Goal: Task Accomplishment & Management: Use online tool/utility

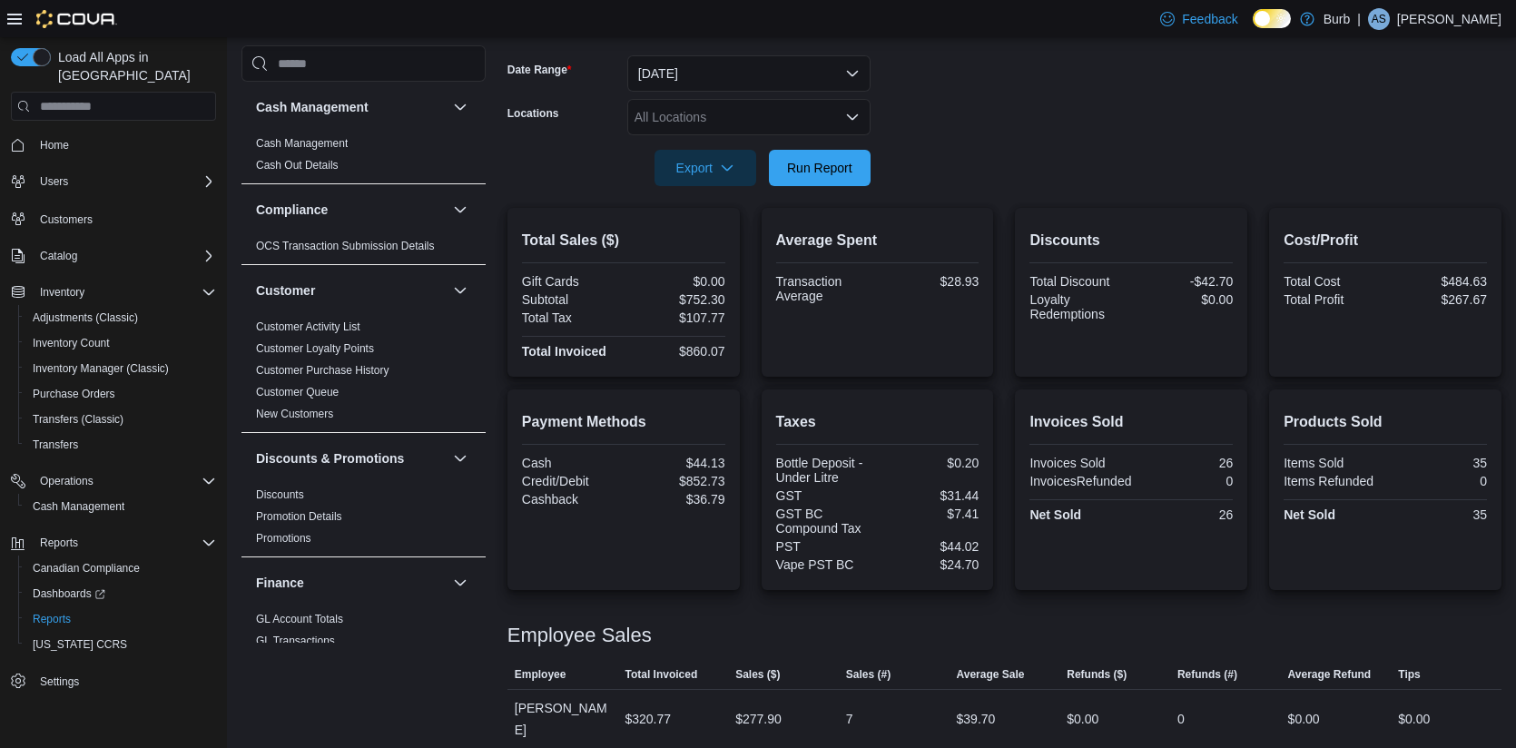
scroll to position [234, 0]
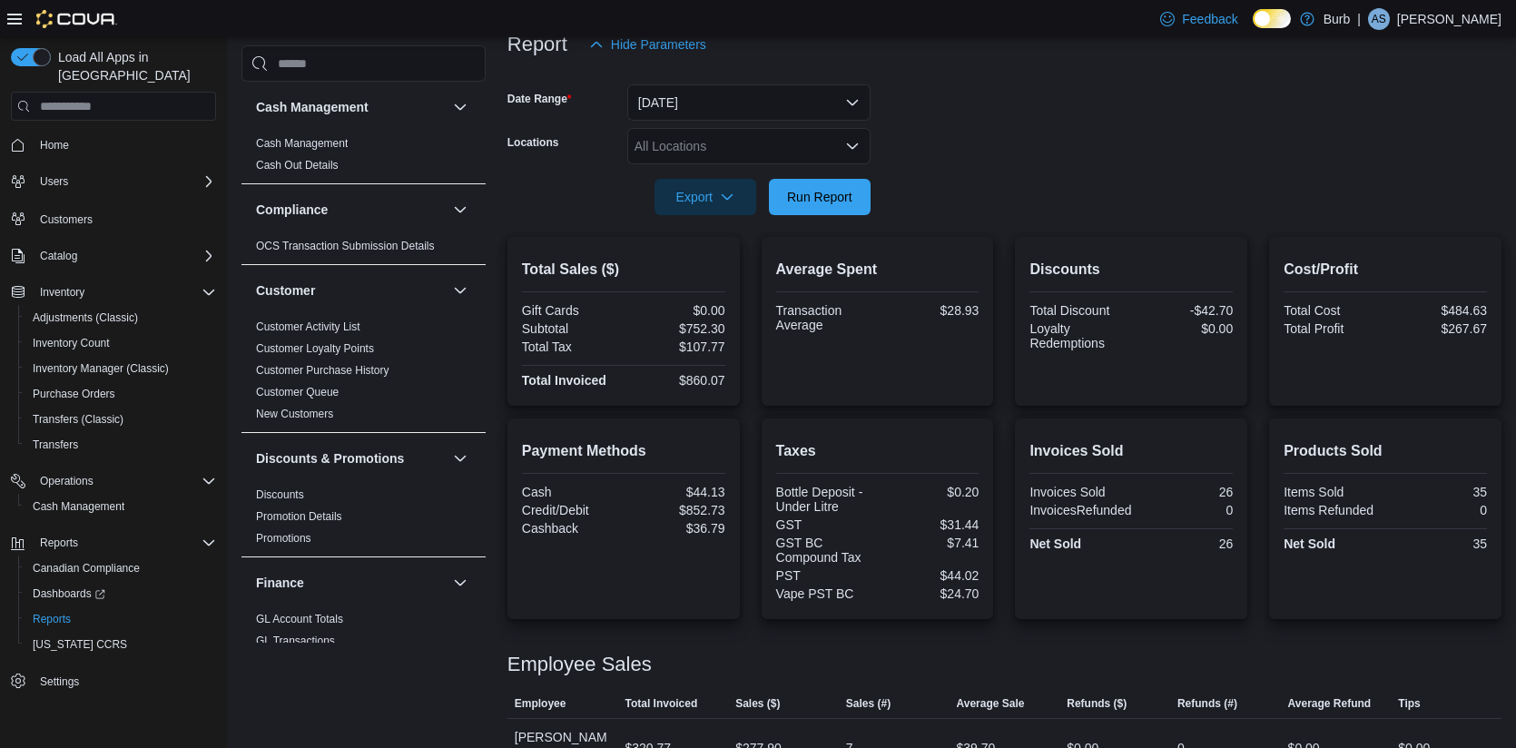
click at [851, 147] on icon "Open list of options" at bounding box center [852, 145] width 11 height 5
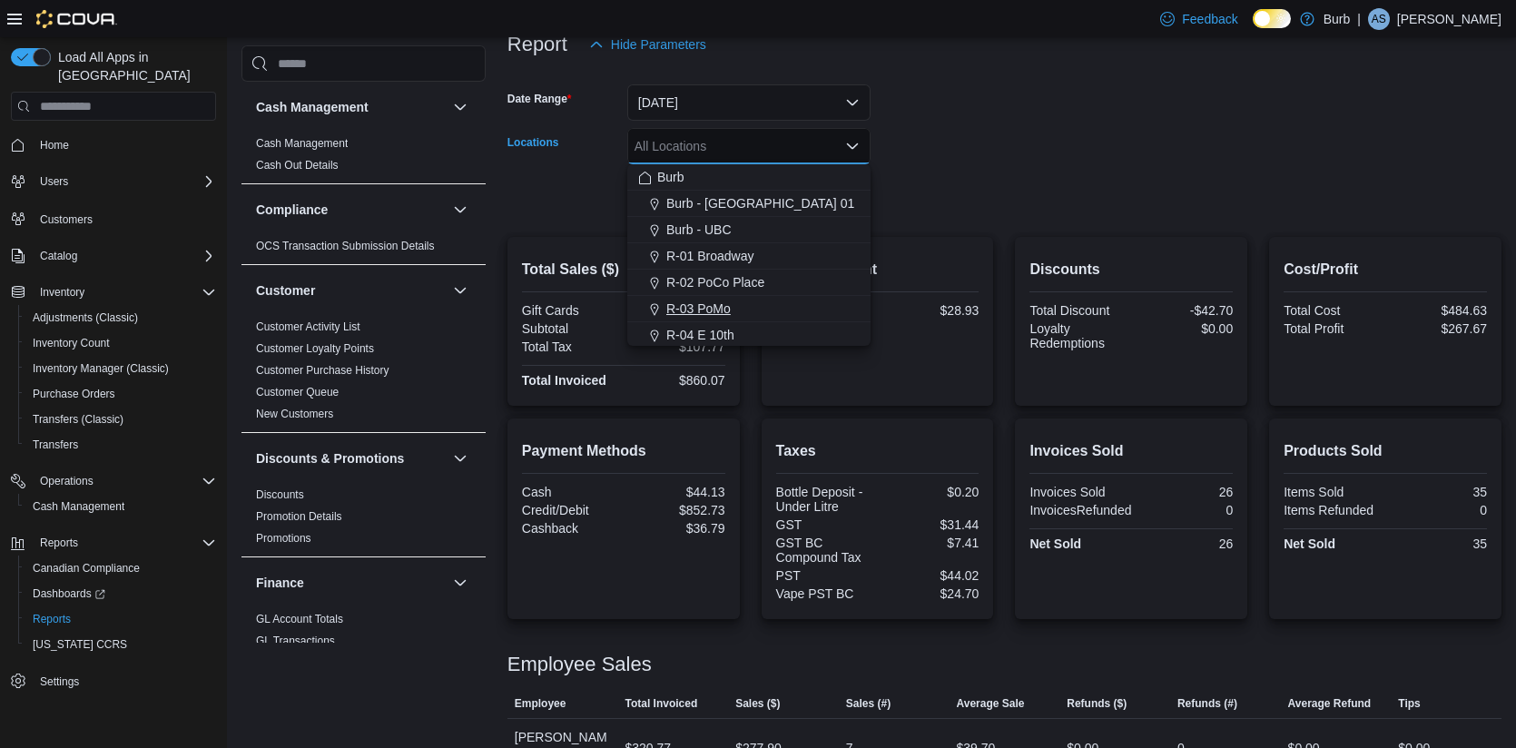
click at [731, 310] on span "R-03 PoMo" at bounding box center [699, 309] width 64 height 18
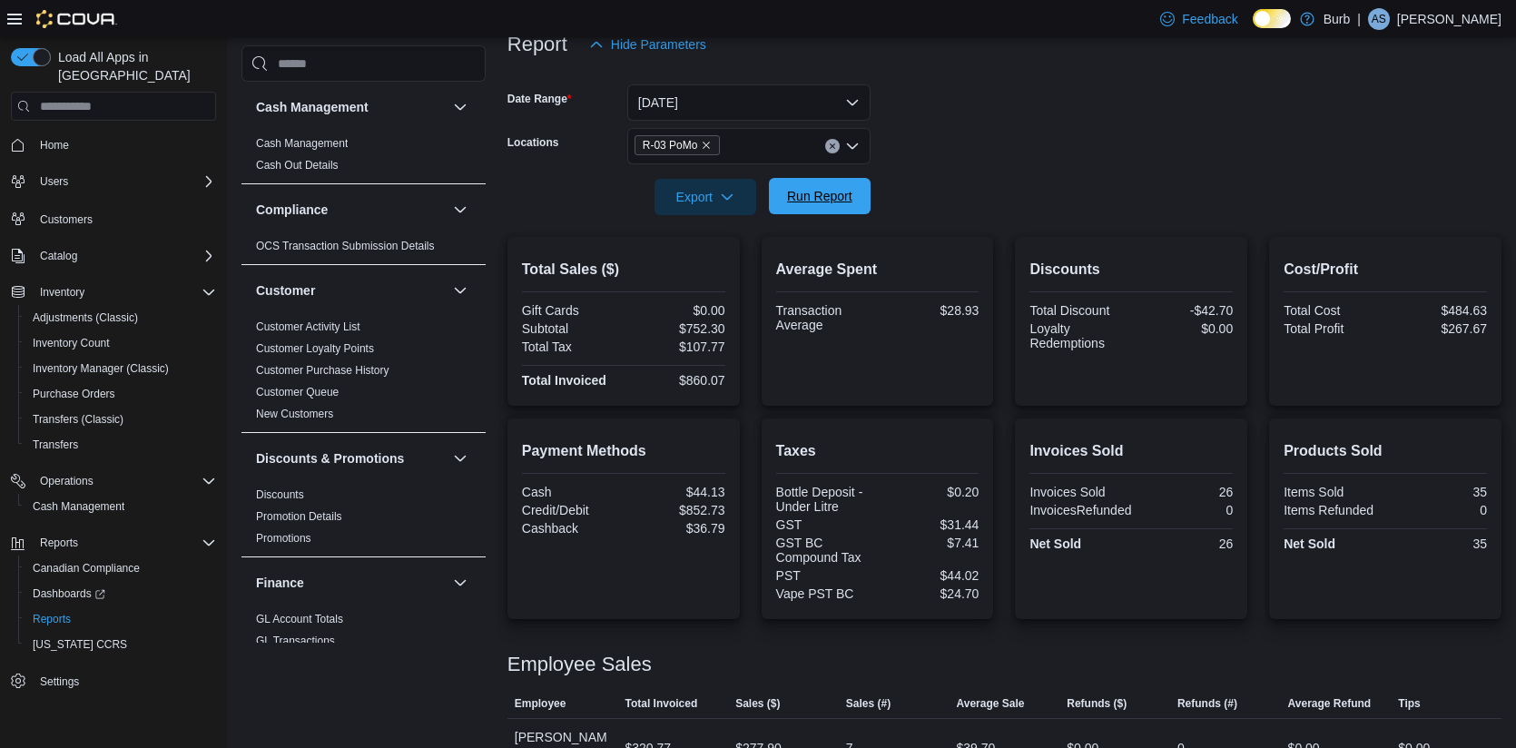
drag, startPoint x: 968, startPoint y: 202, endPoint x: 831, endPoint y: 202, distance: 137.1
click at [964, 202] on form "Date Range Today Locations R-03 PoMo Export Run Report" at bounding box center [1005, 139] width 994 height 153
click at [830, 202] on span "Run Report" at bounding box center [819, 196] width 65 height 18
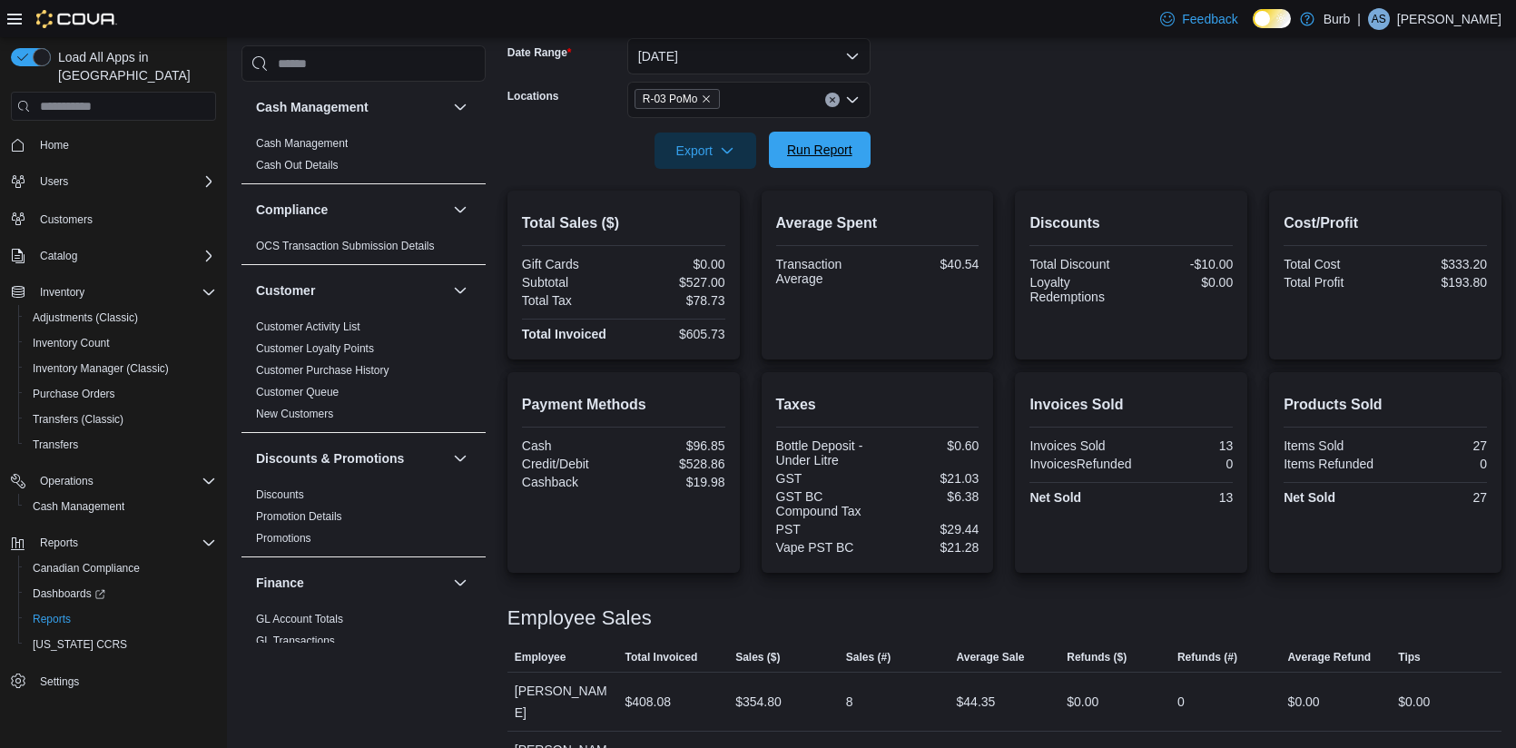
scroll to position [293, 0]
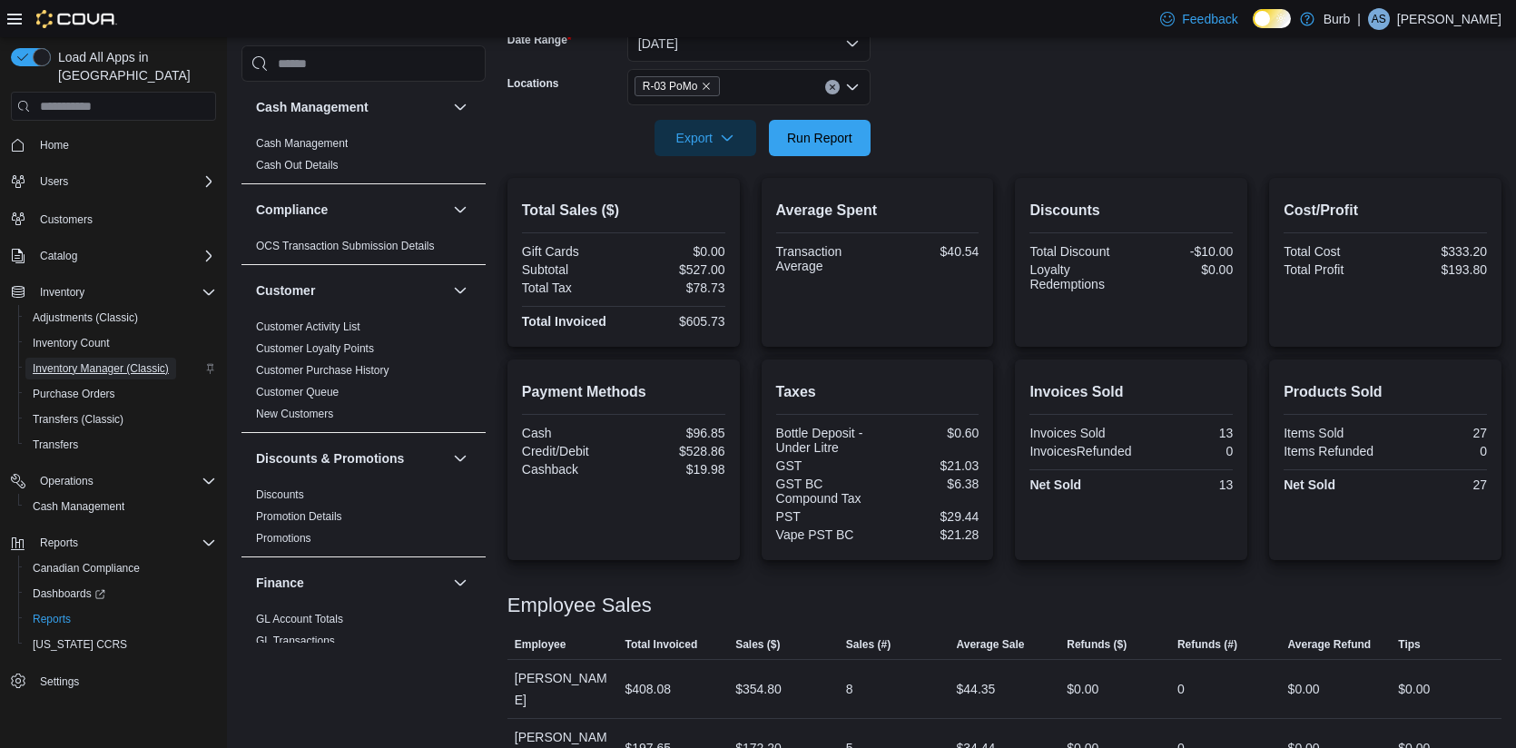
click at [81, 361] on span "Inventory Manager (Classic)" at bounding box center [101, 368] width 136 height 15
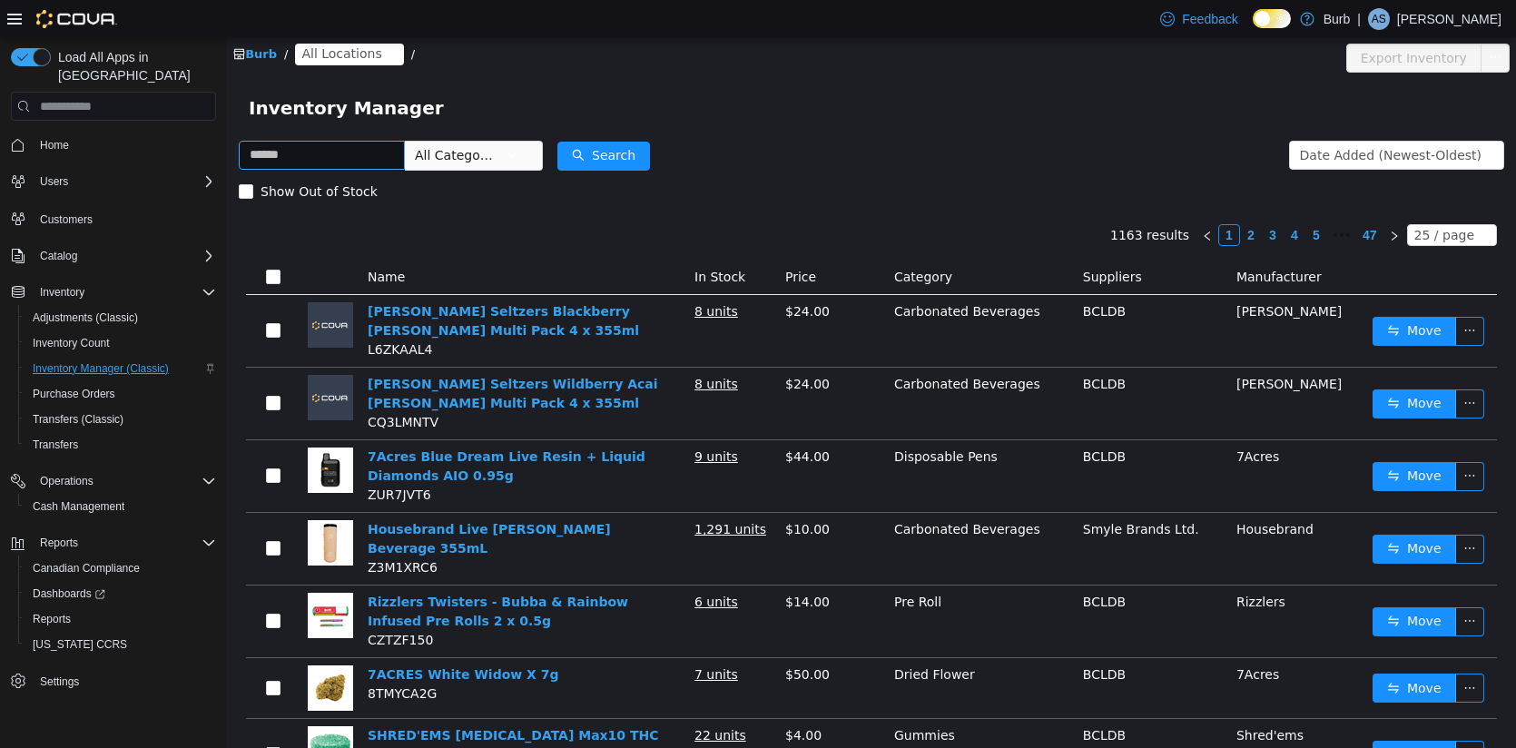
click at [326, 153] on input "text" at bounding box center [322, 155] width 166 height 29
type input "*****"
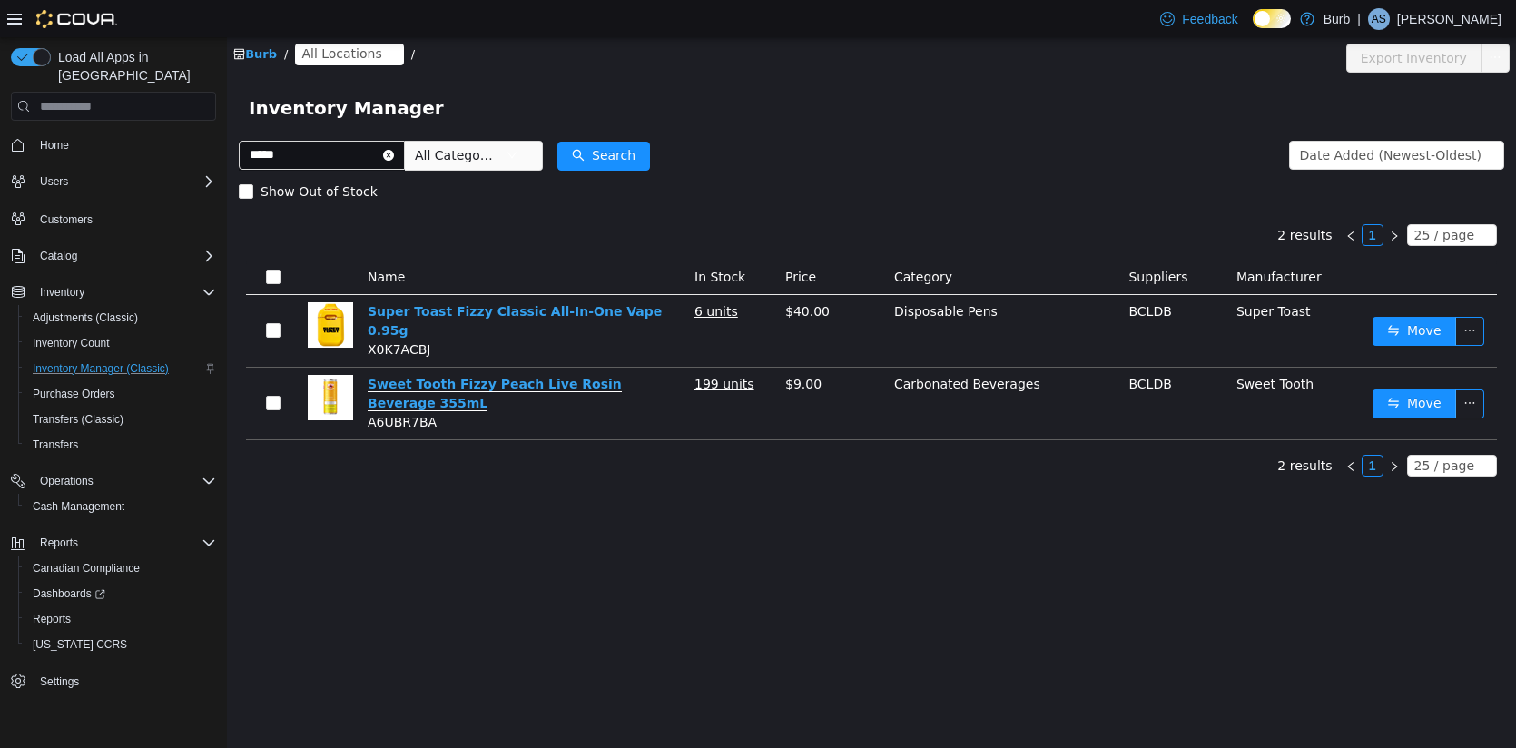
click at [571, 378] on link "Sweet Tooth Fizzy Peach Live Rosin Beverage 355mL" at bounding box center [495, 394] width 254 height 35
click at [47, 612] on span "Reports" at bounding box center [52, 619] width 38 height 15
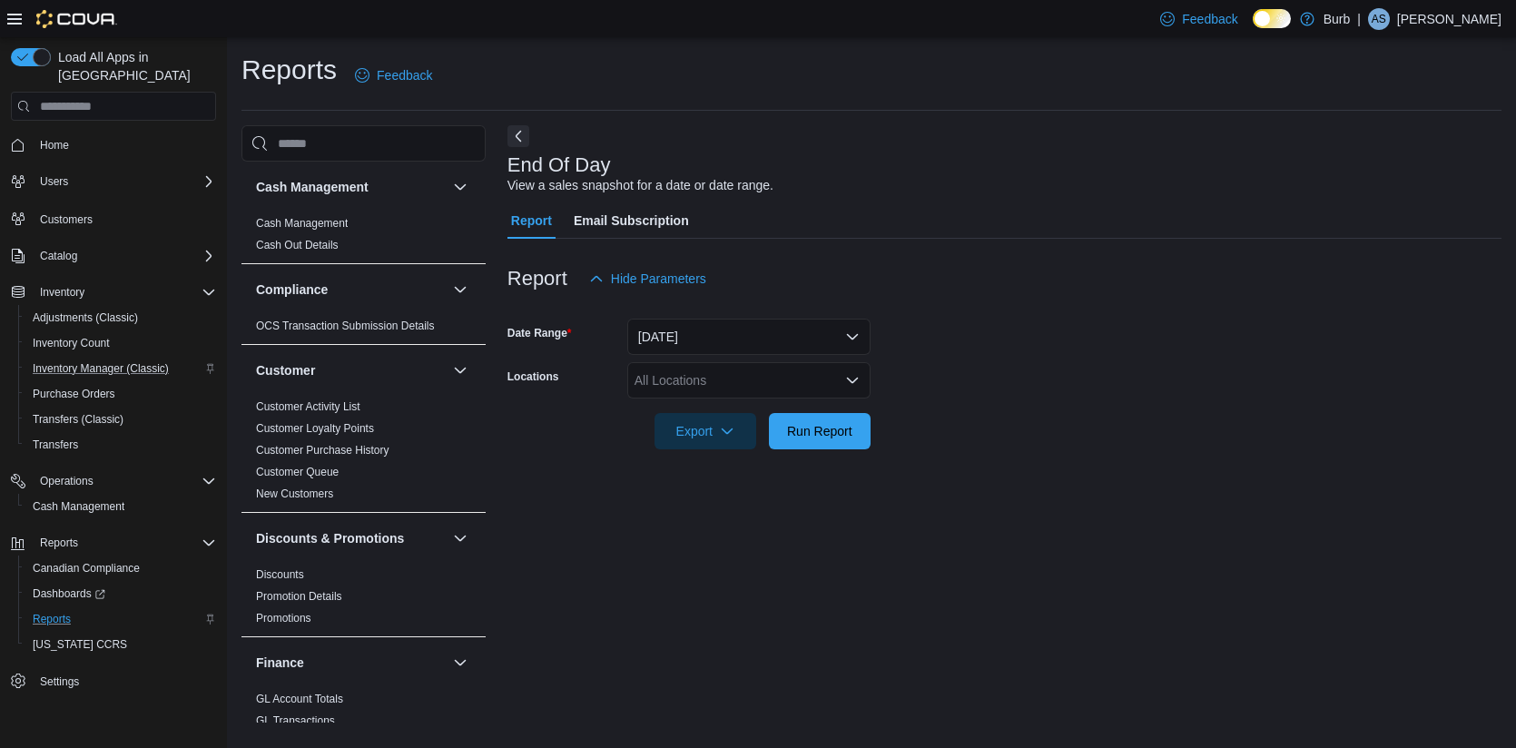
click at [836, 367] on div "All Locations" at bounding box center [748, 380] width 243 height 36
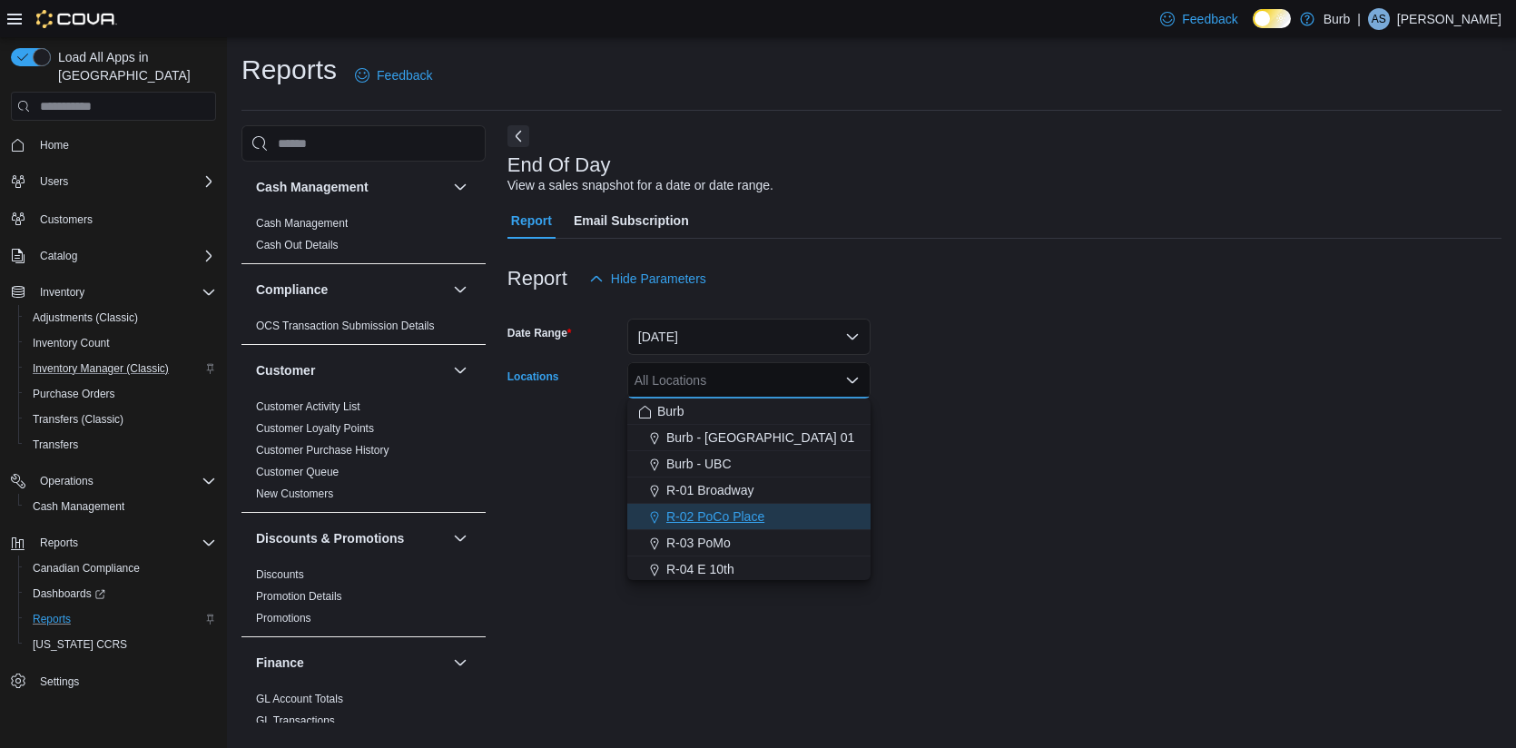
click at [726, 518] on span "R-02 PoCo Place" at bounding box center [716, 517] width 98 height 18
click at [937, 449] on form "Date Range Today Locations R-02 PoCo Place Combo box. Selected. R-02 PoCo Place…" at bounding box center [1005, 373] width 994 height 153
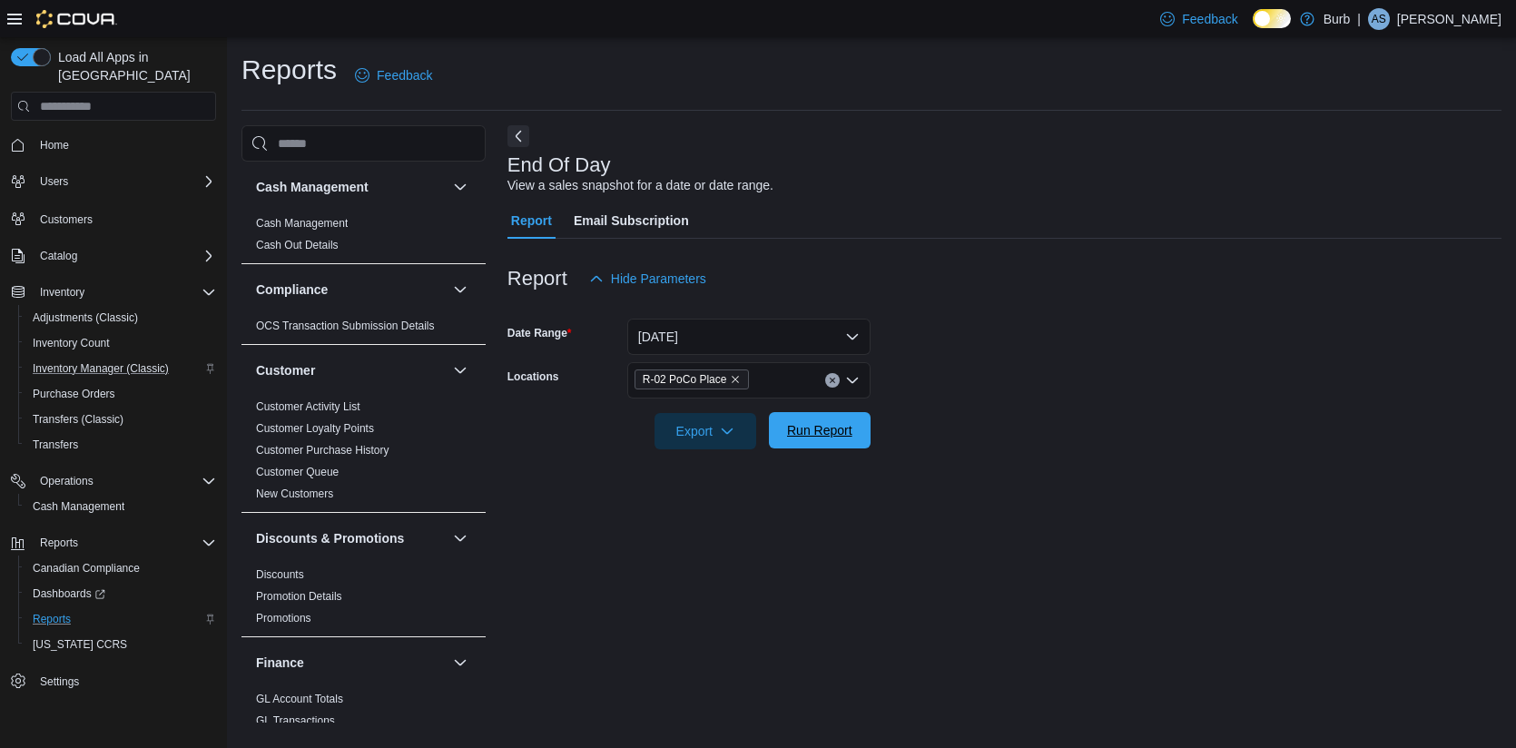
click at [829, 437] on span "Run Report" at bounding box center [819, 430] width 65 height 18
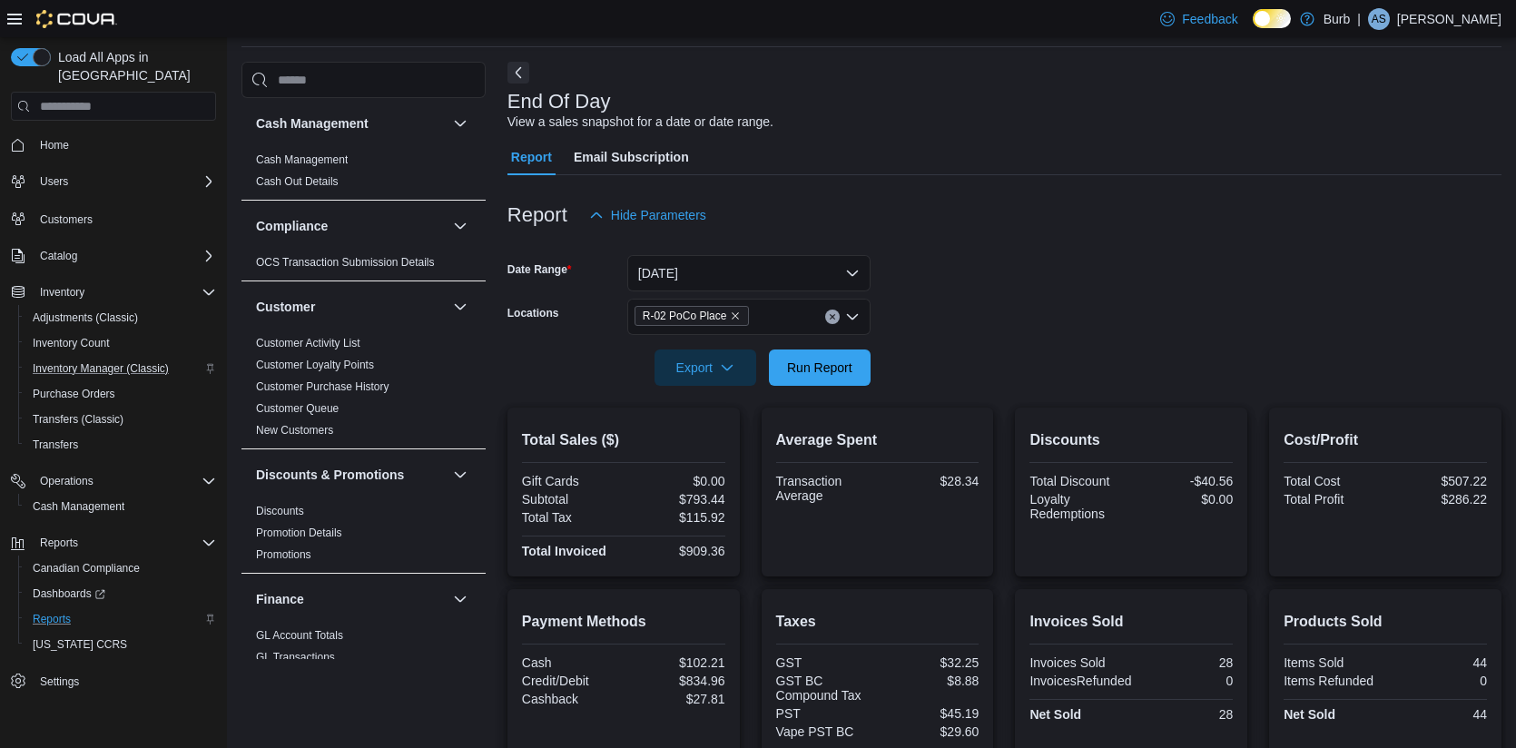
scroll to position [245, 0]
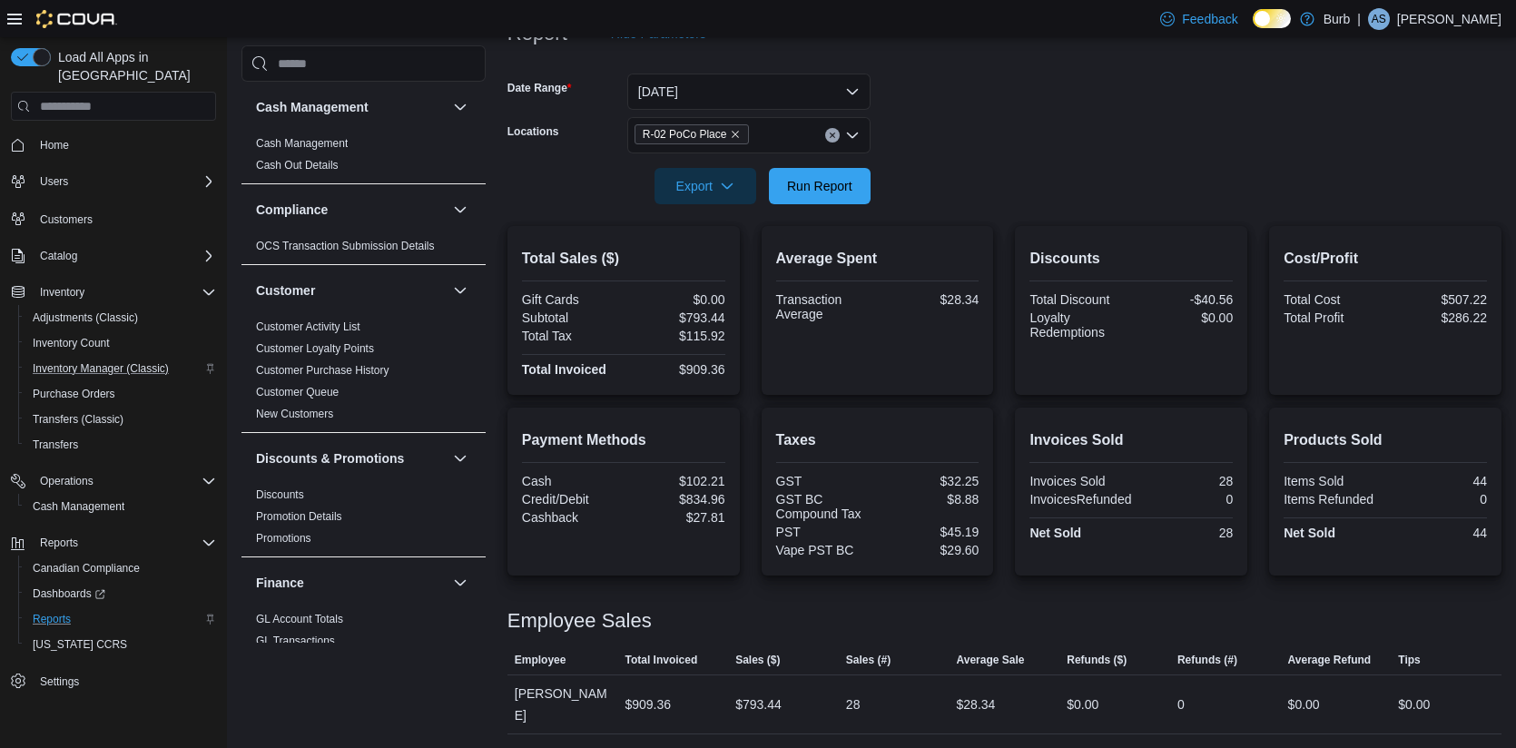
click at [830, 133] on icon "Clear input" at bounding box center [832, 135] width 5 height 5
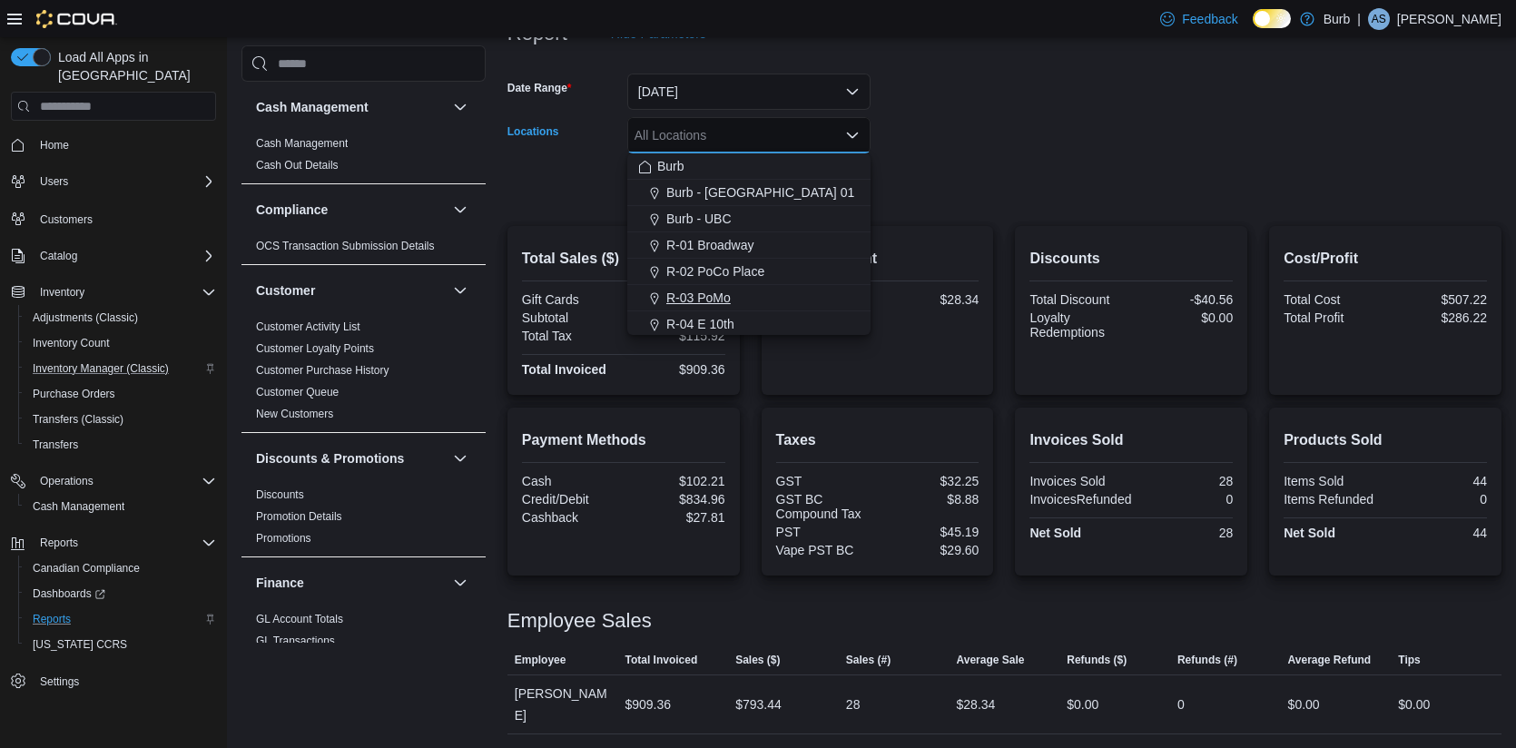
click at [721, 296] on span "R-03 PoMo" at bounding box center [699, 298] width 64 height 18
click at [987, 156] on div at bounding box center [1005, 160] width 994 height 15
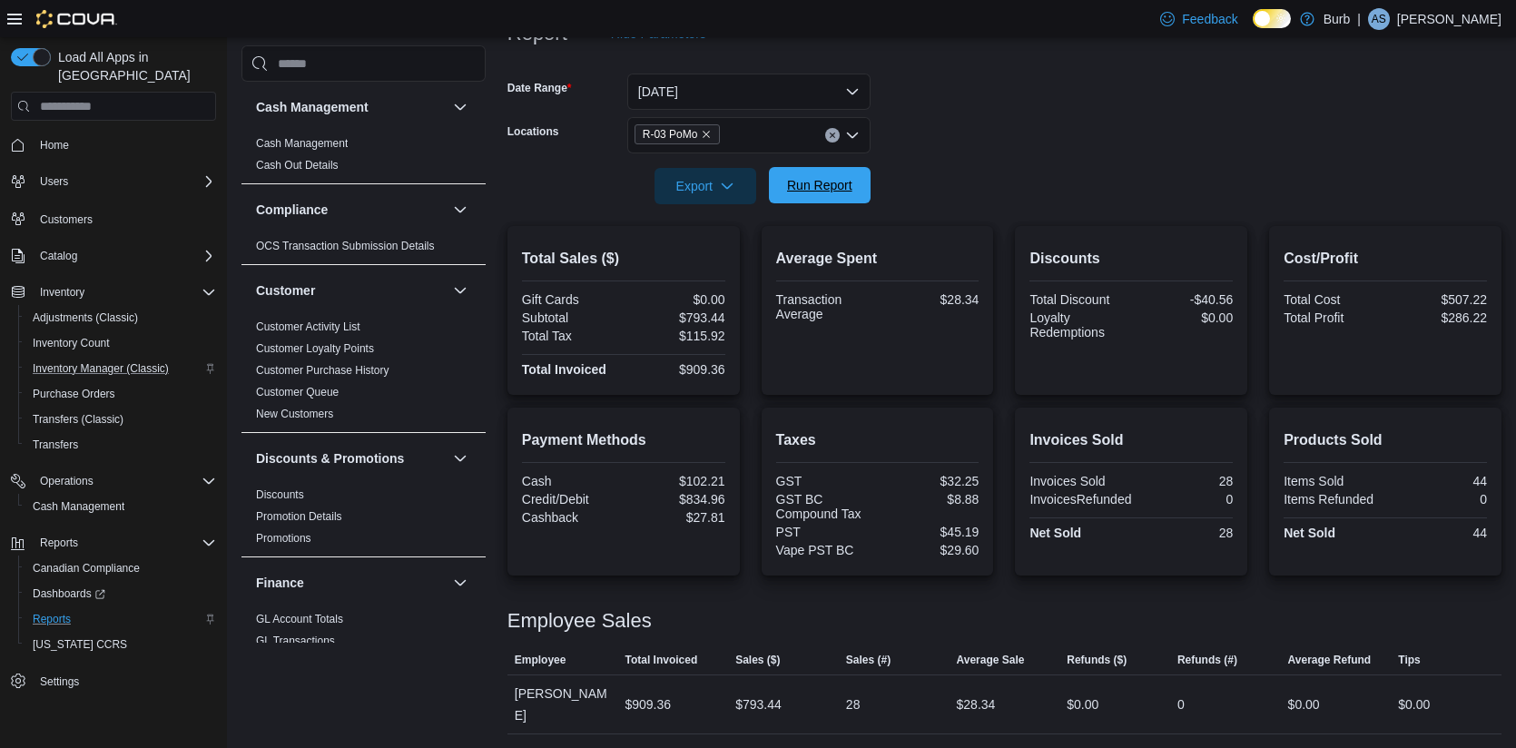
click at [837, 178] on span "Run Report" at bounding box center [819, 185] width 65 height 18
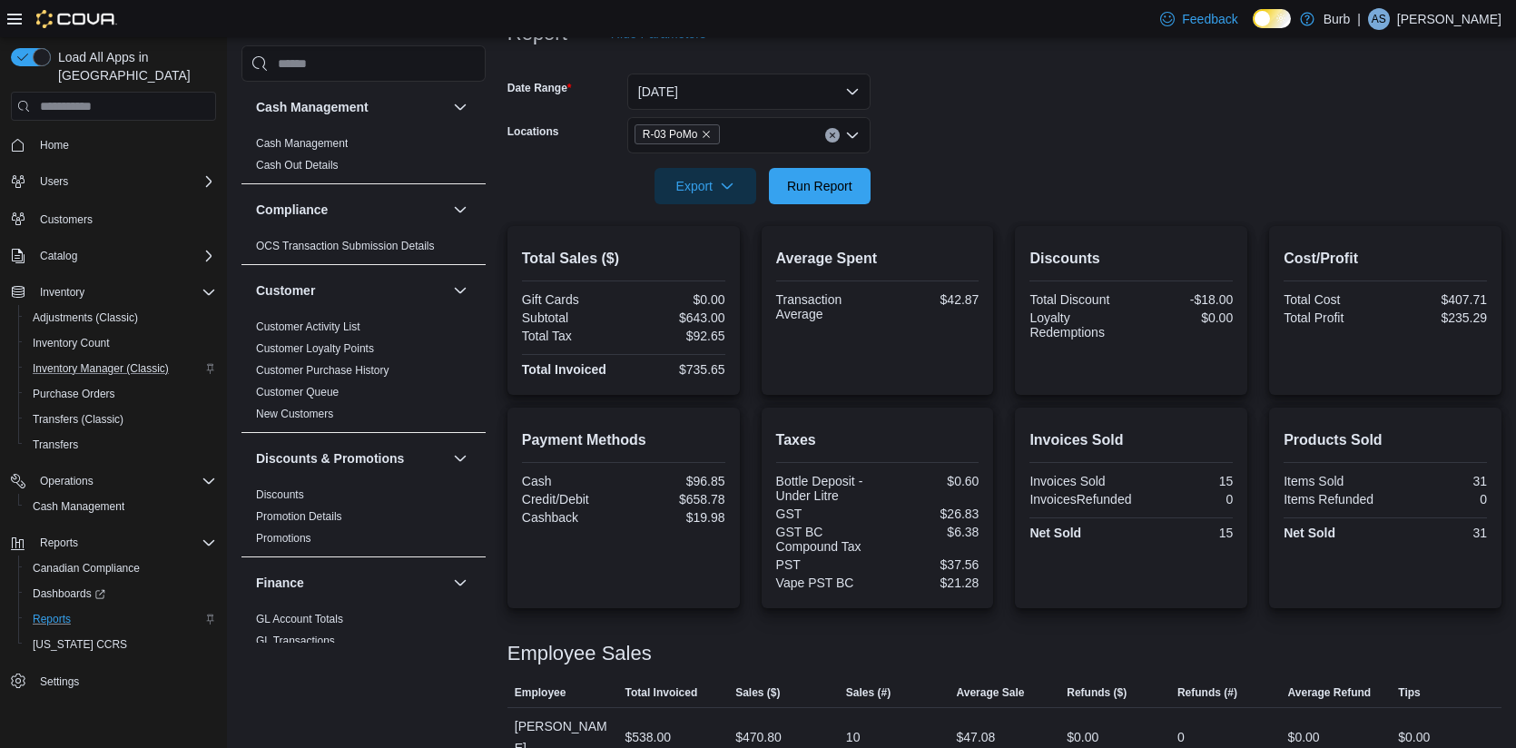
scroll to position [293, 0]
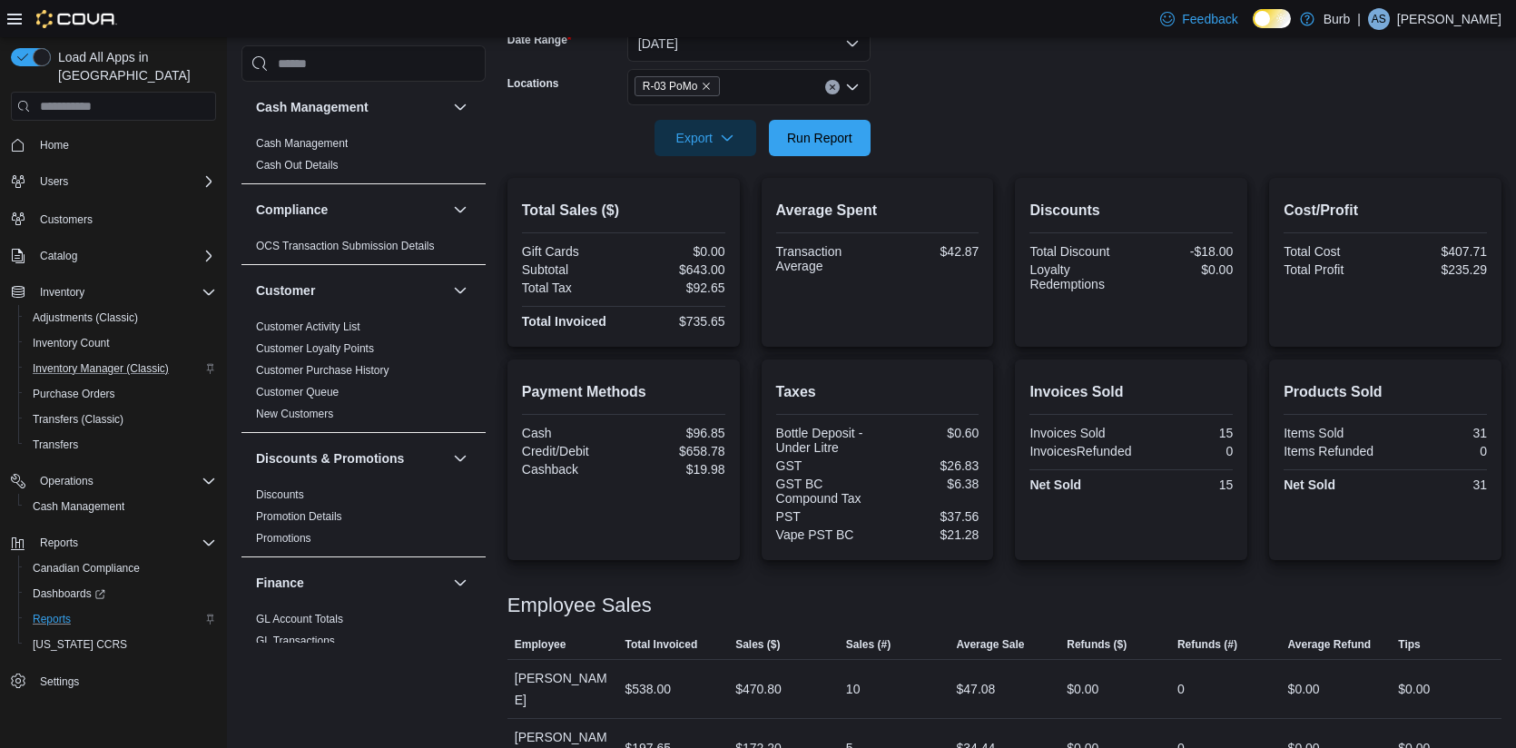
click at [835, 90] on icon "Clear input" at bounding box center [832, 87] width 7 height 7
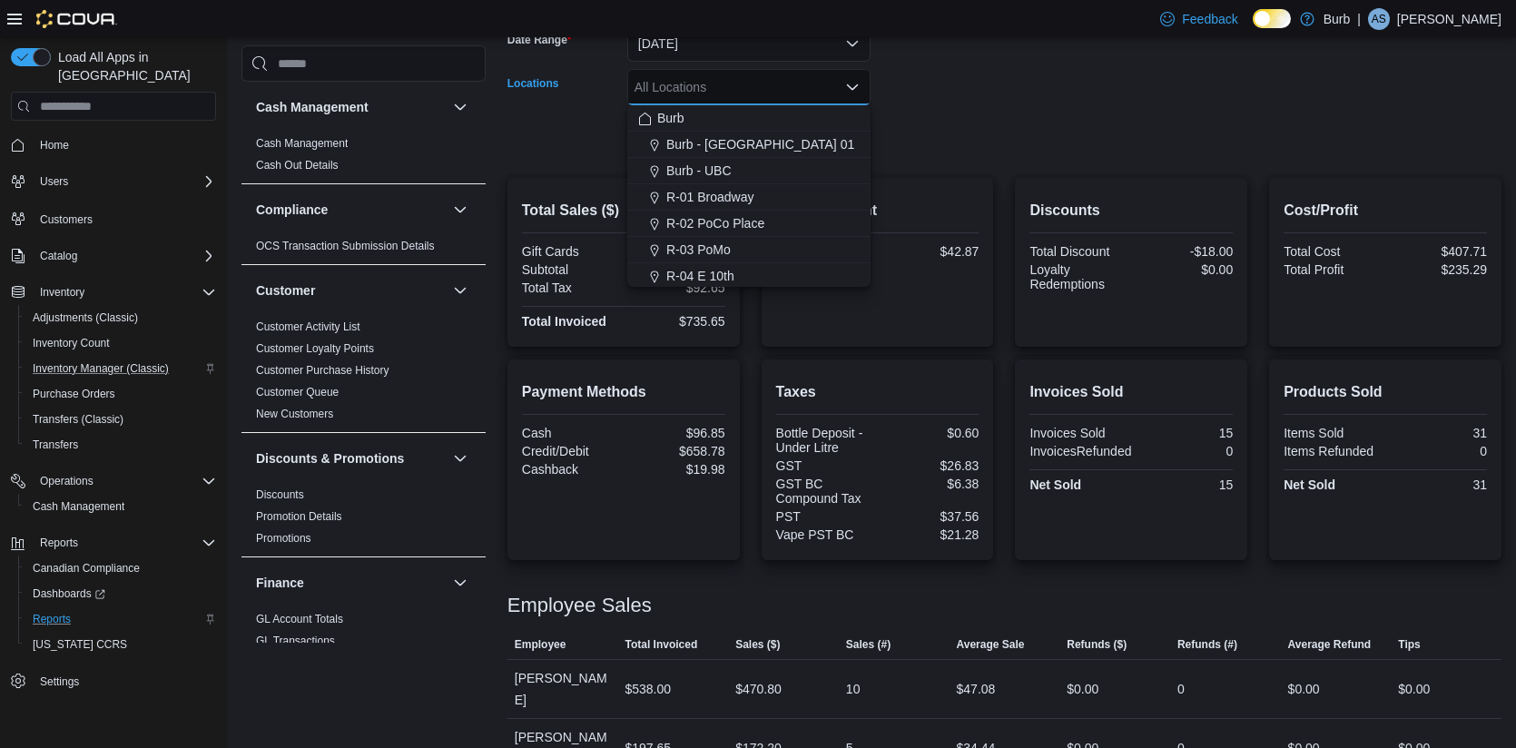
drag, startPoint x: 914, startPoint y: 89, endPoint x: 884, endPoint y: 104, distance: 34.1
click at [915, 89] on form "Date Range Today Locations All Locations Combo box. Selected. Combo box input. …" at bounding box center [1005, 80] width 994 height 153
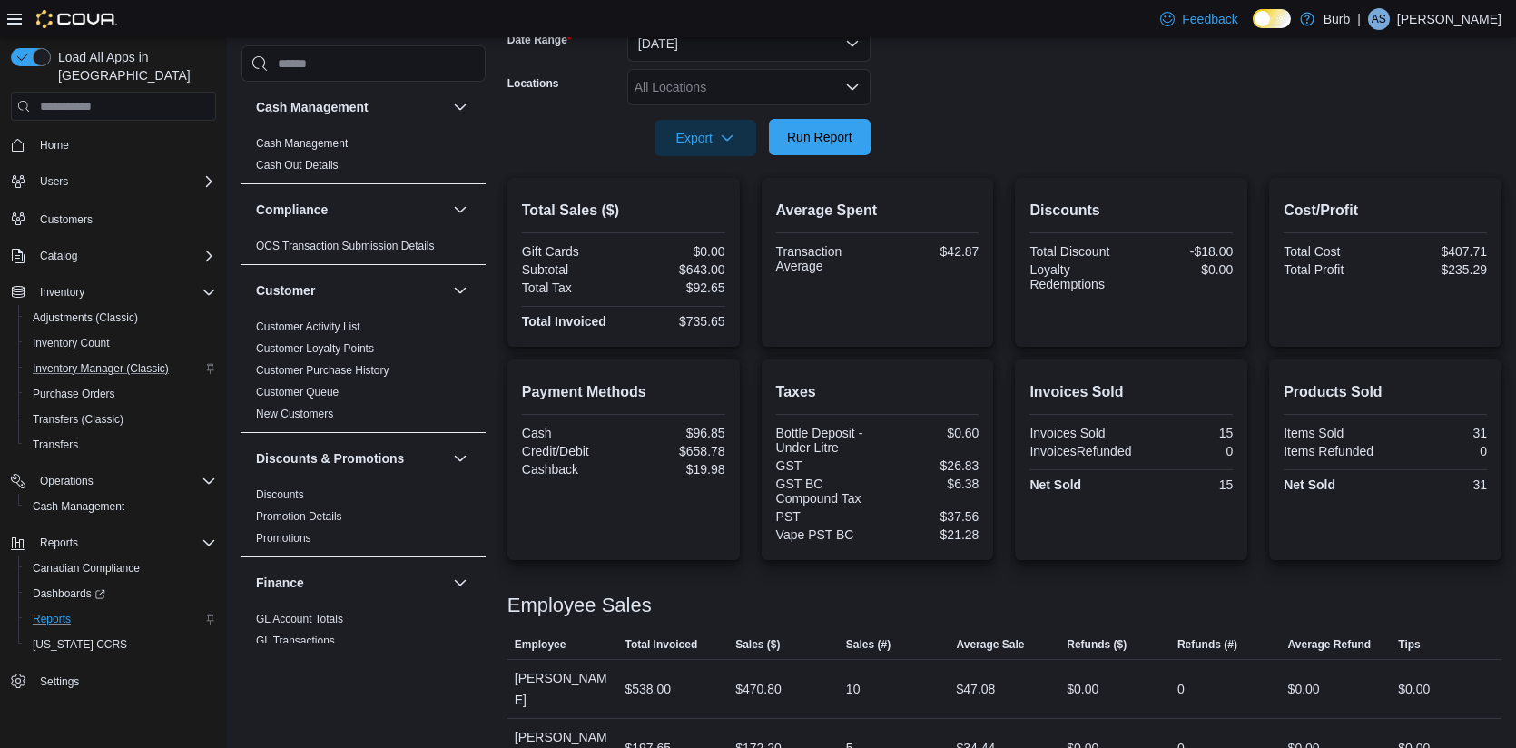
click at [848, 140] on span "Run Report" at bounding box center [819, 137] width 65 height 18
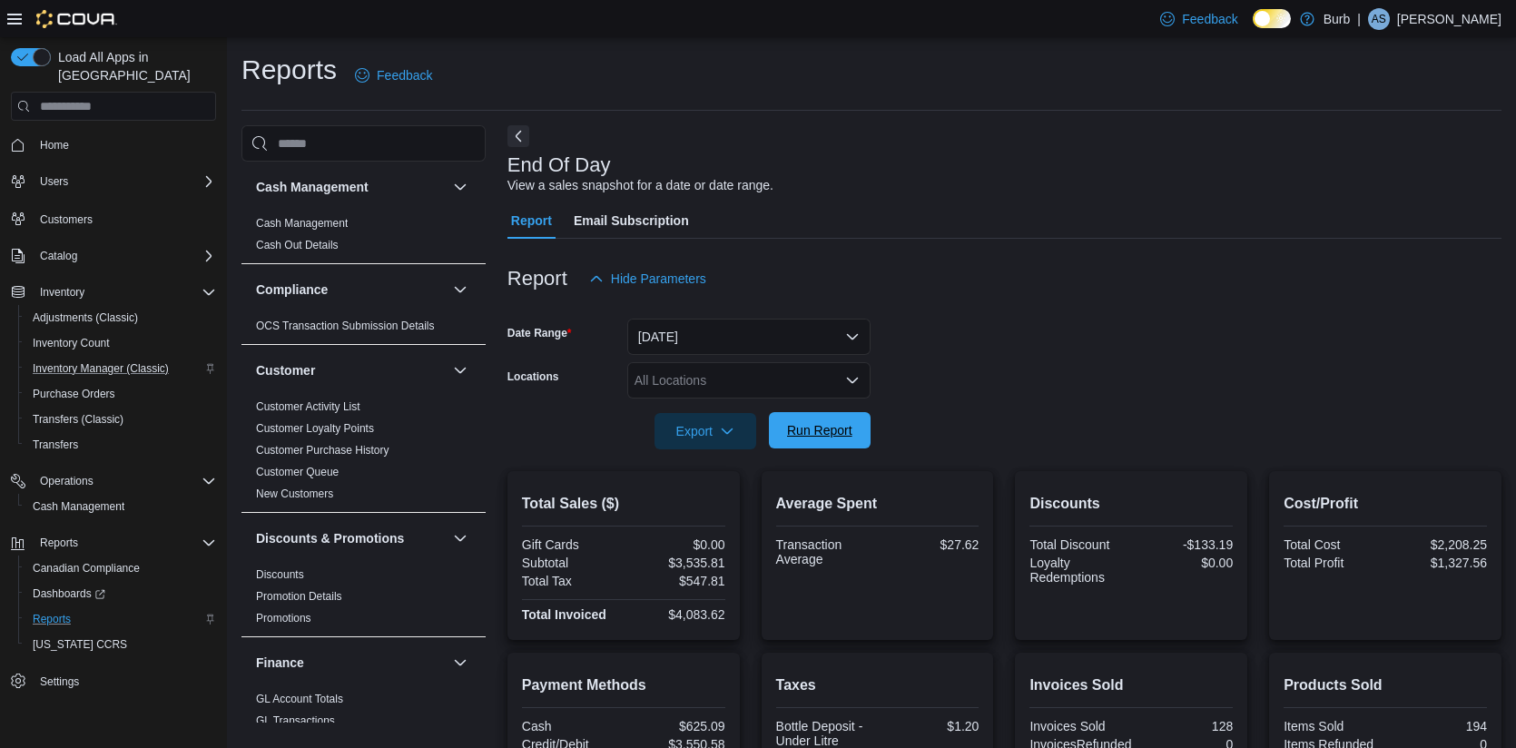
click at [834, 433] on span "Run Report" at bounding box center [819, 430] width 65 height 18
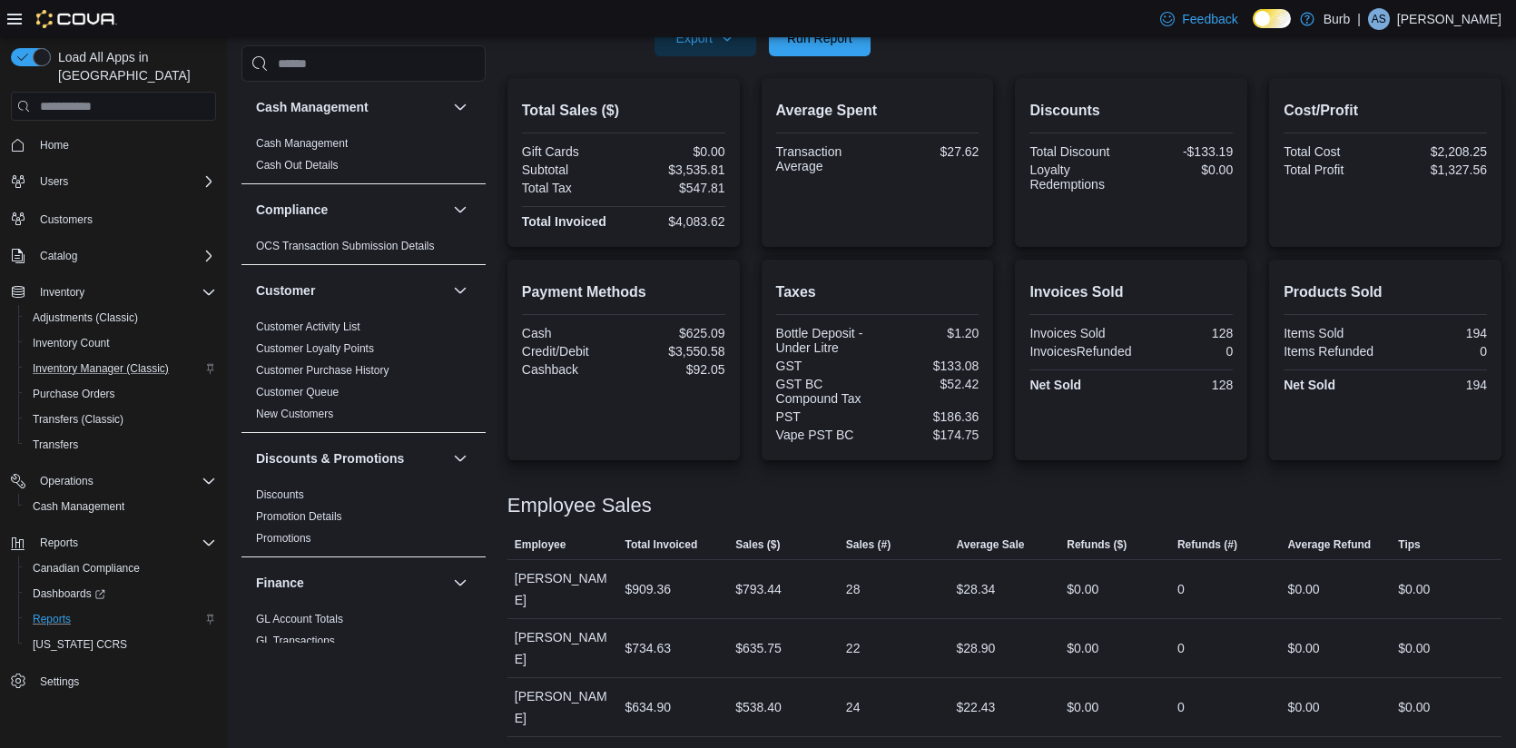
scroll to position [389, 0]
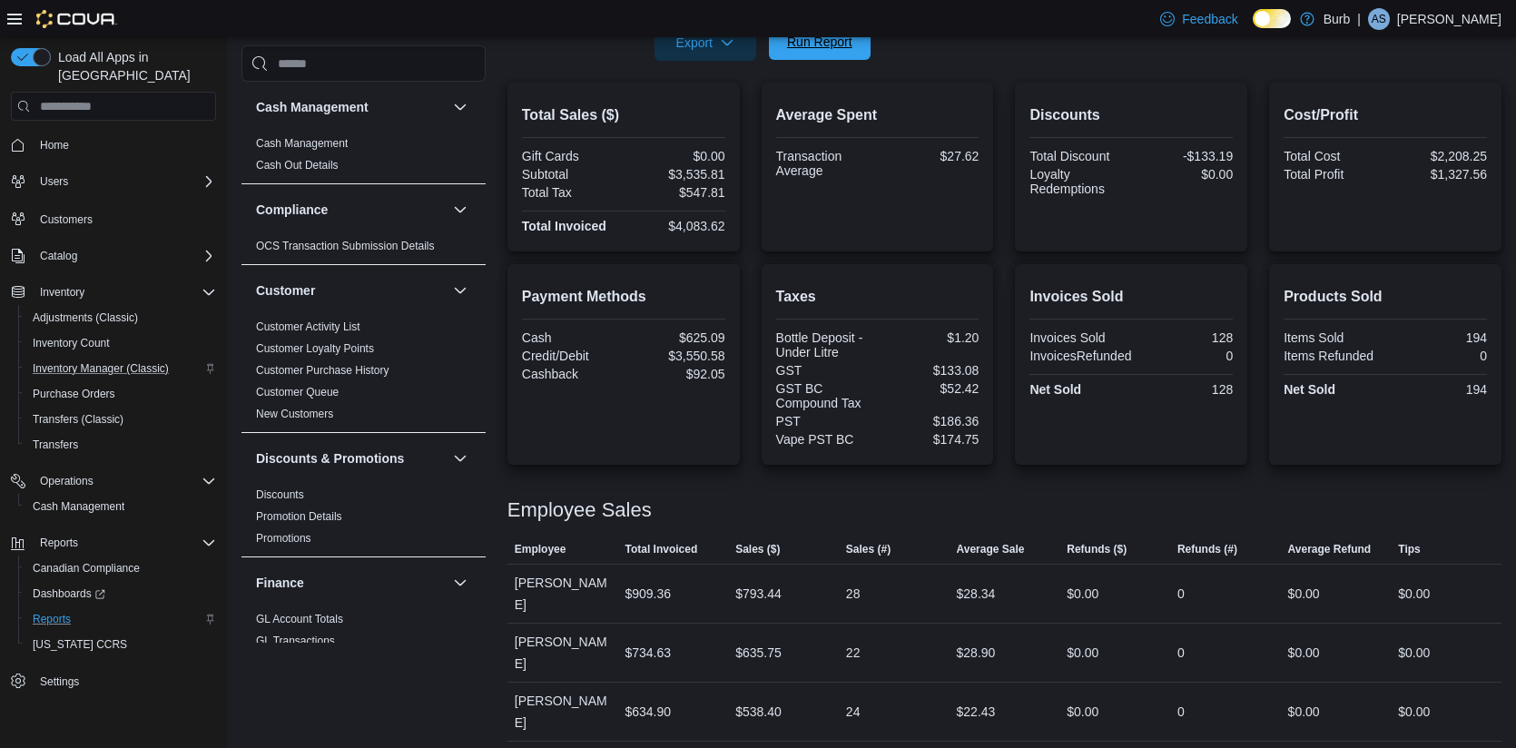
click at [826, 51] on span "Run Report" at bounding box center [819, 42] width 65 height 18
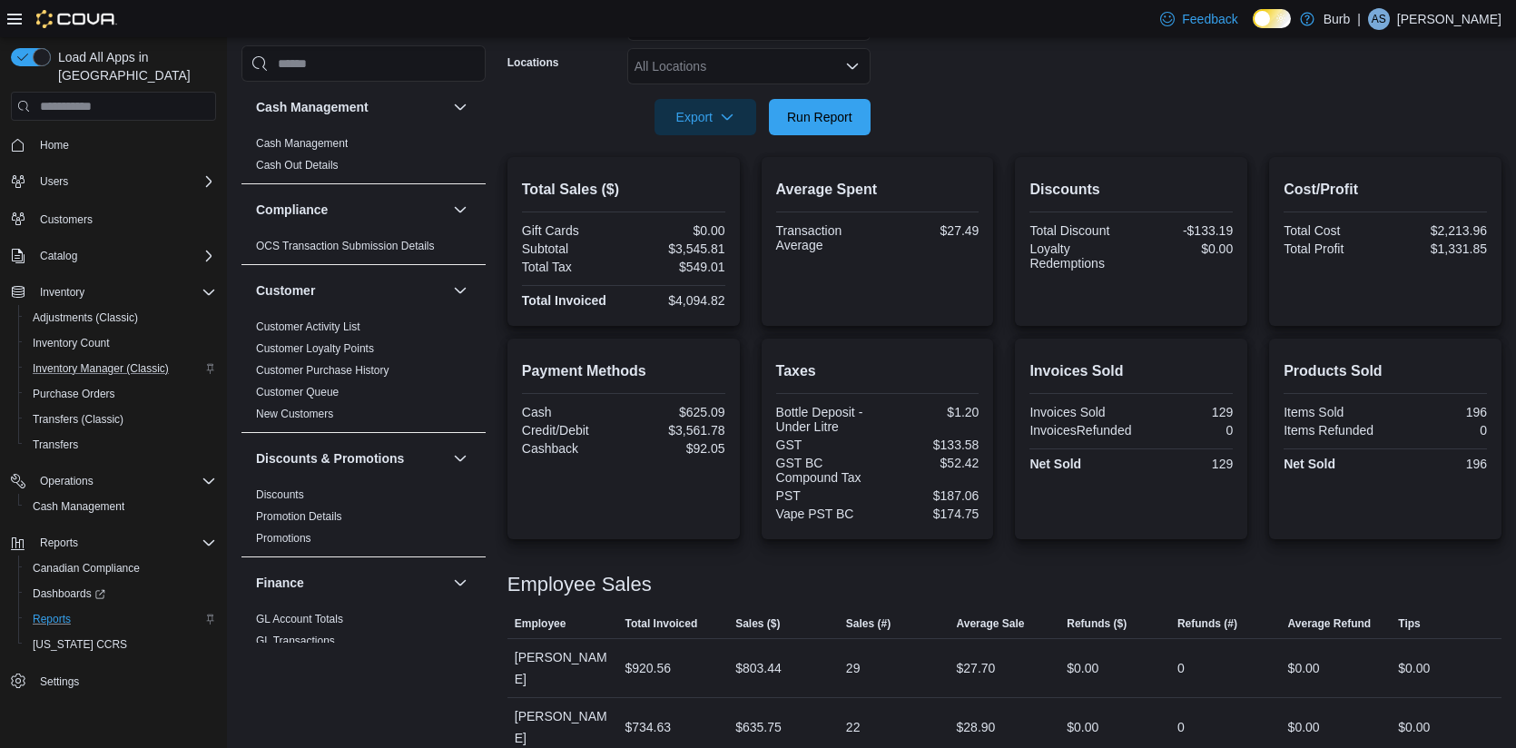
scroll to position [303, 0]
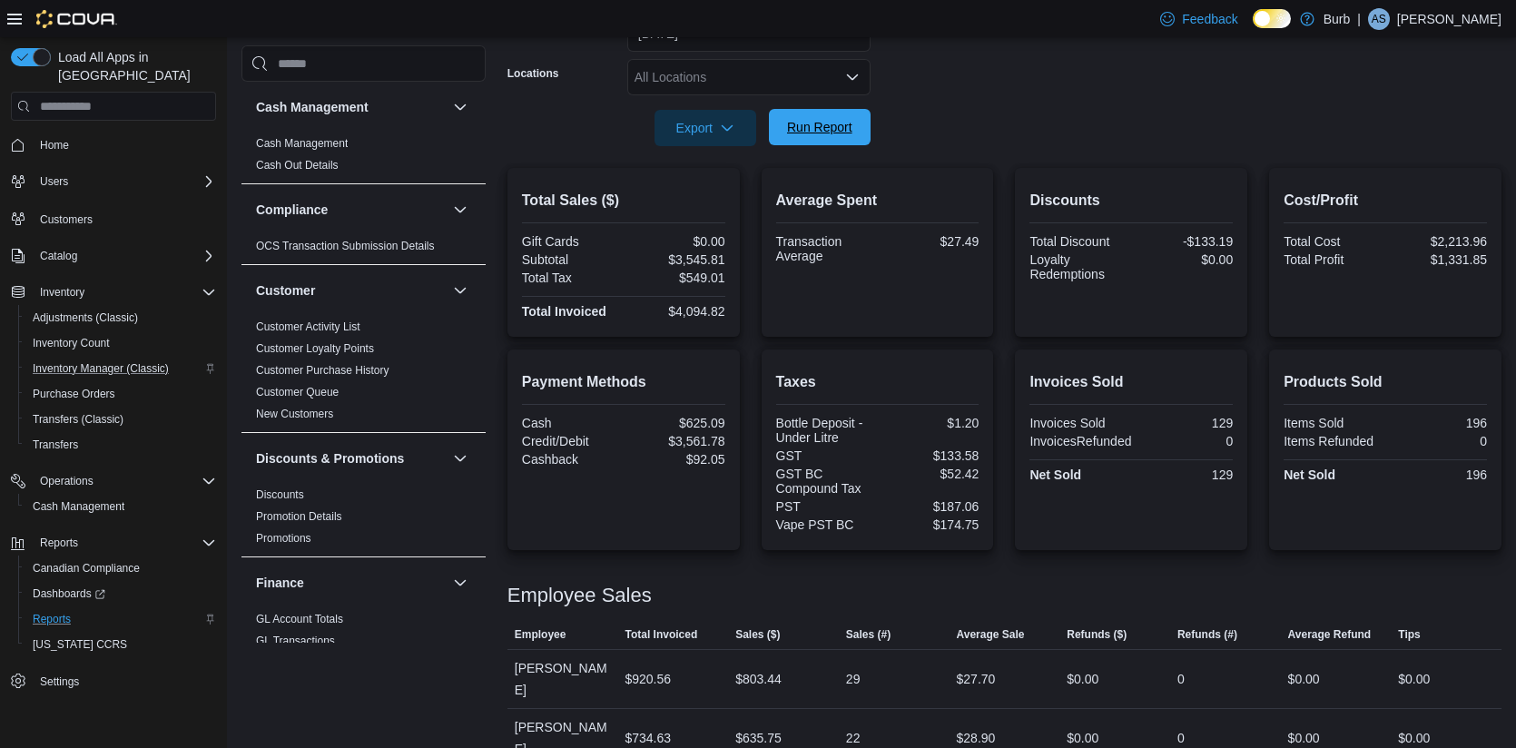
click at [795, 120] on span "Run Report" at bounding box center [819, 127] width 65 height 18
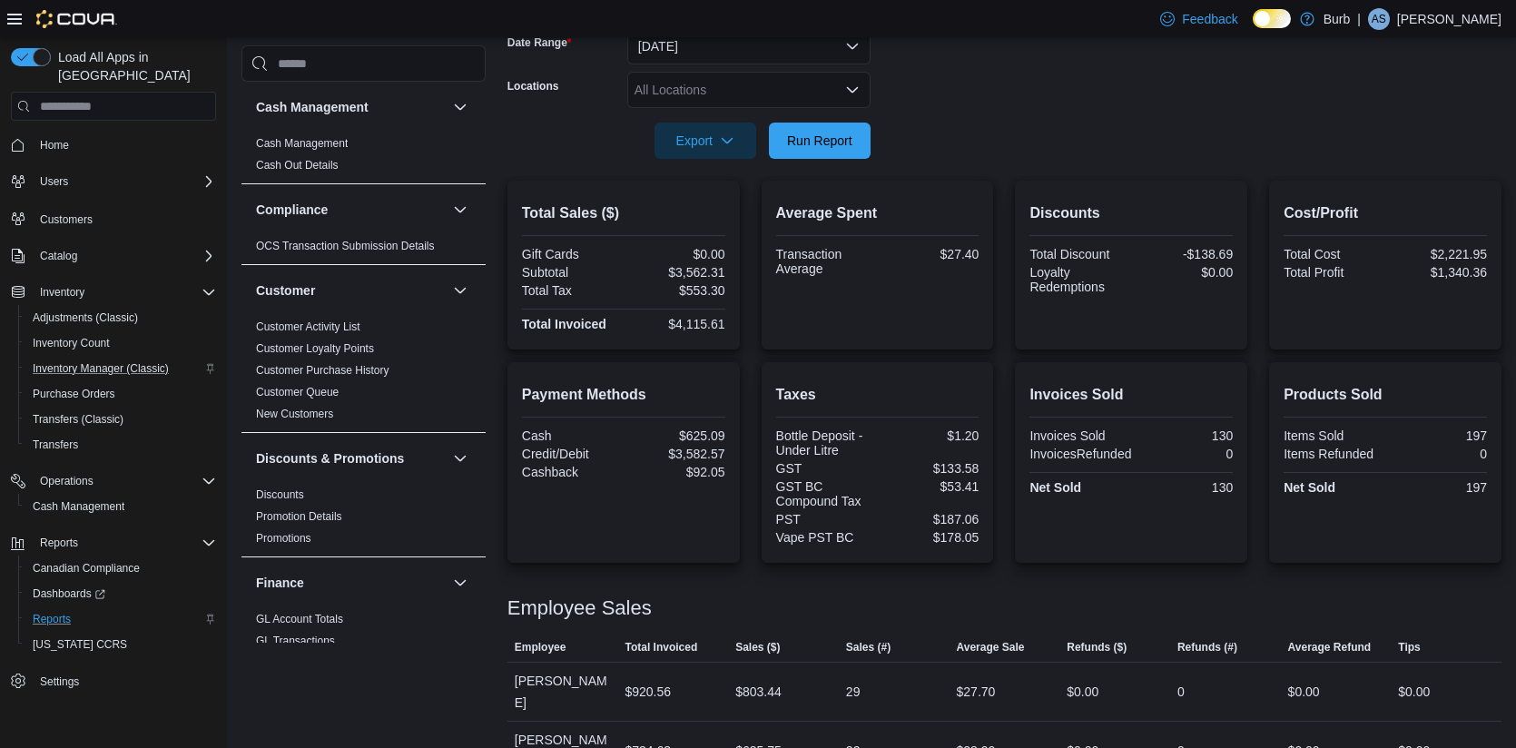
scroll to position [259, 0]
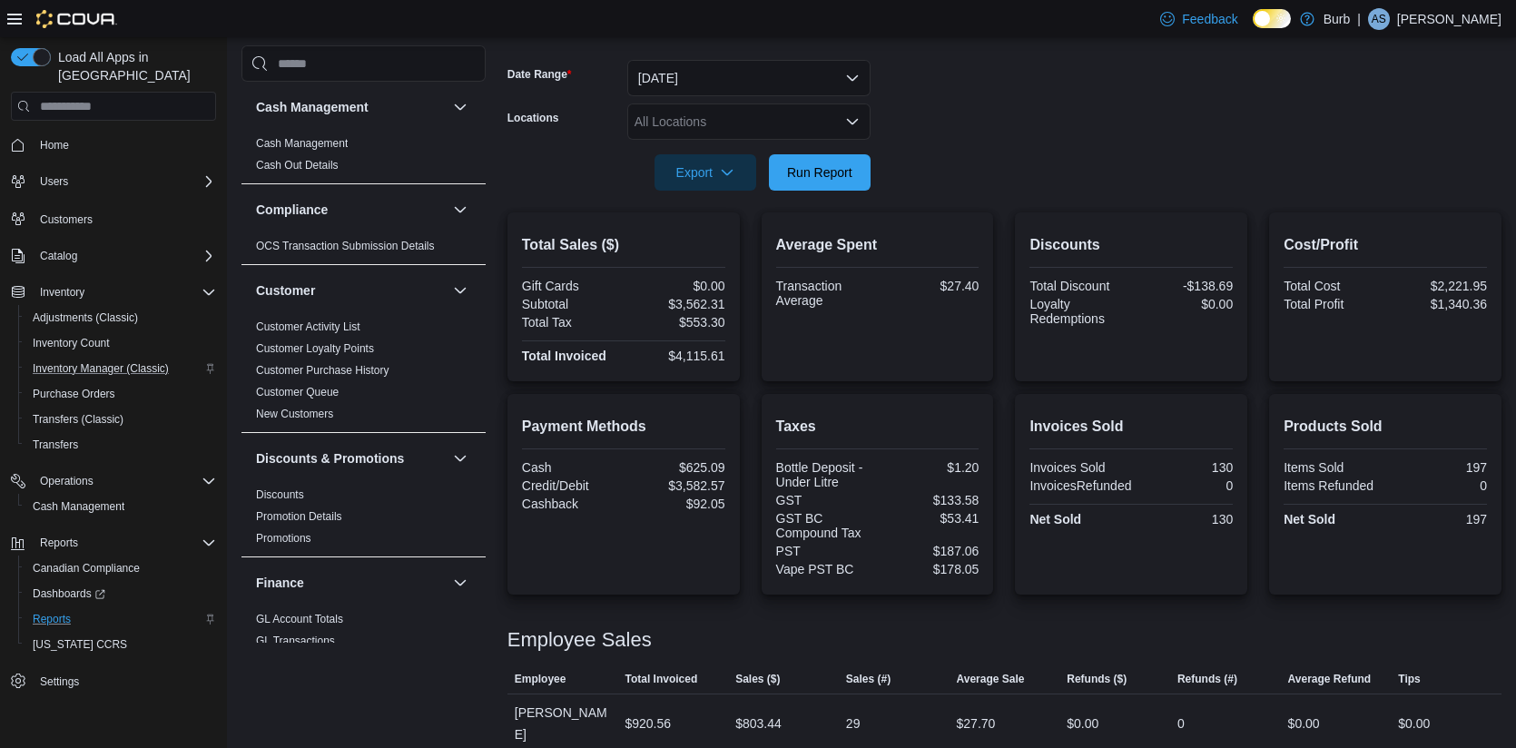
click at [848, 123] on icon "Open list of options" at bounding box center [852, 121] width 15 height 15
click at [986, 145] on div at bounding box center [1005, 147] width 994 height 15
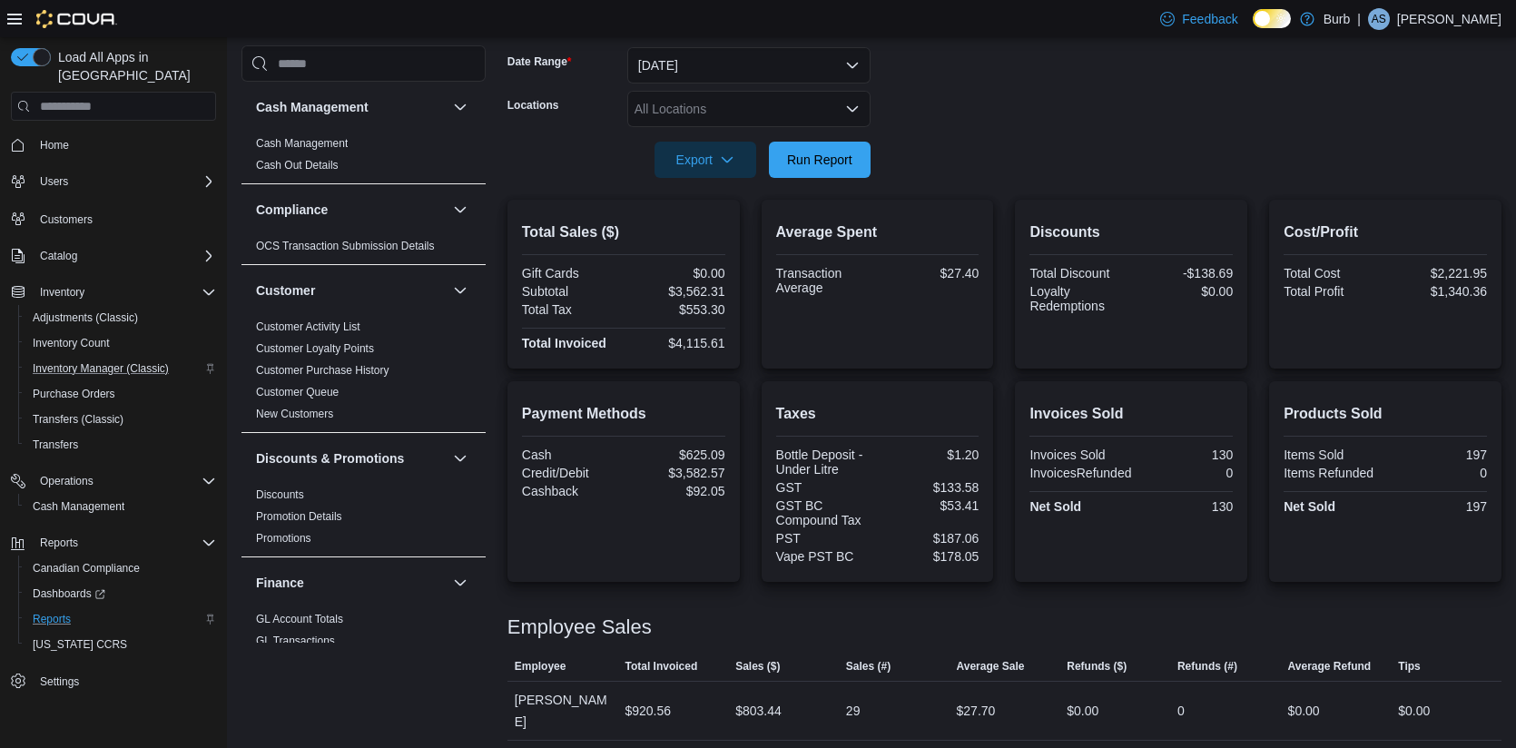
scroll to position [242, 0]
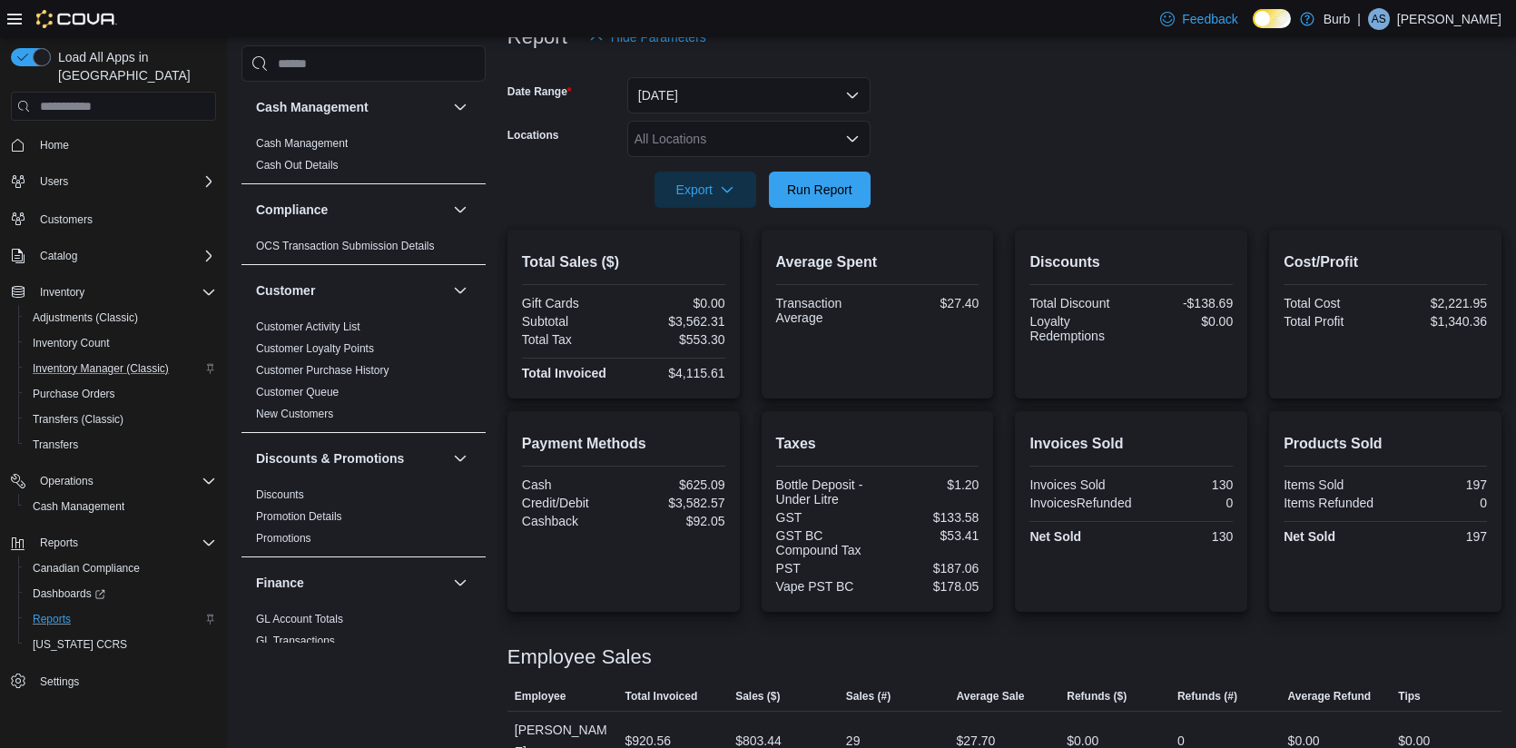
click at [892, 133] on form "Date Range Today Locations All Locations Export Run Report" at bounding box center [1005, 131] width 994 height 153
click at [946, 168] on div at bounding box center [1005, 164] width 994 height 15
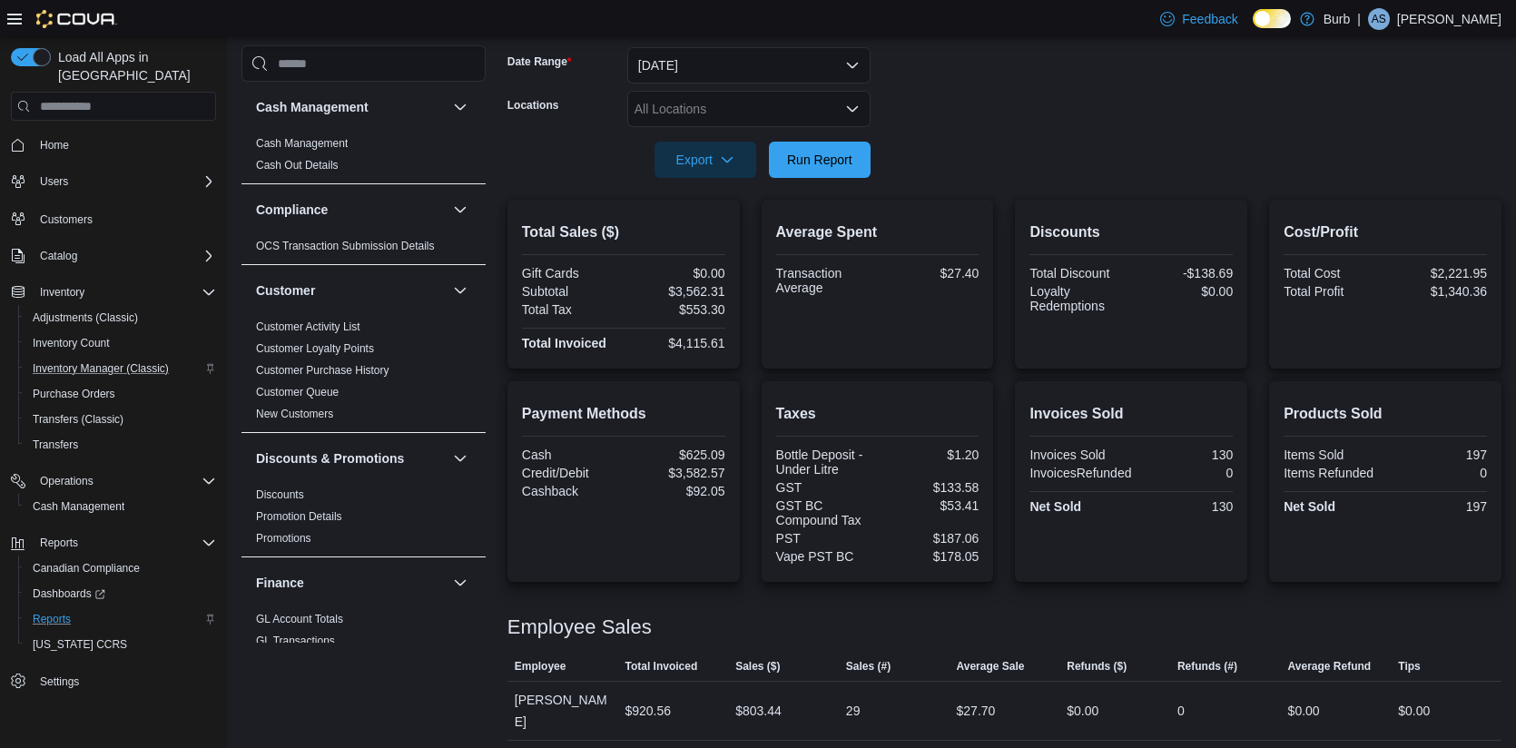
scroll to position [308, 0]
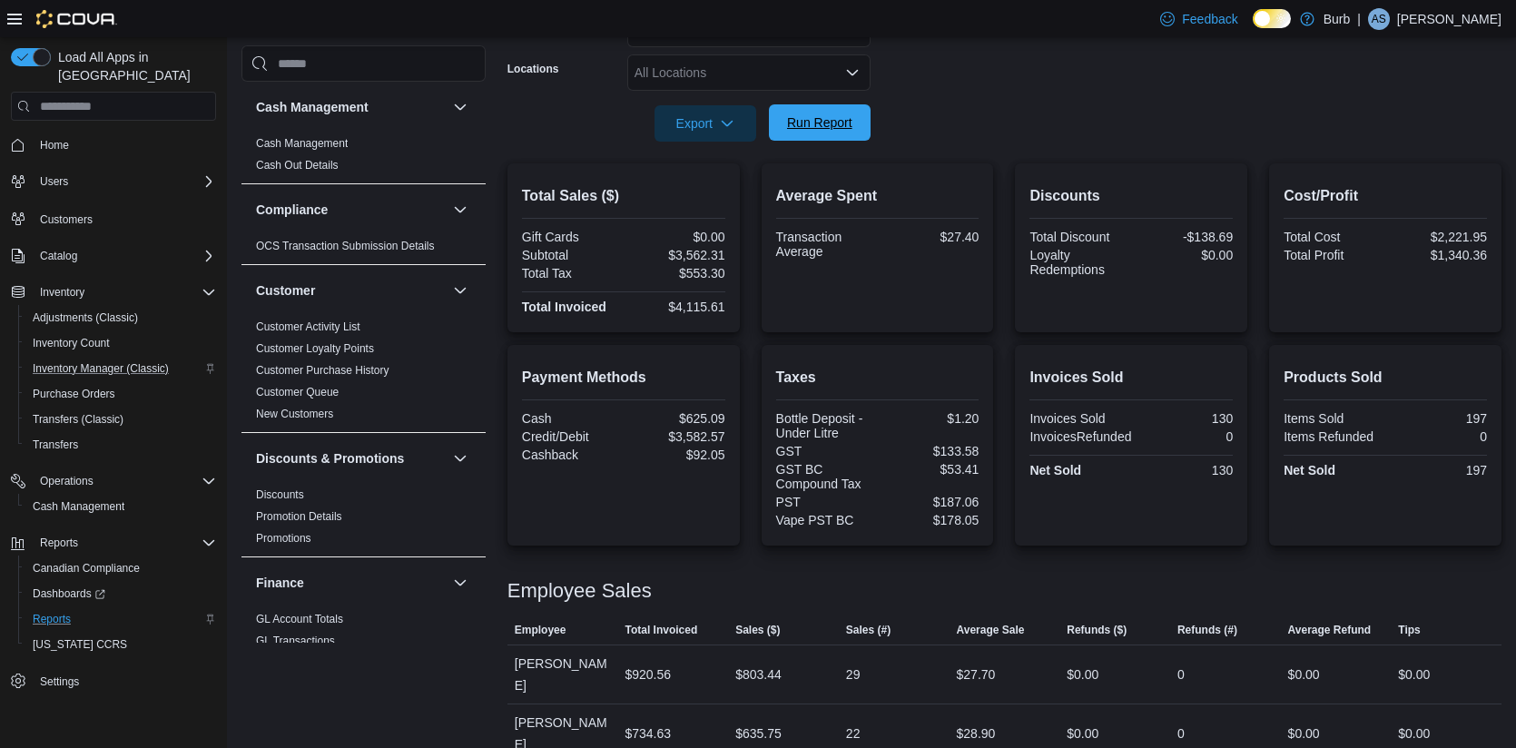
click at [819, 126] on span "Run Report" at bounding box center [819, 123] width 65 height 18
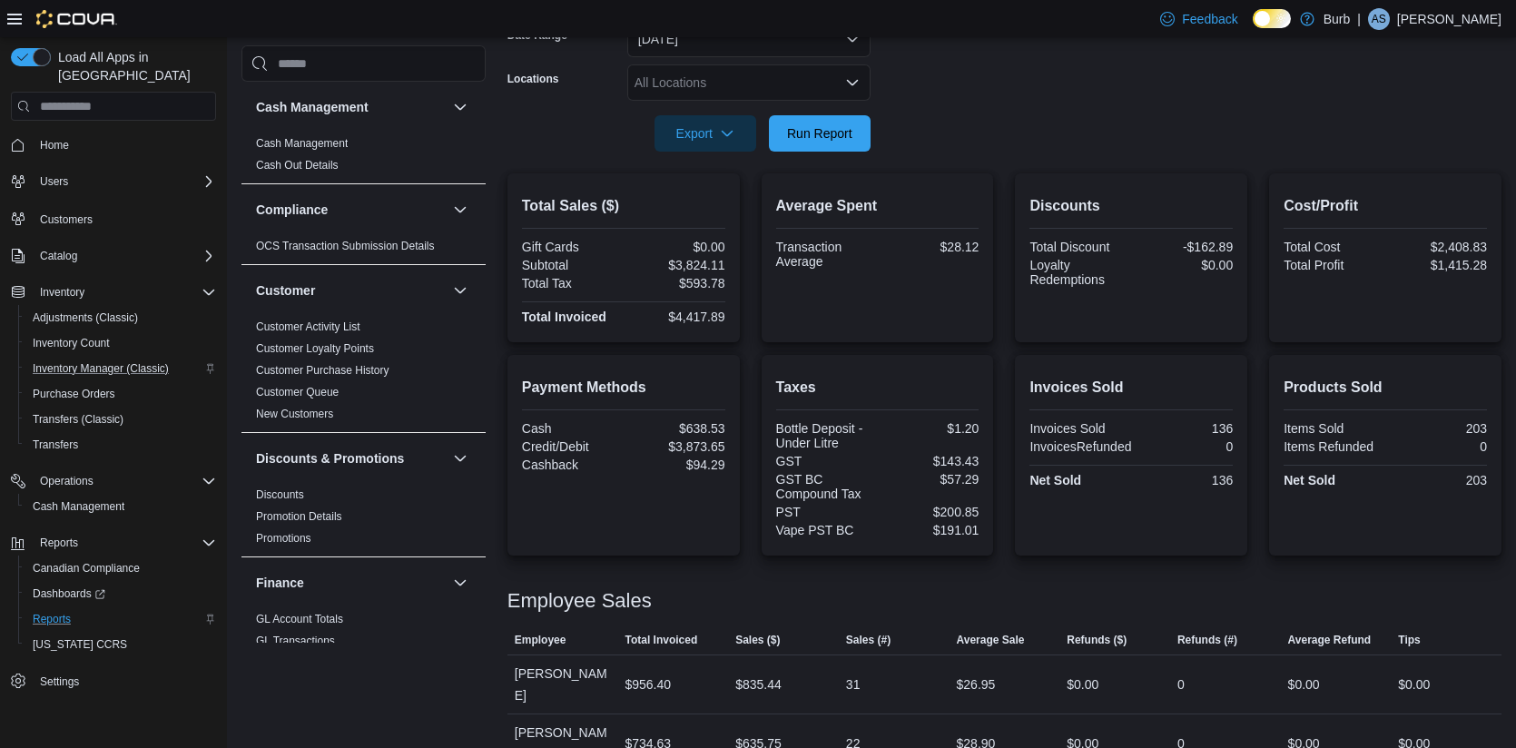
scroll to position [232, 0]
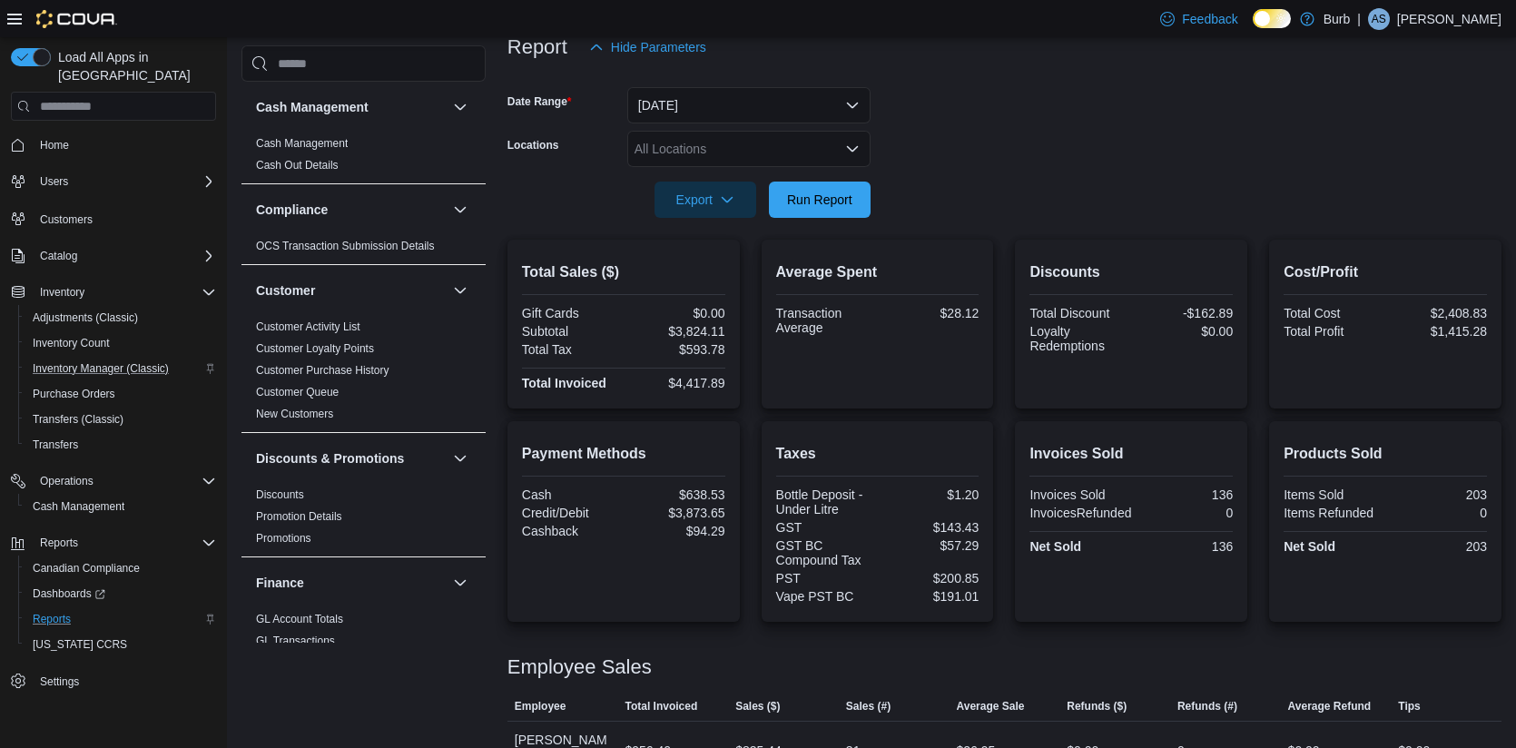
click at [853, 142] on icon "Open list of options" at bounding box center [852, 149] width 15 height 15
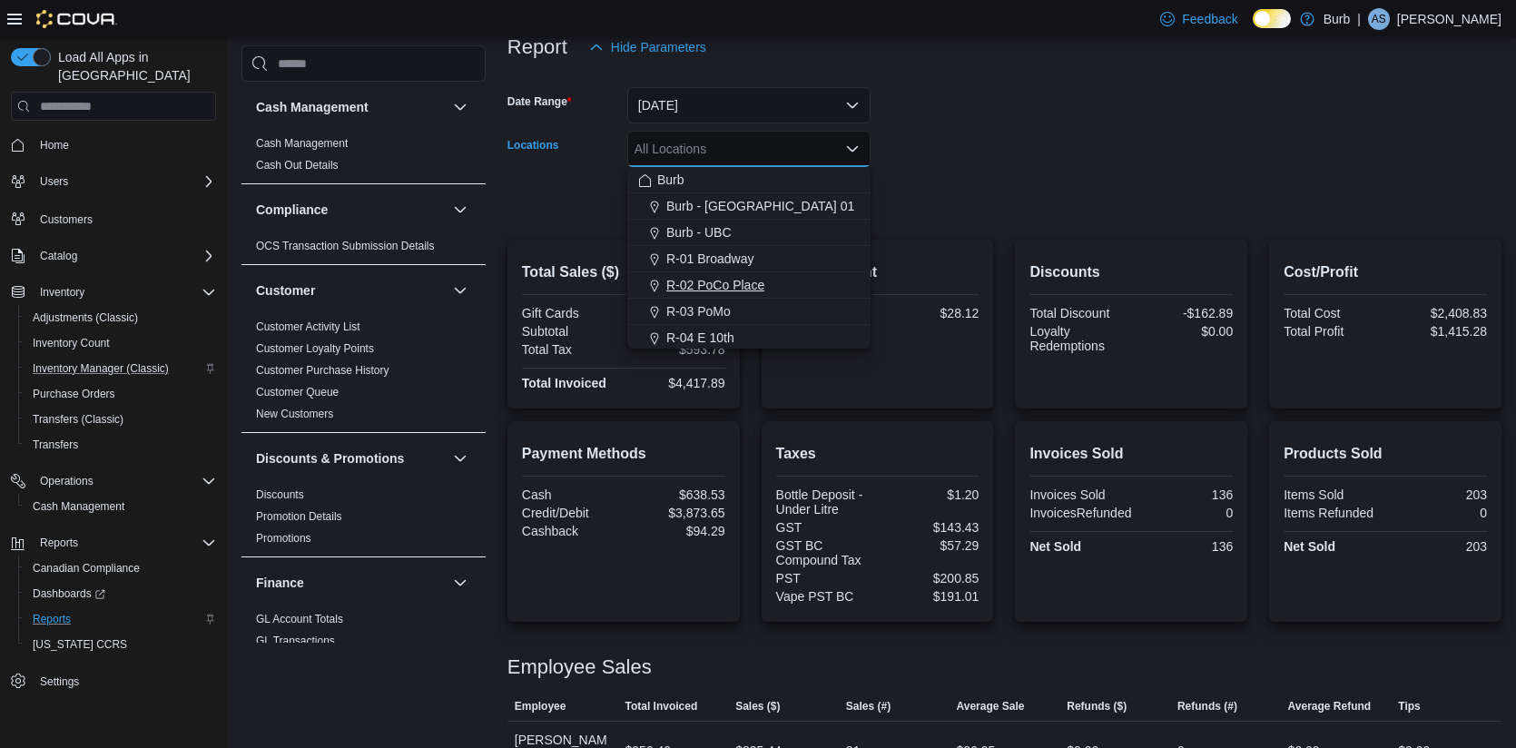
click at [734, 287] on span "R-02 PoCo Place" at bounding box center [716, 285] width 98 height 18
click at [1042, 175] on div at bounding box center [1005, 174] width 994 height 15
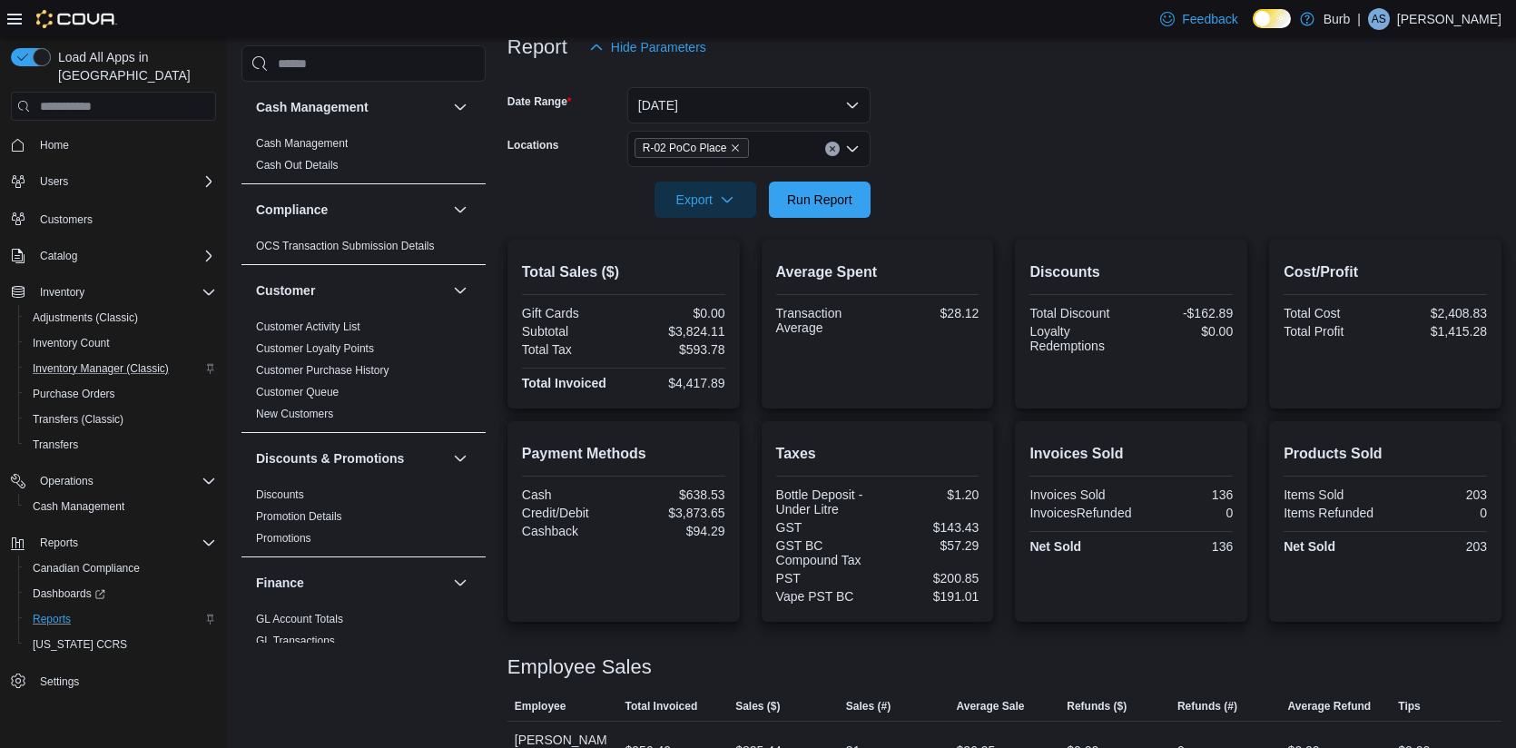
click at [834, 145] on icon "Clear input" at bounding box center [832, 148] width 7 height 7
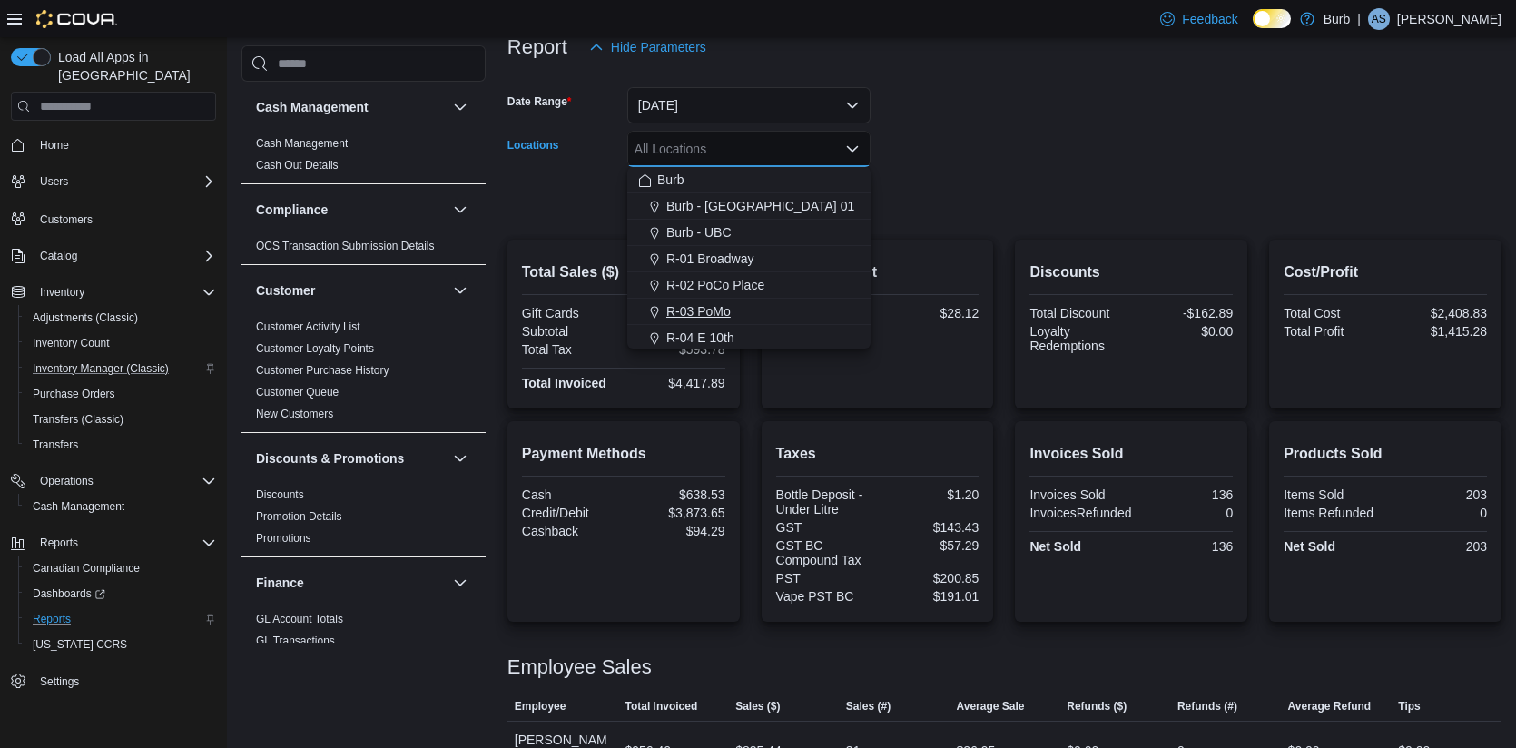
click at [695, 305] on span "R-03 PoMo" at bounding box center [699, 311] width 64 height 18
click at [952, 123] on form "Date Range Today Locations R-03 PoMo Combo box. Selected. R-03 PoMo. Press Back…" at bounding box center [1005, 141] width 994 height 153
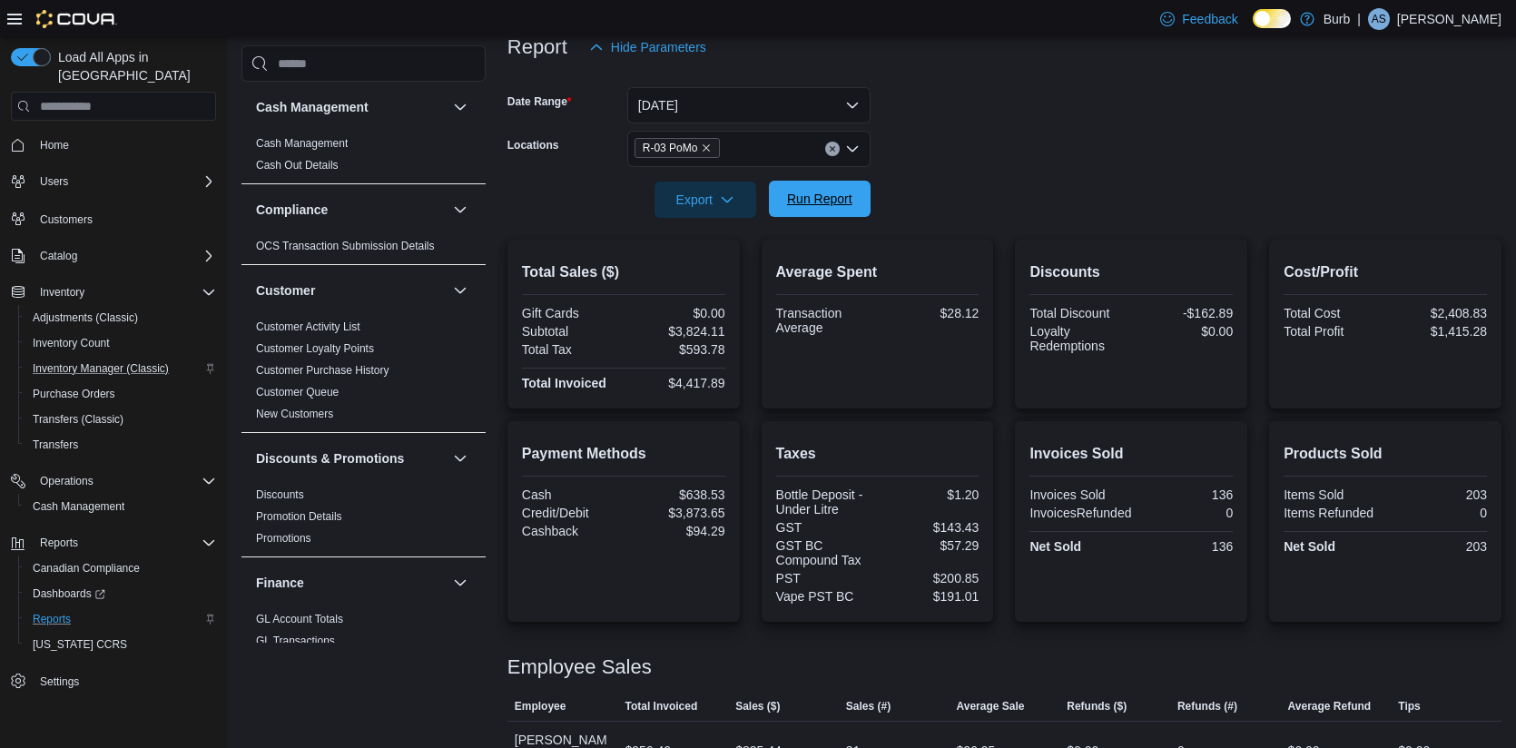
click at [834, 183] on span "Run Report" at bounding box center [820, 199] width 80 height 36
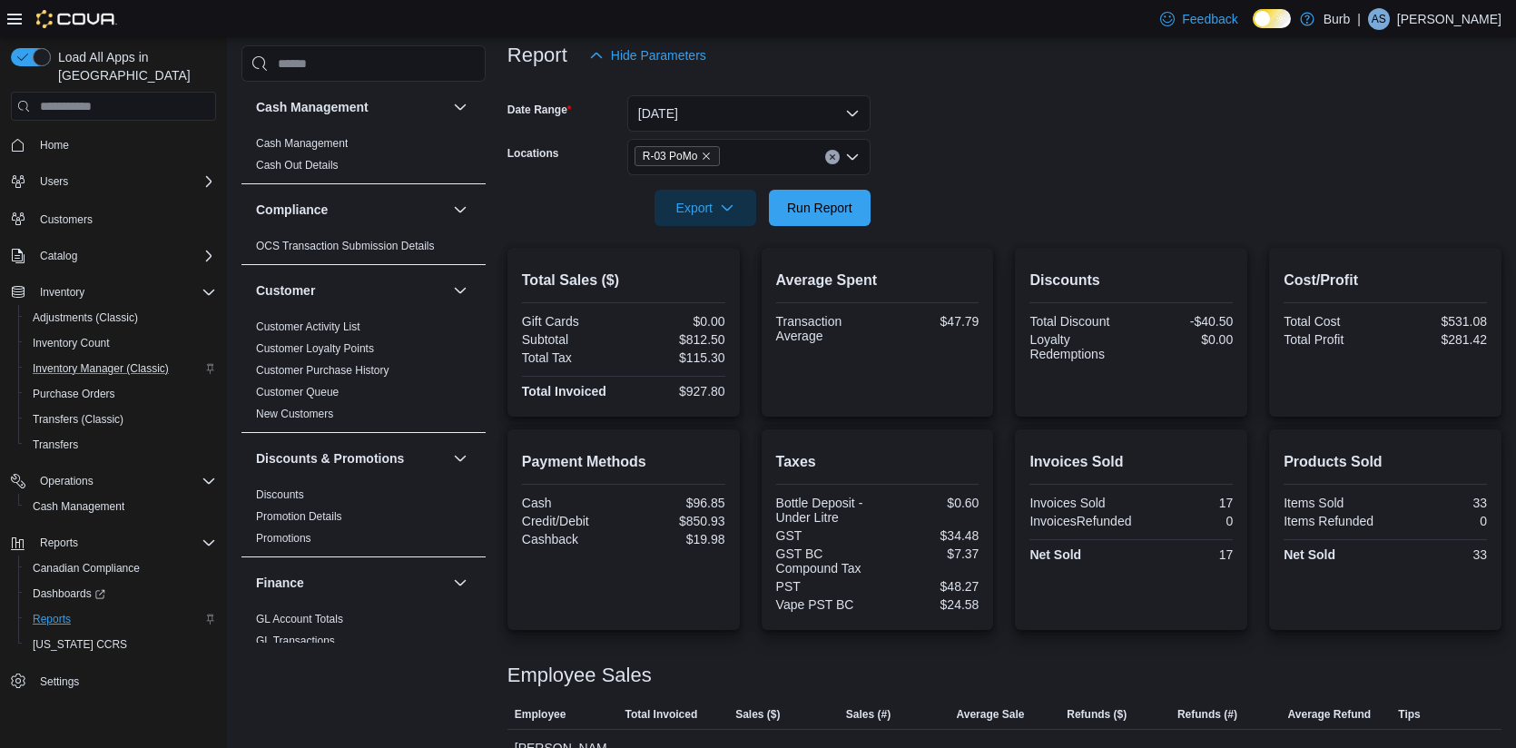
scroll to position [228, 0]
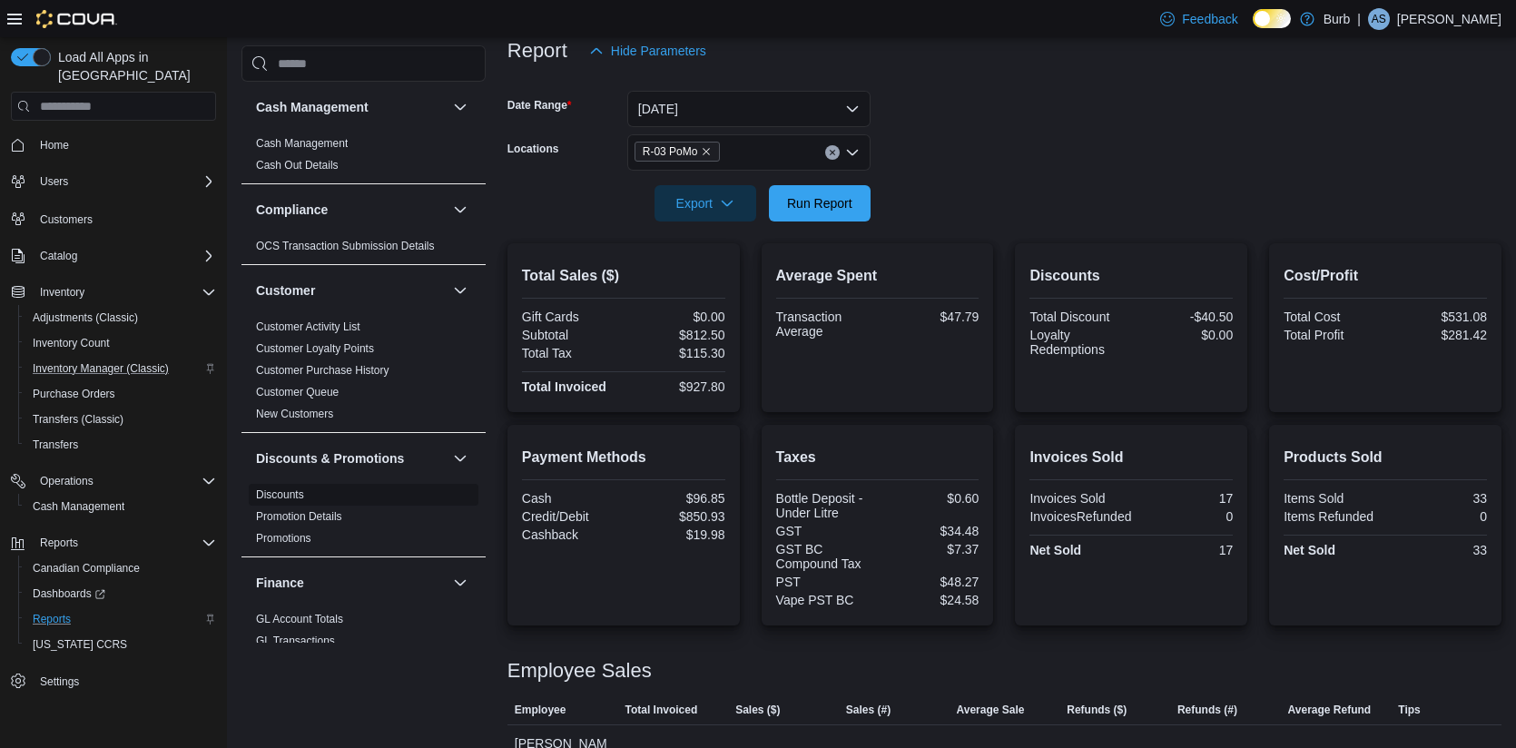
click at [284, 501] on span "Discounts" at bounding box center [364, 495] width 230 height 22
click at [285, 490] on link "Discounts" at bounding box center [280, 495] width 48 height 13
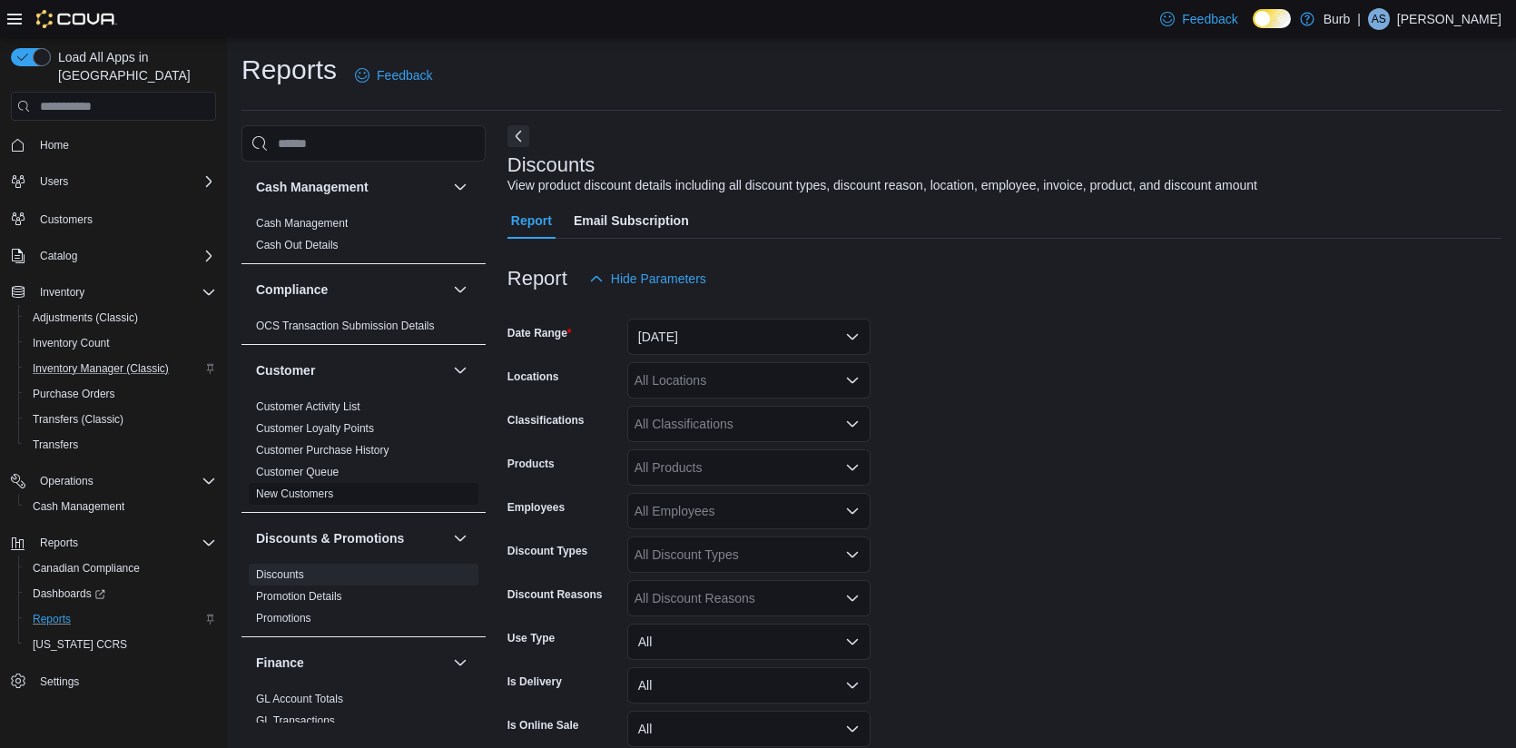
scroll to position [42, 0]
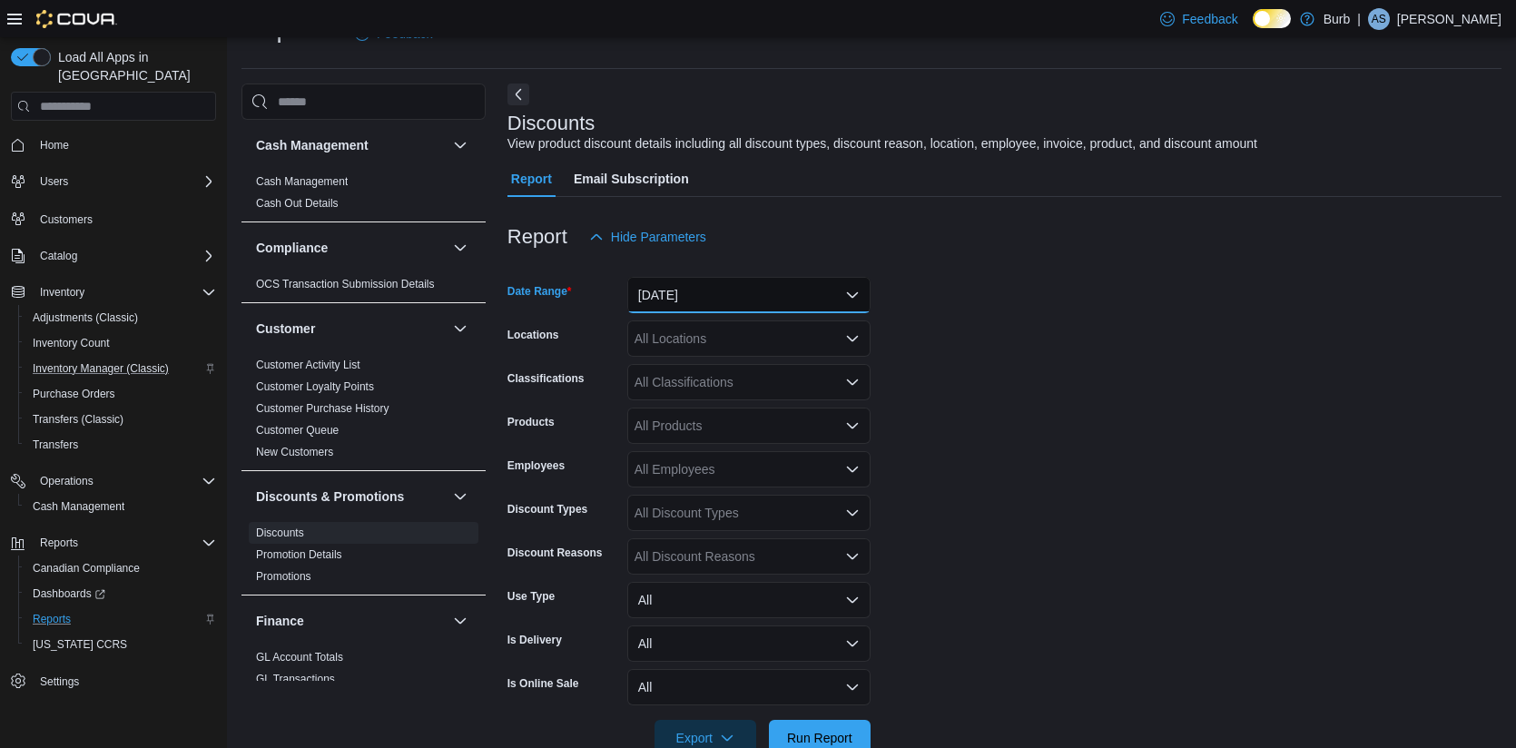
click at [793, 300] on button "Yesterday" at bounding box center [748, 295] width 243 height 36
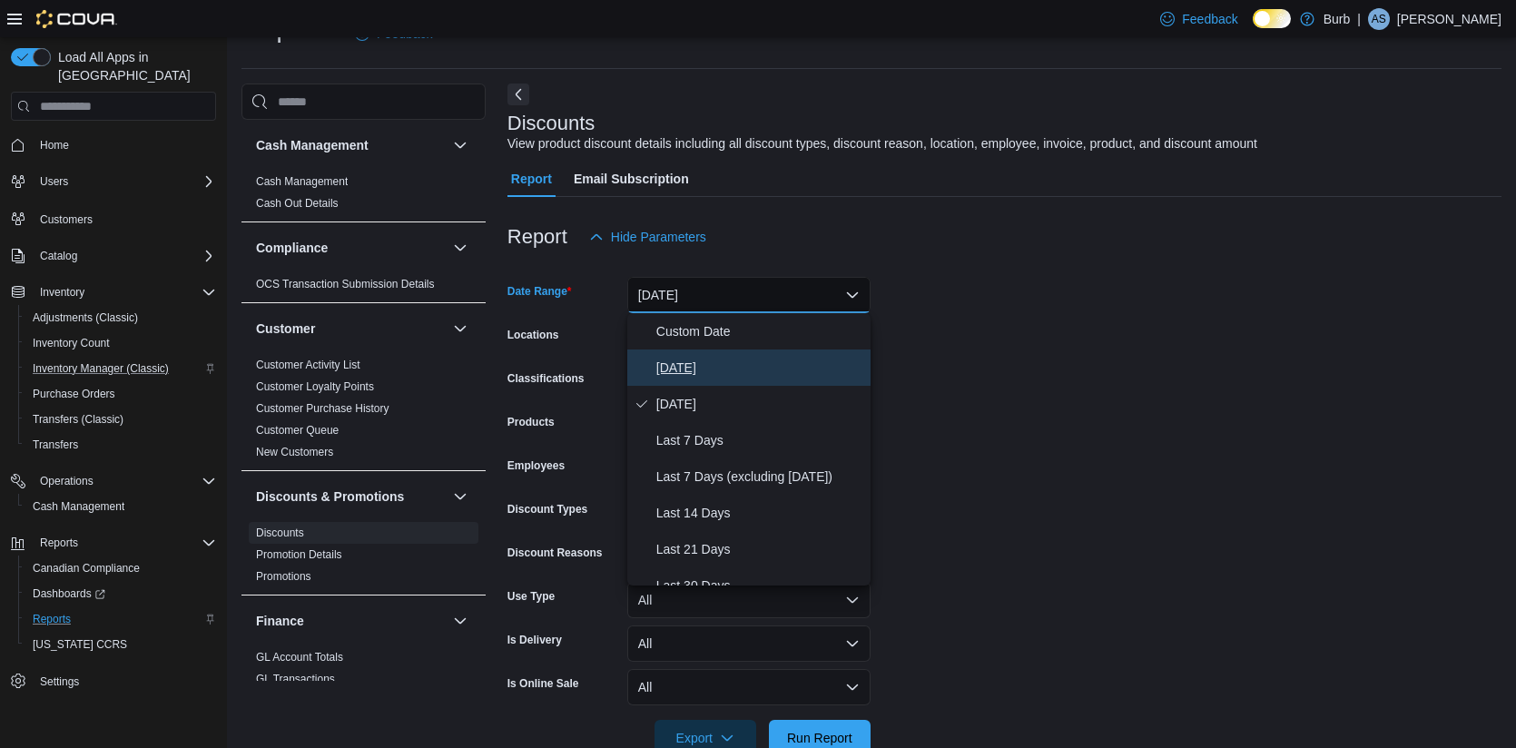
click at [726, 364] on span "Today" at bounding box center [760, 368] width 207 height 22
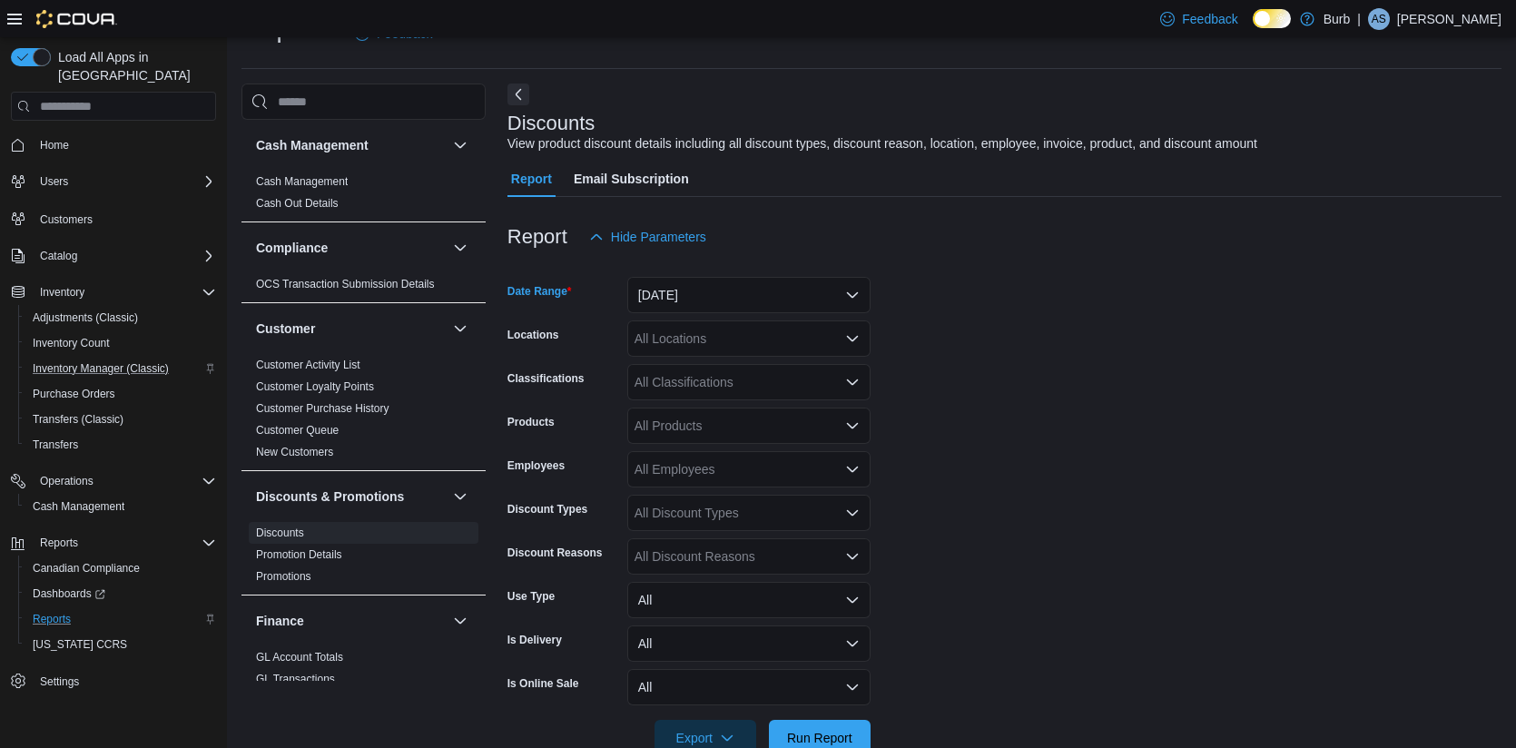
click at [786, 331] on div "All Locations" at bounding box center [748, 339] width 243 height 36
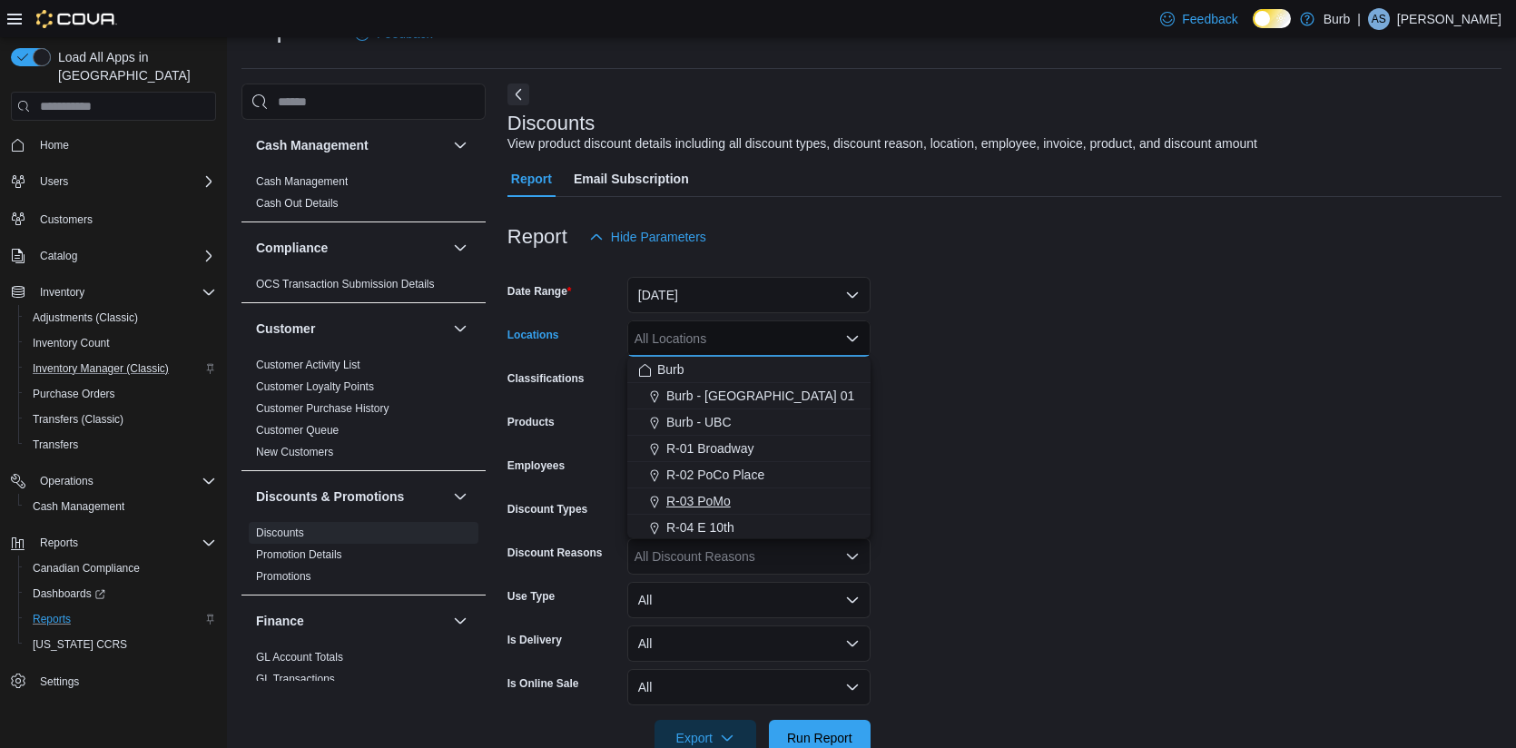
click at [716, 500] on span "R-03 PoMo" at bounding box center [699, 501] width 64 height 18
click at [938, 435] on form "Date Range Today Locations R-03 PoMo Combo box. Selected. R-03 PoMo. Press Back…" at bounding box center [1005, 505] width 994 height 501
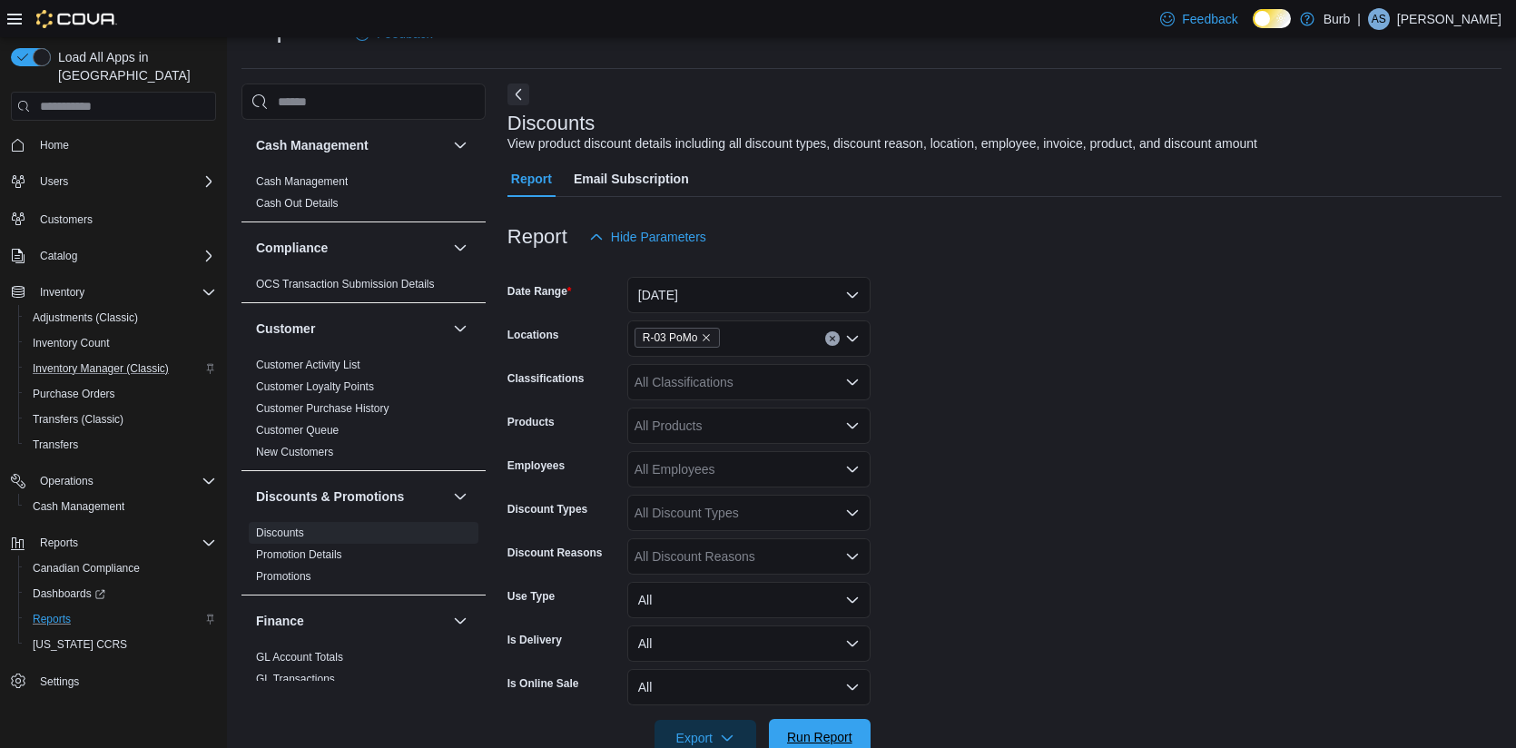
click at [848, 727] on span "Run Report" at bounding box center [820, 737] width 80 height 36
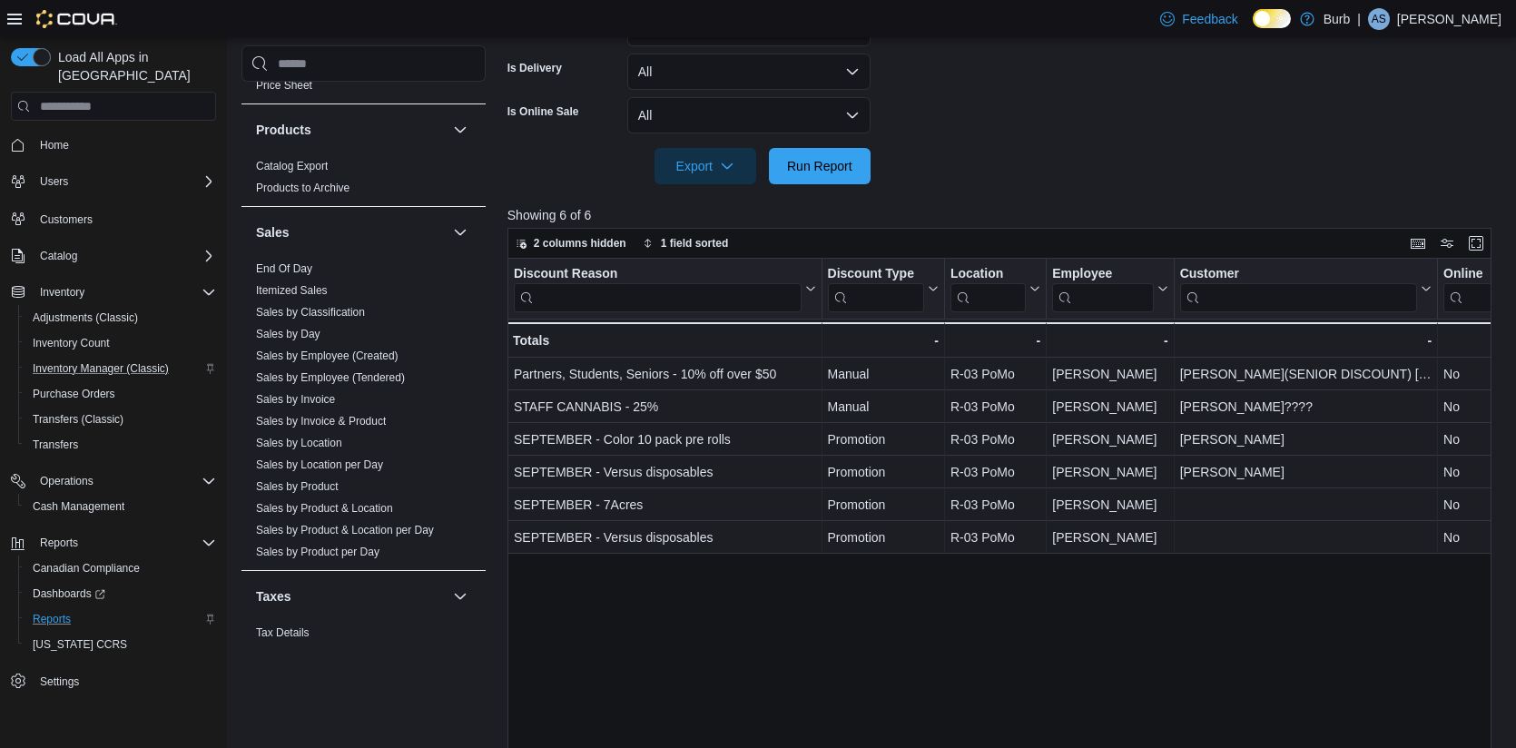
scroll to position [1185, 0]
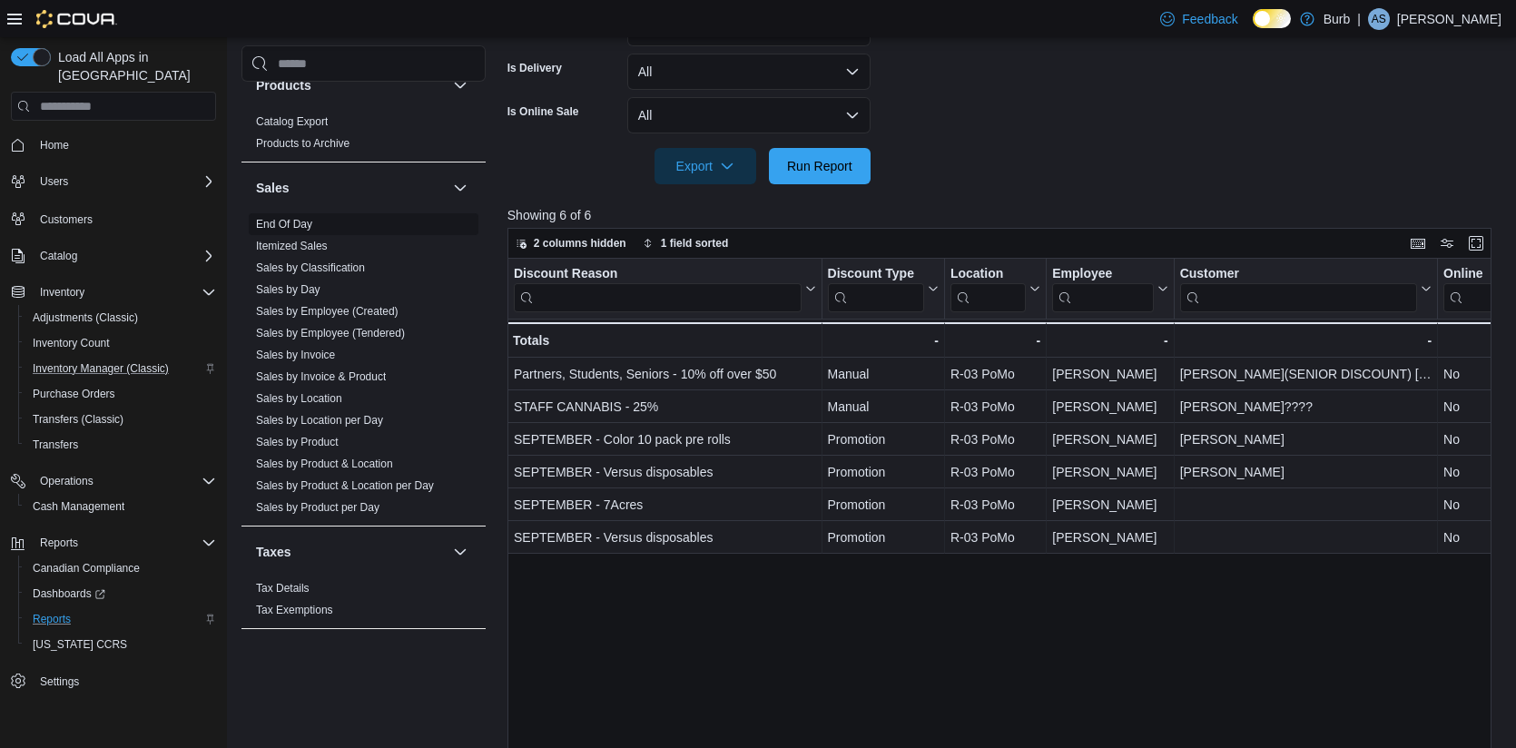
click at [287, 219] on link "End Of Day" at bounding box center [284, 224] width 56 height 13
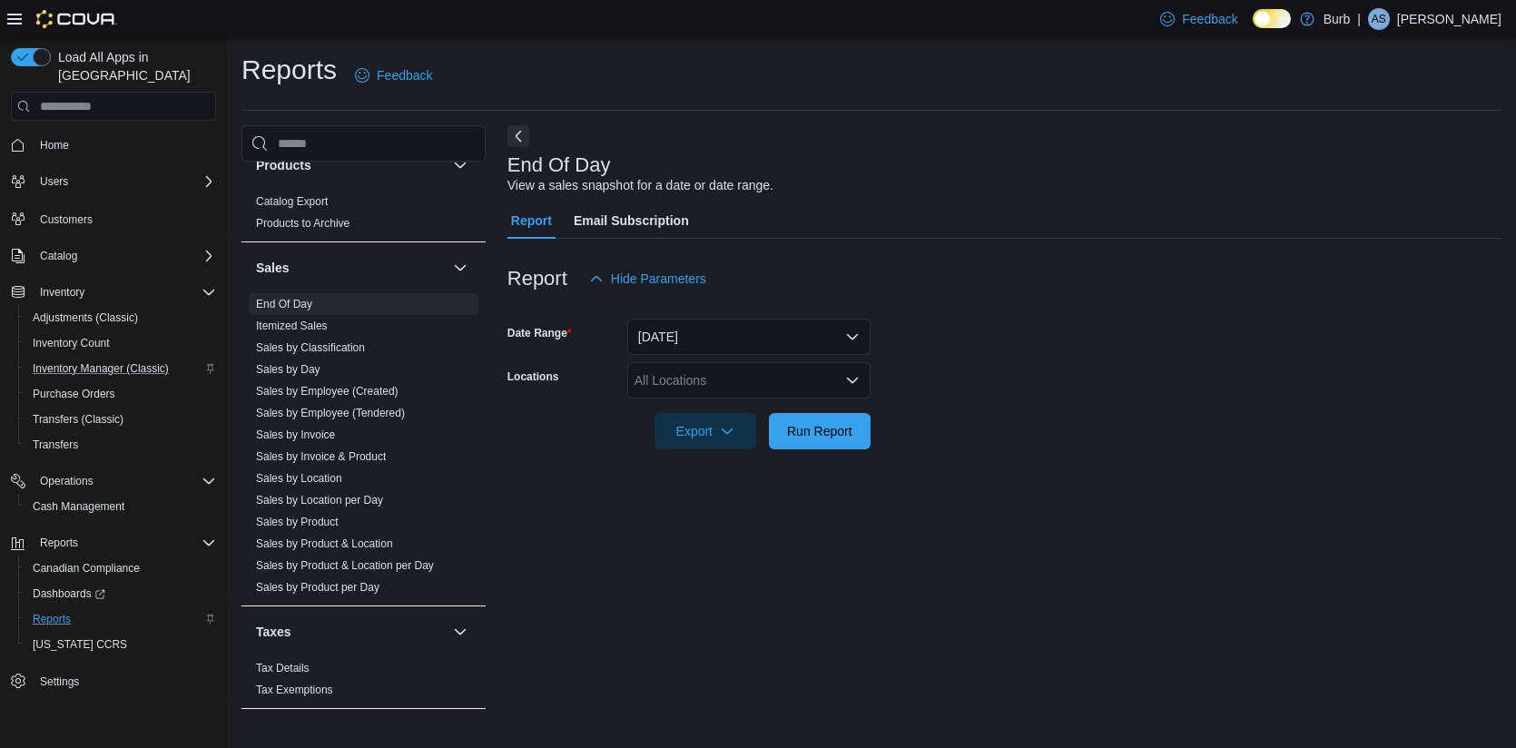
click at [851, 388] on icon "Open list of options" at bounding box center [852, 380] width 15 height 15
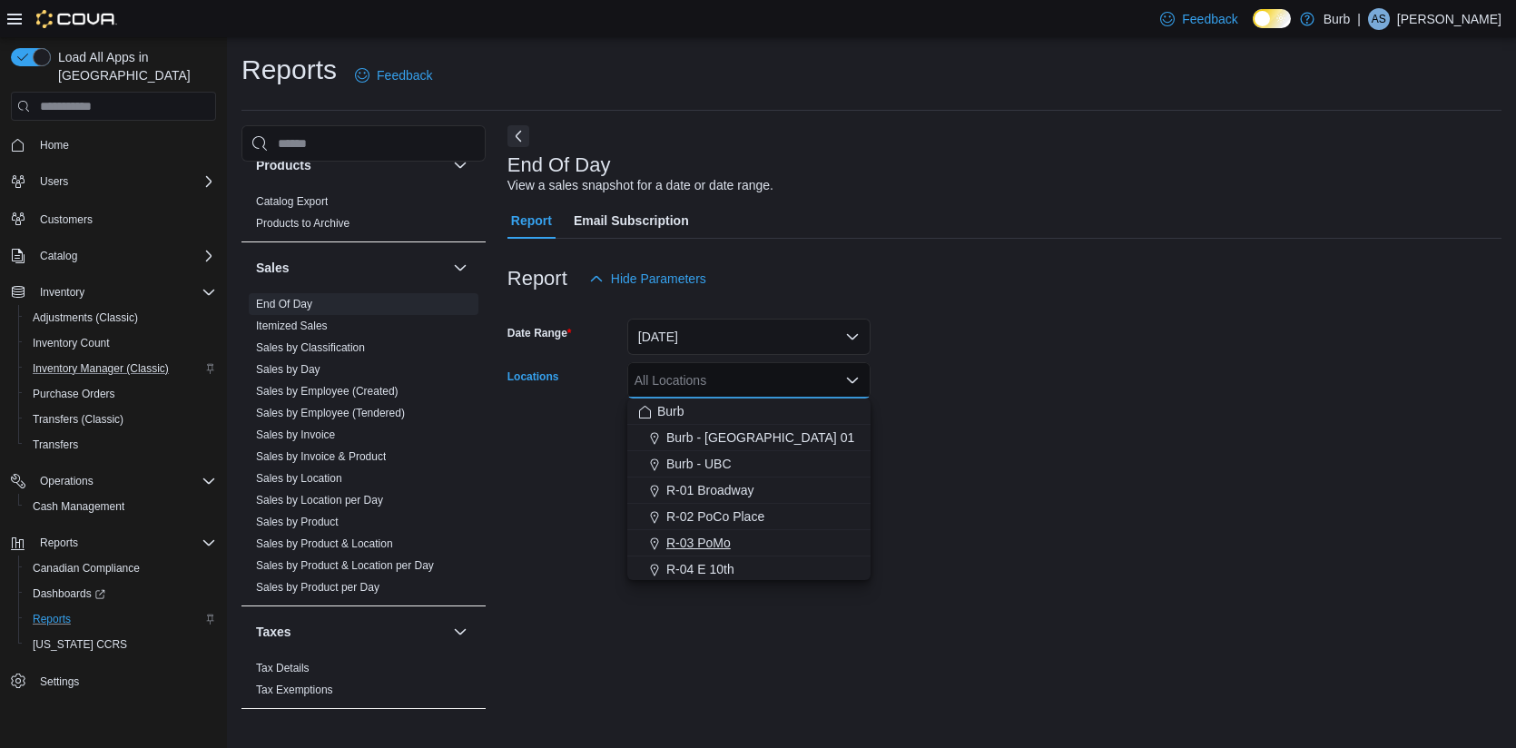
click at [715, 538] on span "R-03 PoMo" at bounding box center [699, 543] width 64 height 18
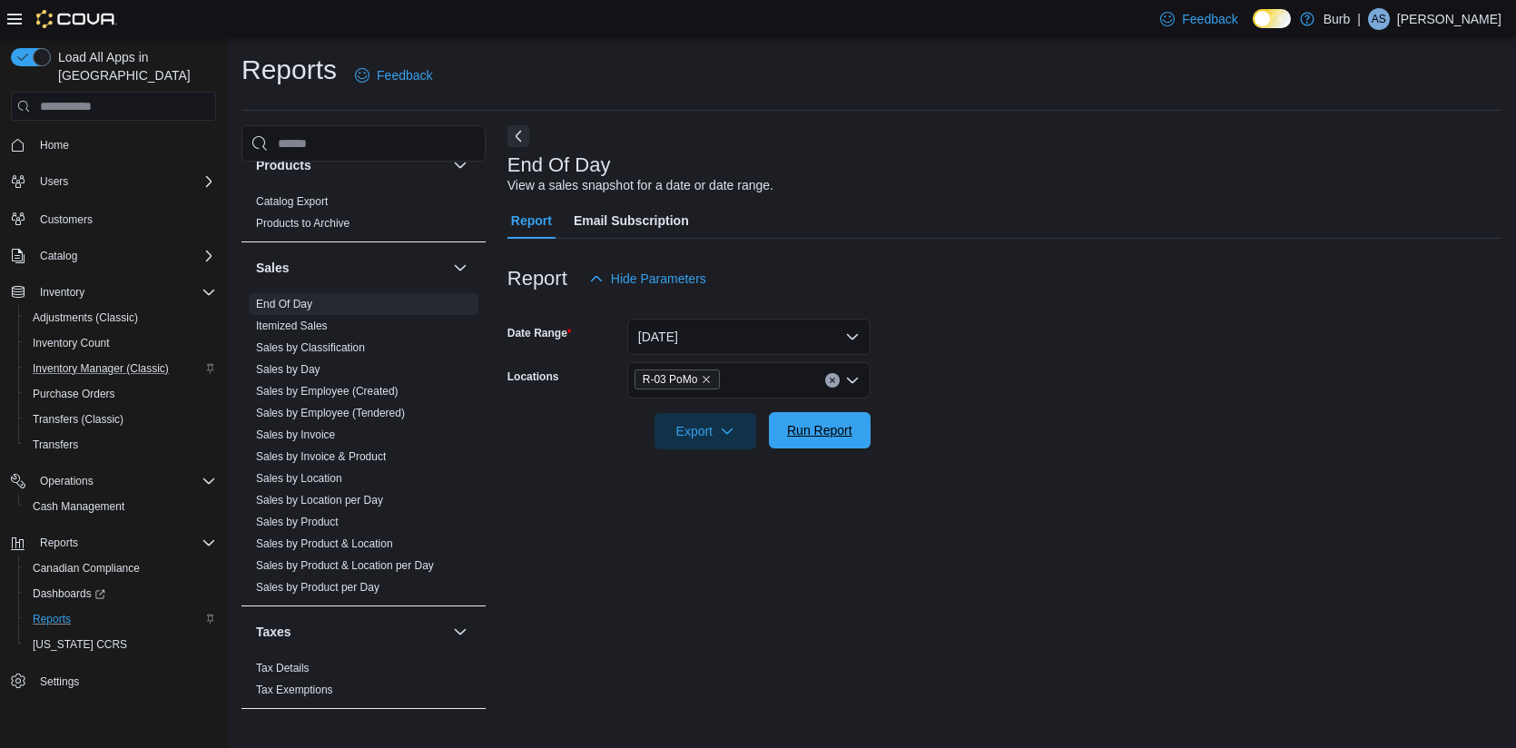
drag, startPoint x: 923, startPoint y: 469, endPoint x: 824, endPoint y: 436, distance: 105.1
click at [895, 462] on div at bounding box center [1005, 460] width 994 height 22
click at [824, 436] on span "Run Report" at bounding box center [819, 430] width 65 height 18
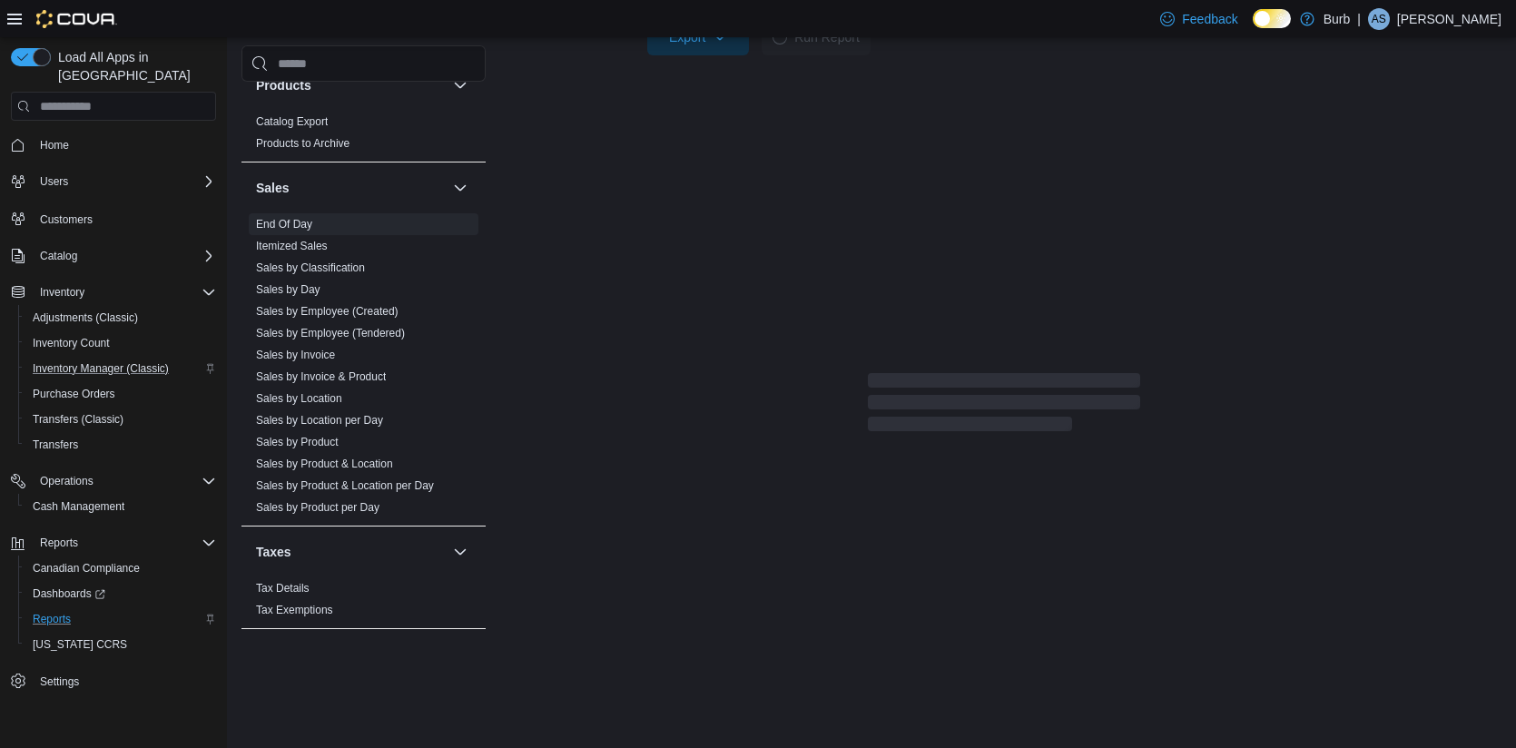
scroll to position [293, 0]
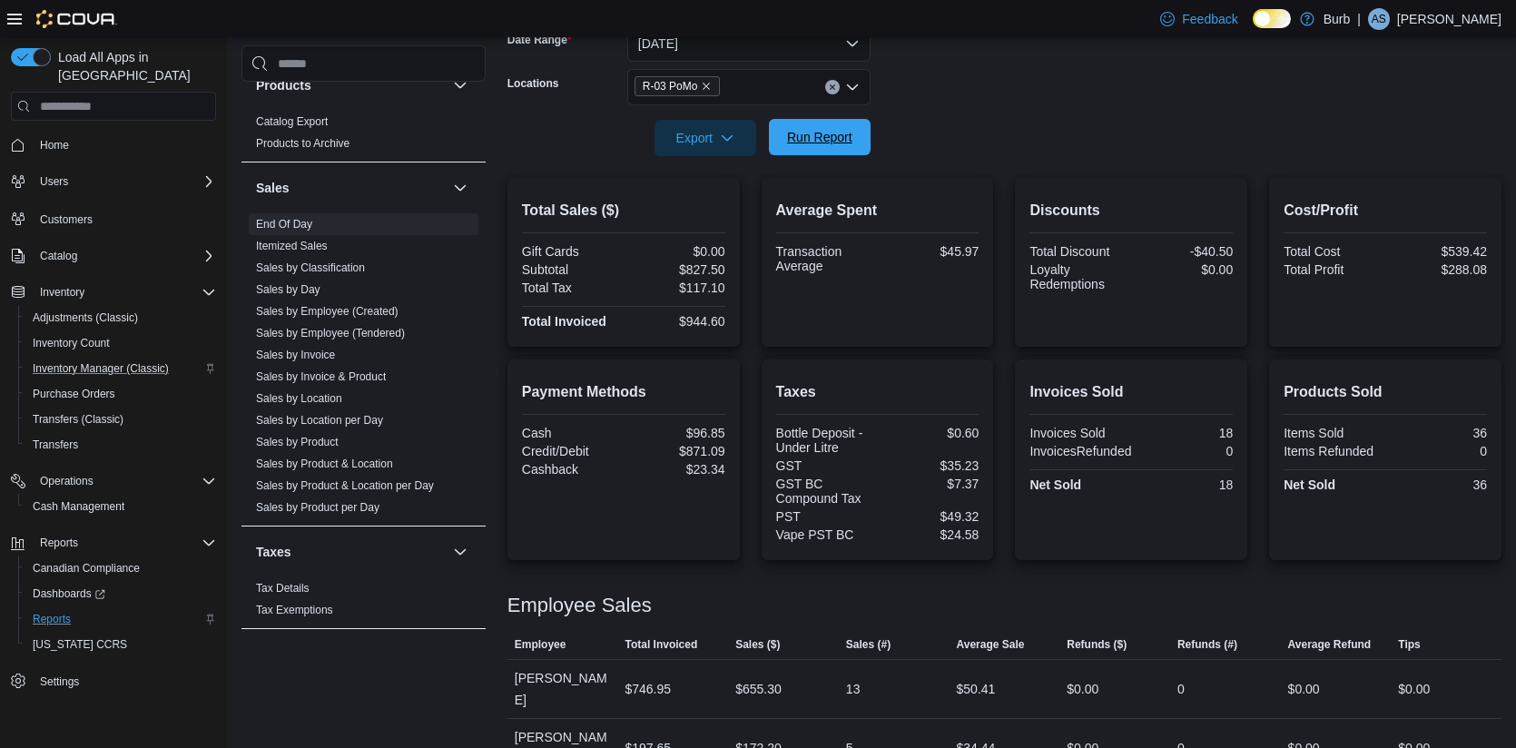
click at [830, 130] on span "Run Report" at bounding box center [819, 137] width 65 height 18
click at [83, 361] on span "Inventory Manager (Classic)" at bounding box center [101, 368] width 136 height 15
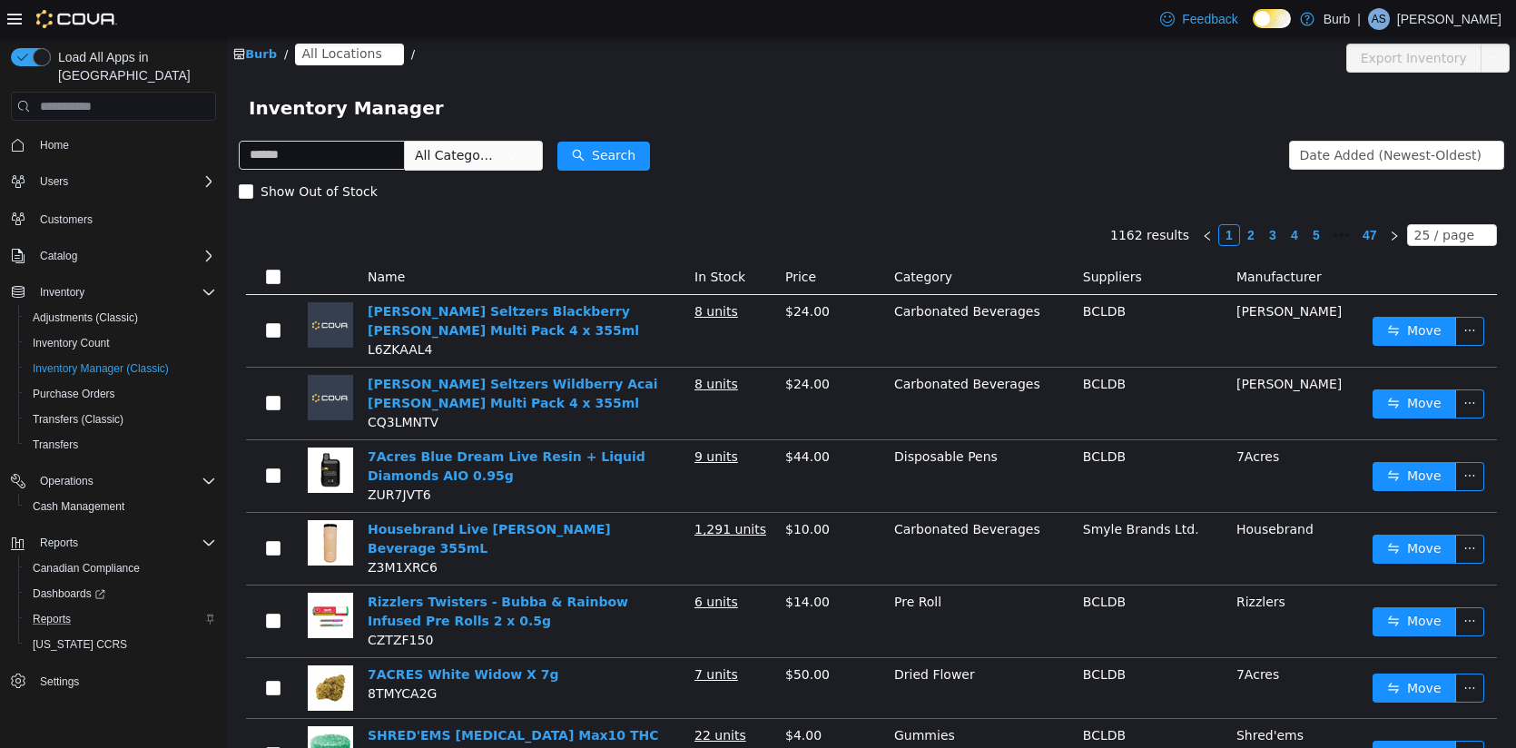
click at [337, 54] on span "All Locations" at bounding box center [341, 54] width 80 height 20
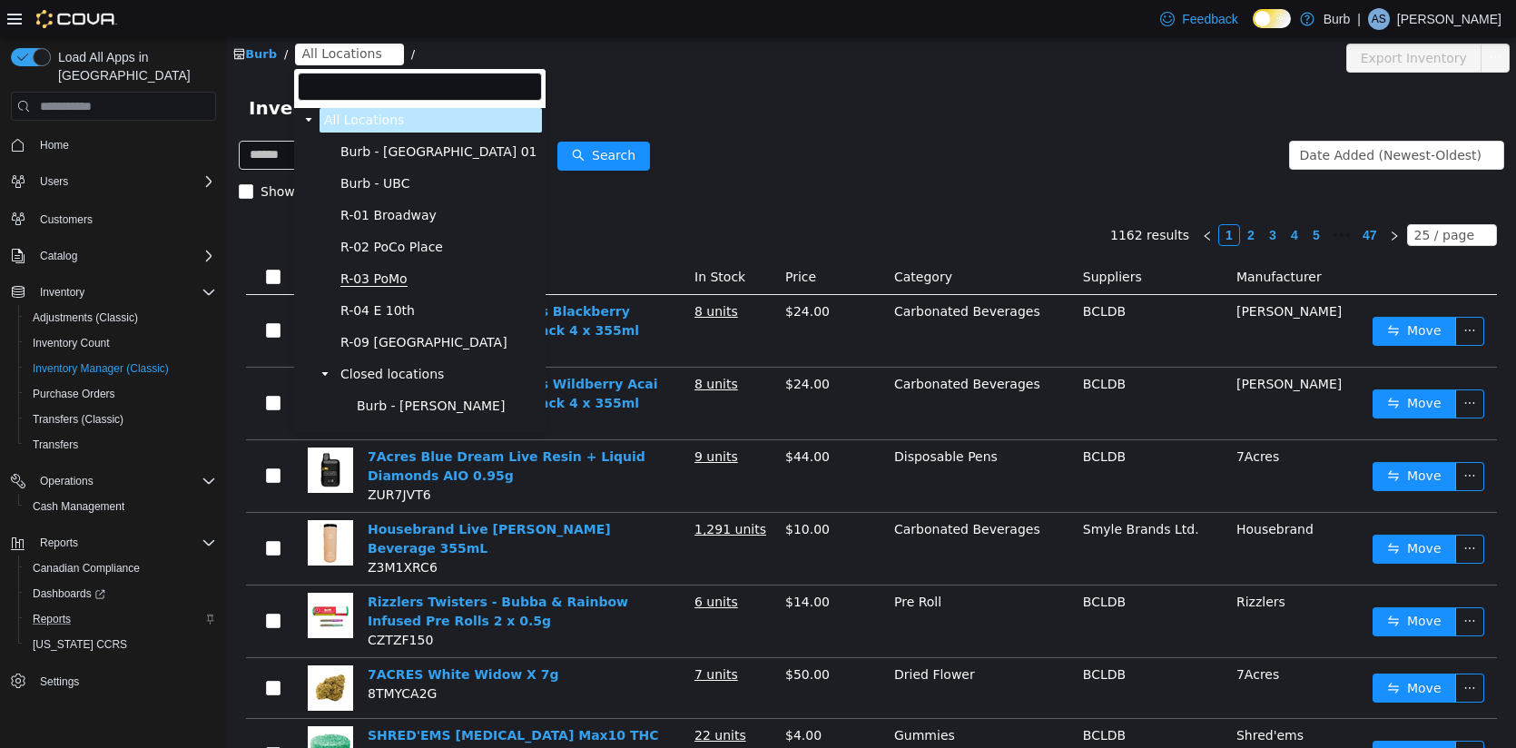
click at [384, 274] on span "R-03 PoMo" at bounding box center [374, 279] width 67 height 15
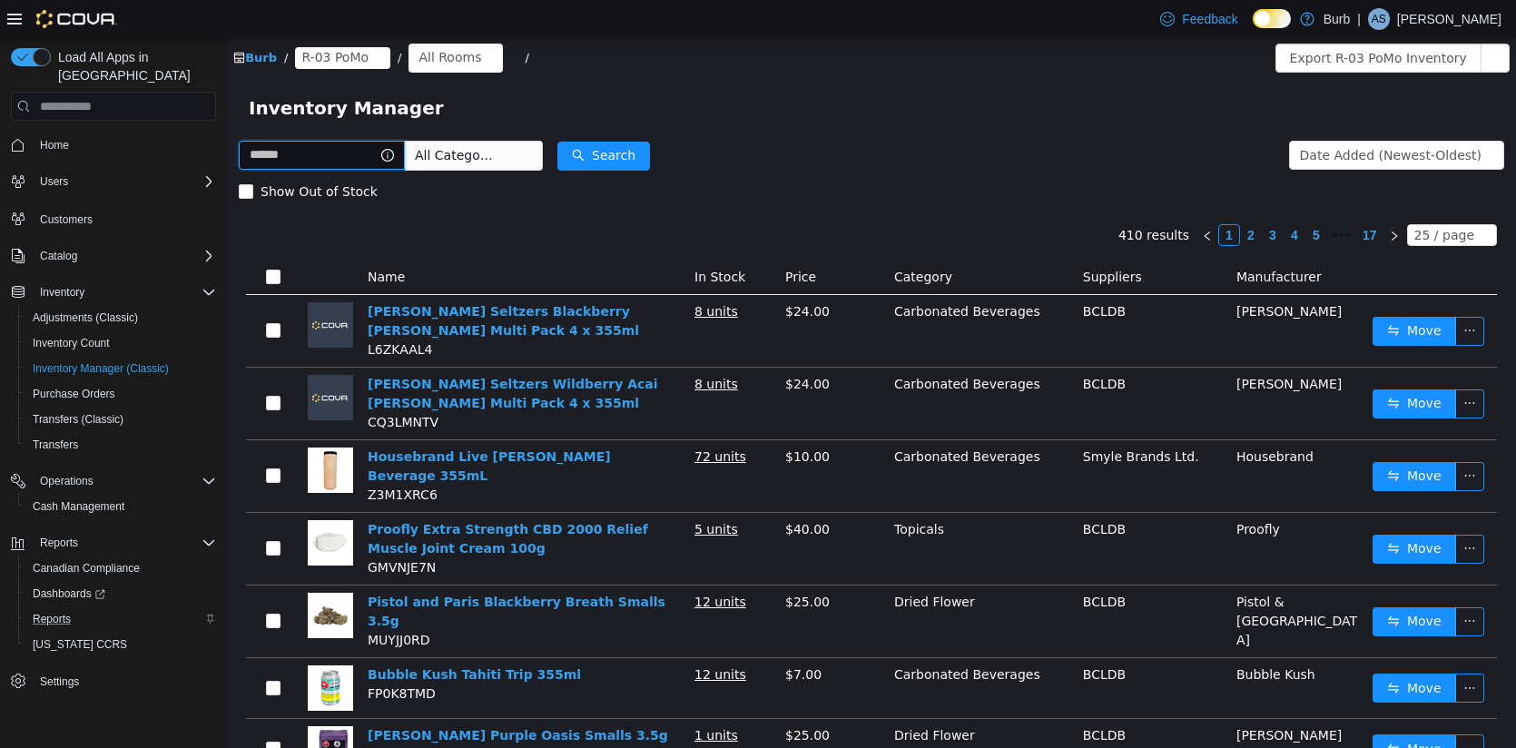
click at [309, 148] on input "text" at bounding box center [322, 155] width 166 height 29
type input "*******"
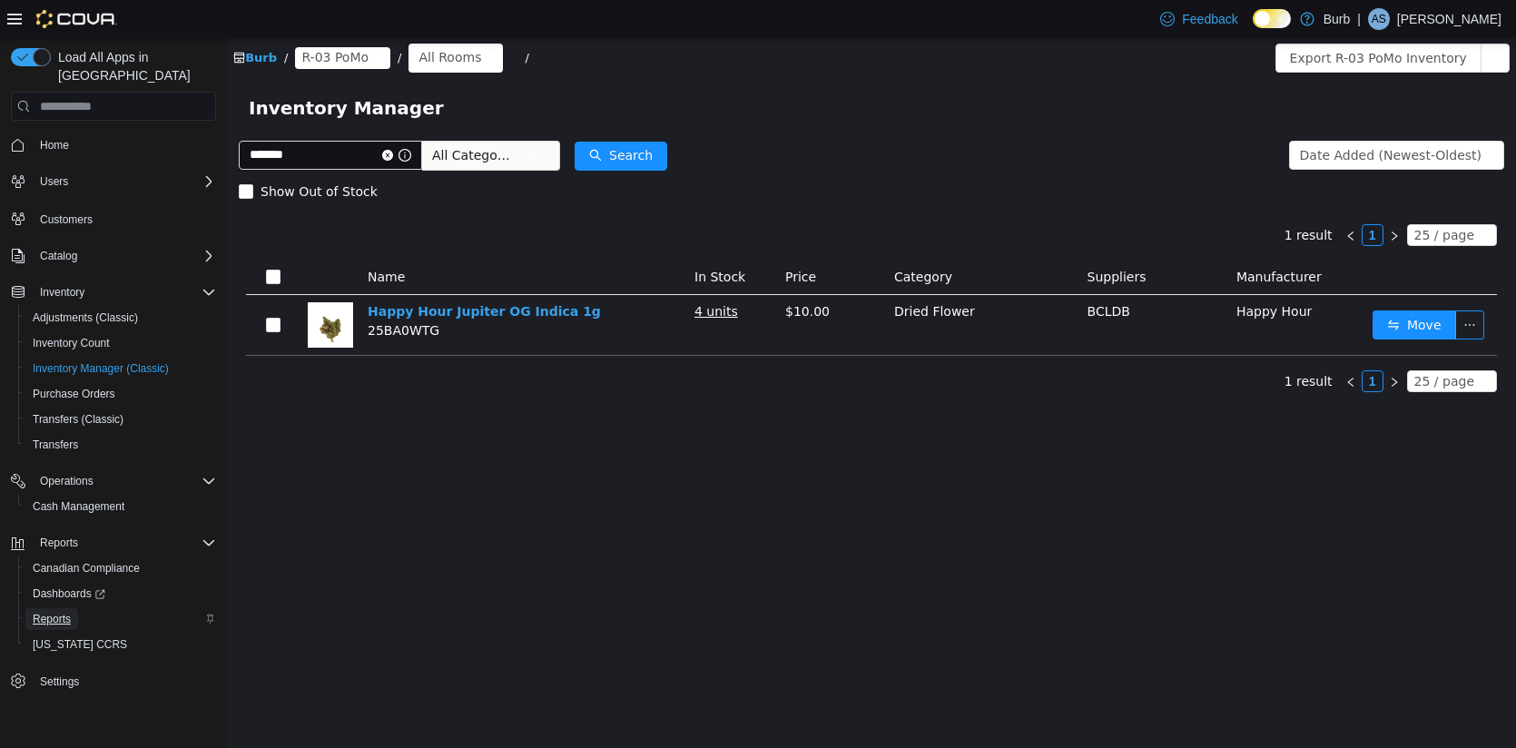
click at [48, 612] on span "Reports" at bounding box center [52, 619] width 38 height 15
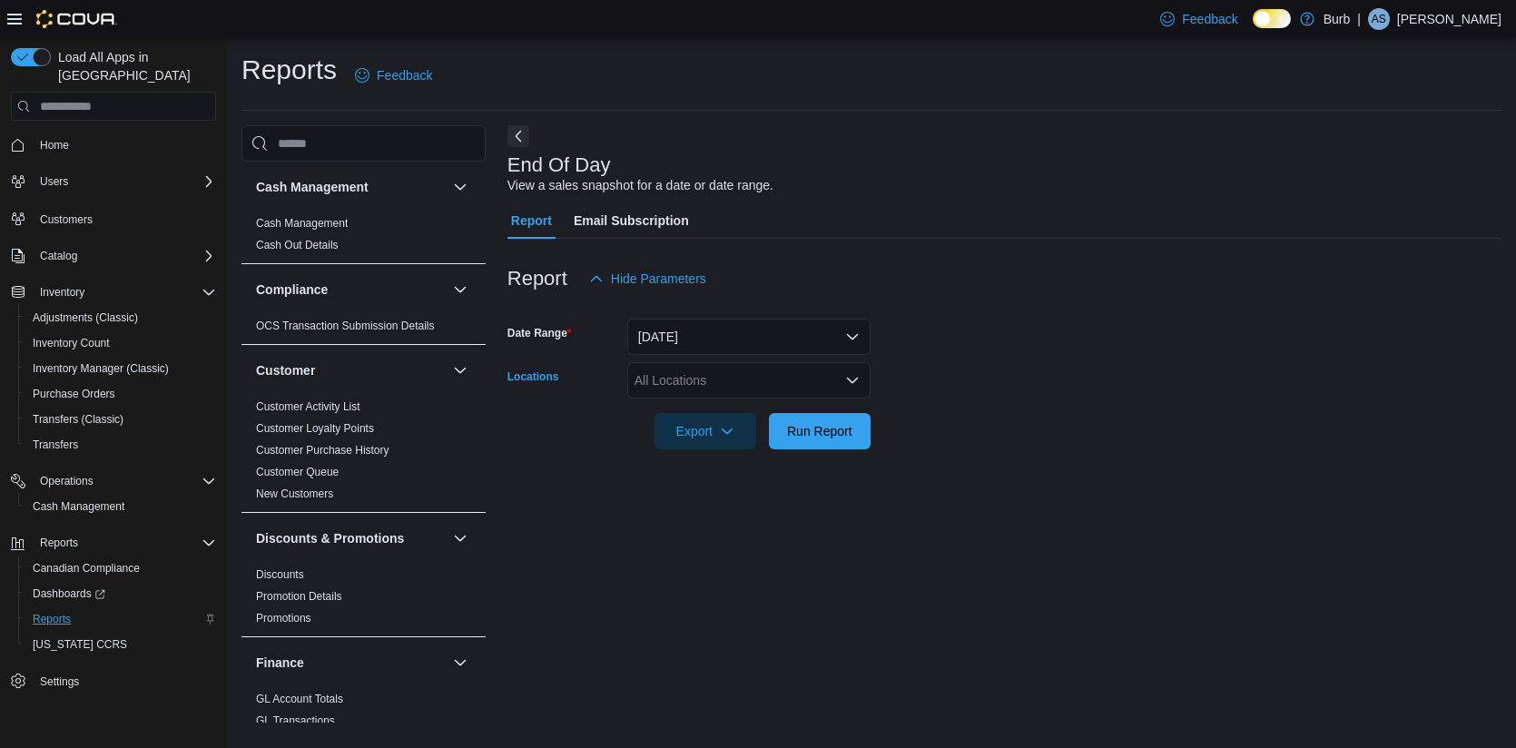
click at [828, 370] on div "All Locations" at bounding box center [748, 380] width 243 height 36
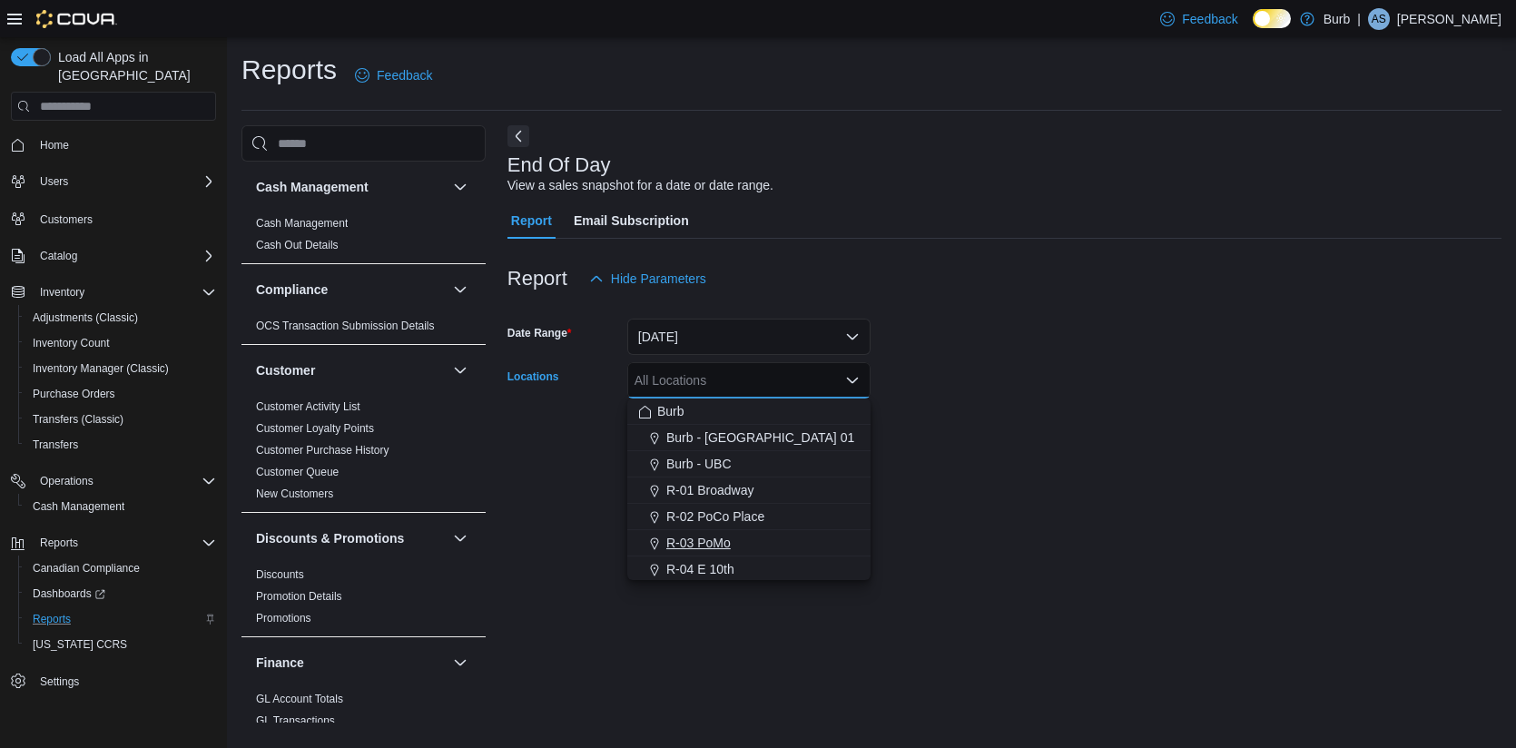
click at [706, 542] on span "R-03 PoMo" at bounding box center [699, 543] width 64 height 18
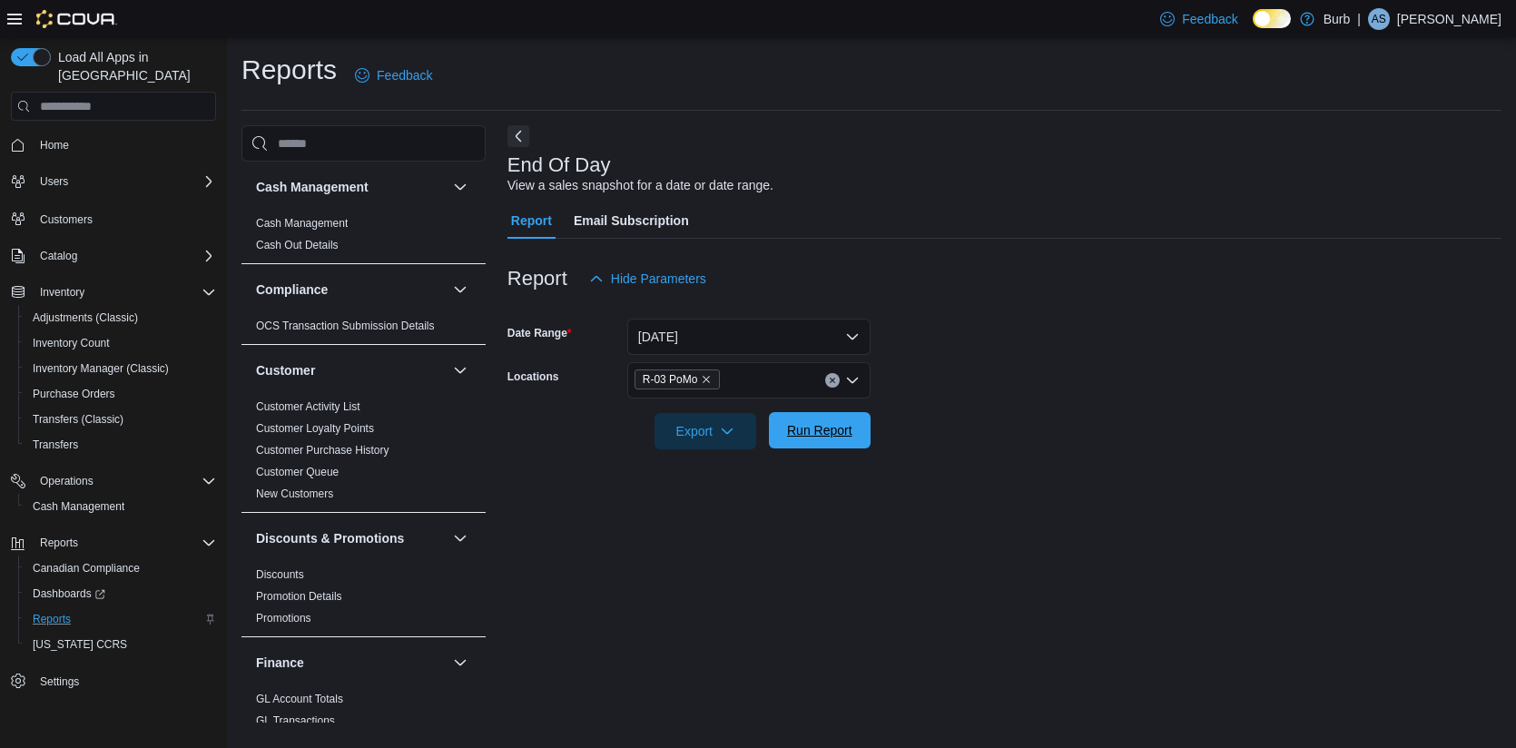
drag, startPoint x: 926, startPoint y: 516, endPoint x: 839, endPoint y: 439, distance: 115.8
click at [923, 514] on div "End Of Day View a sales snapshot for a date or date range. Report Email Subscri…" at bounding box center [1005, 423] width 994 height 597
click at [839, 439] on span "Run Report" at bounding box center [819, 430] width 65 height 18
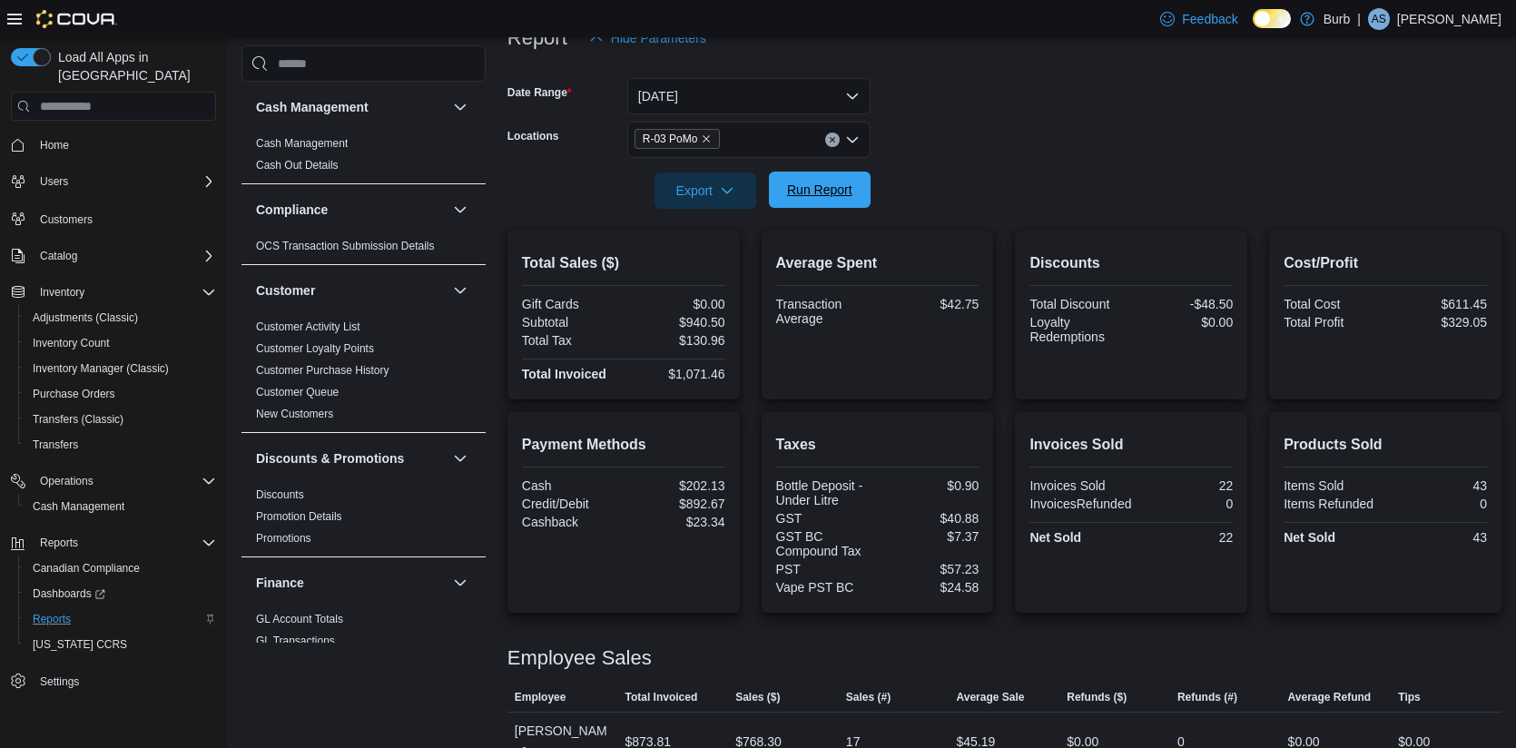
scroll to position [216, 0]
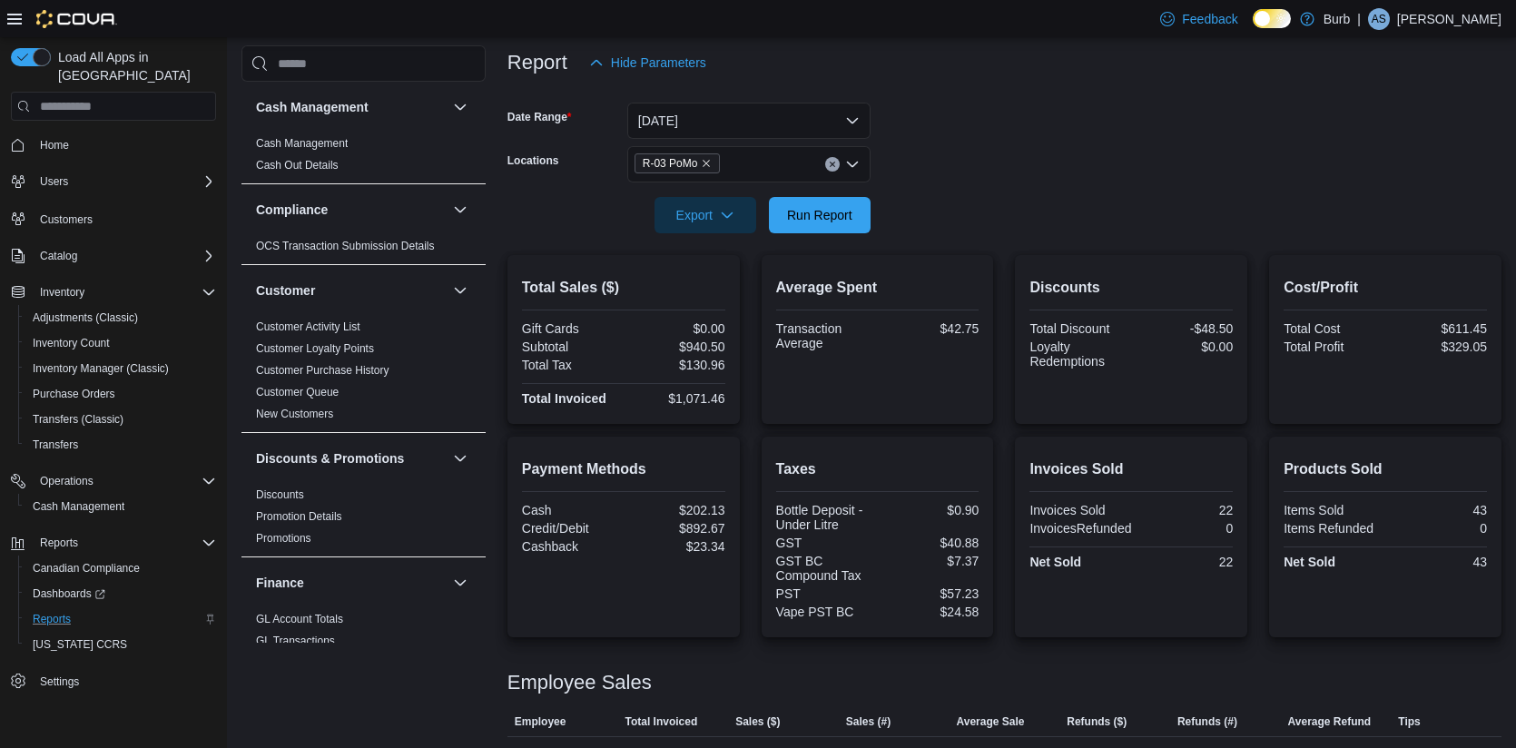
click at [832, 163] on icon "Clear input" at bounding box center [832, 165] width 5 height 5
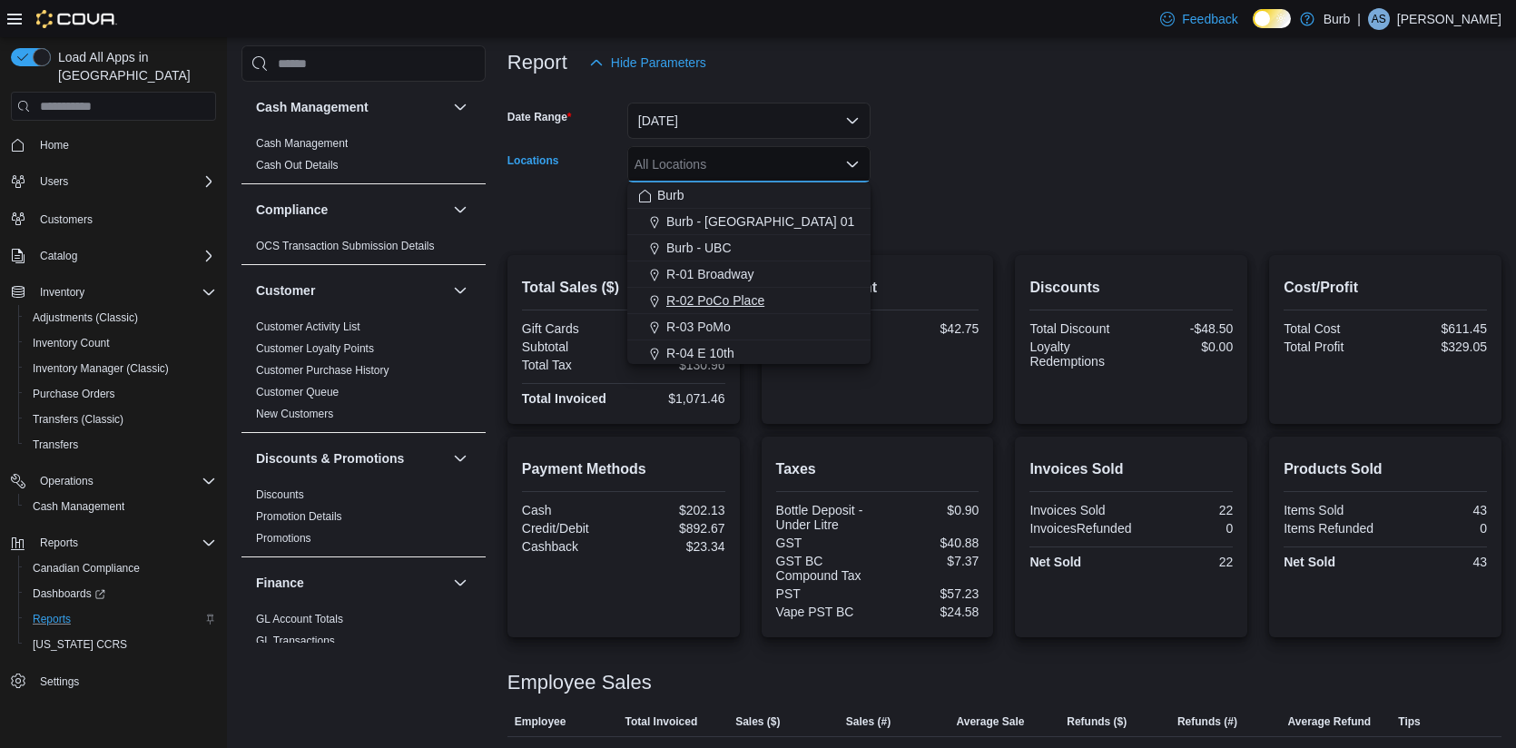
click at [698, 300] on span "R-02 PoCo Place" at bounding box center [716, 300] width 98 height 18
click at [1045, 167] on form "Date Range Today Locations R-02 PoCo Place Combo box. Selected. R-02 PoCo Place…" at bounding box center [1005, 157] width 994 height 153
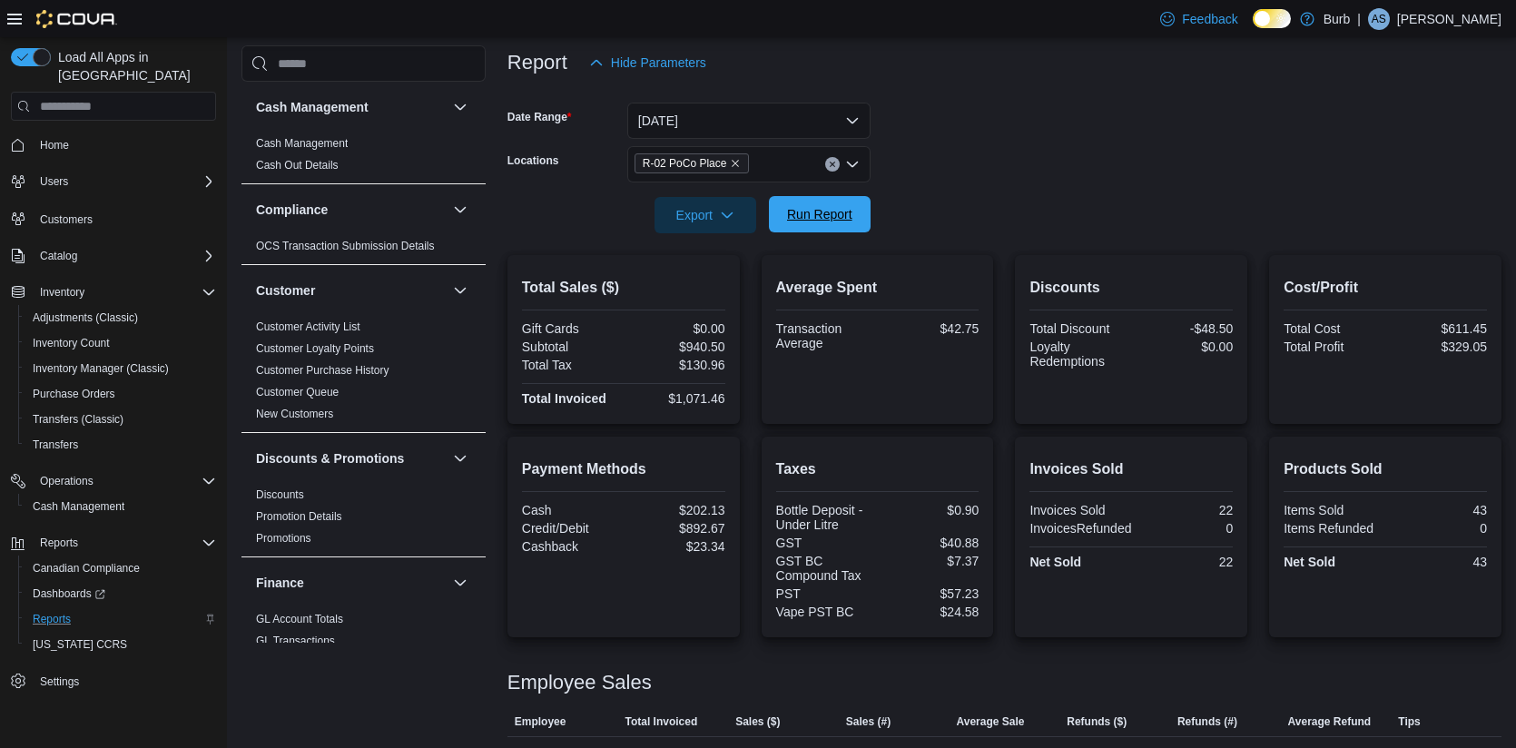
click at [832, 203] on span "Run Report" at bounding box center [820, 214] width 80 height 36
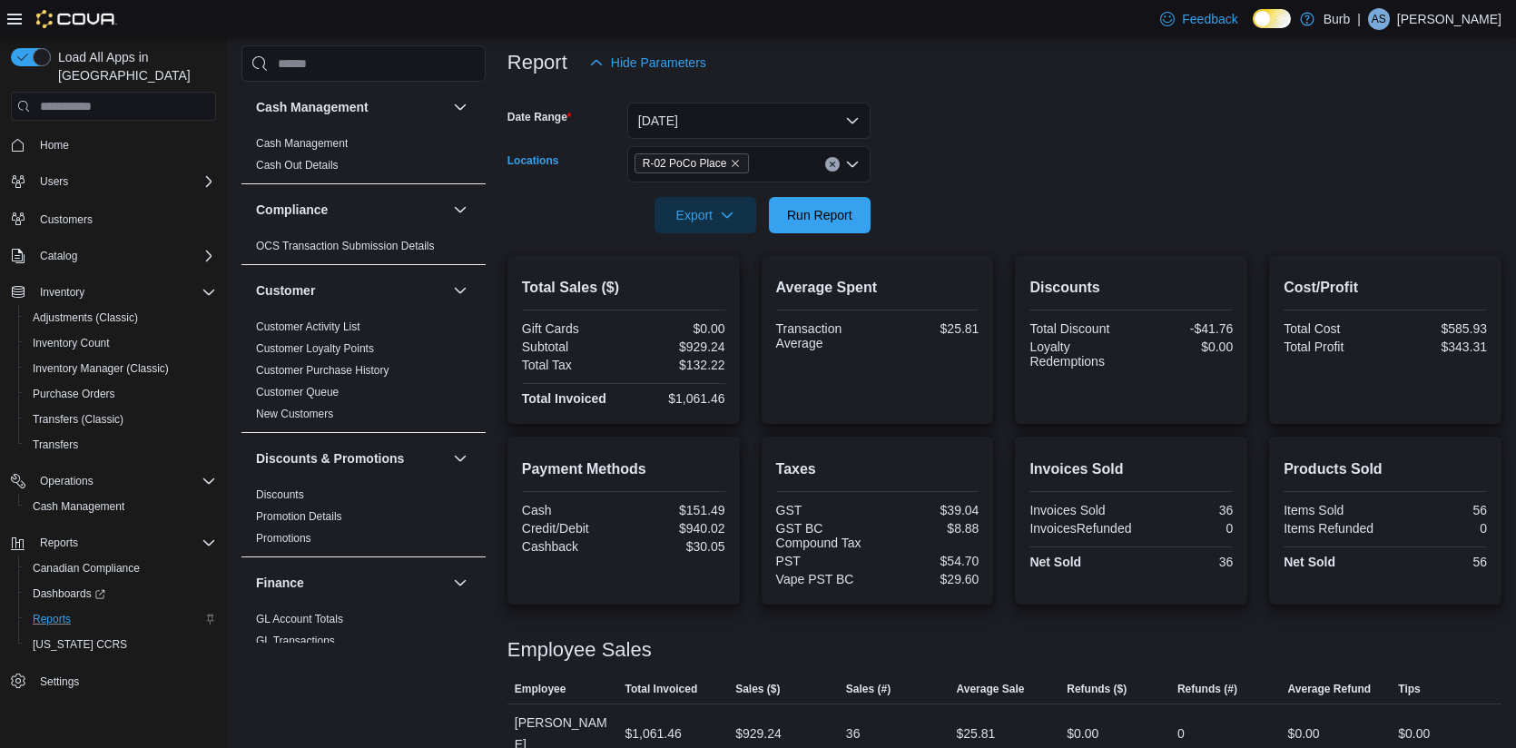
click at [828, 155] on div "R-02 PoCo Place" at bounding box center [748, 164] width 243 height 36
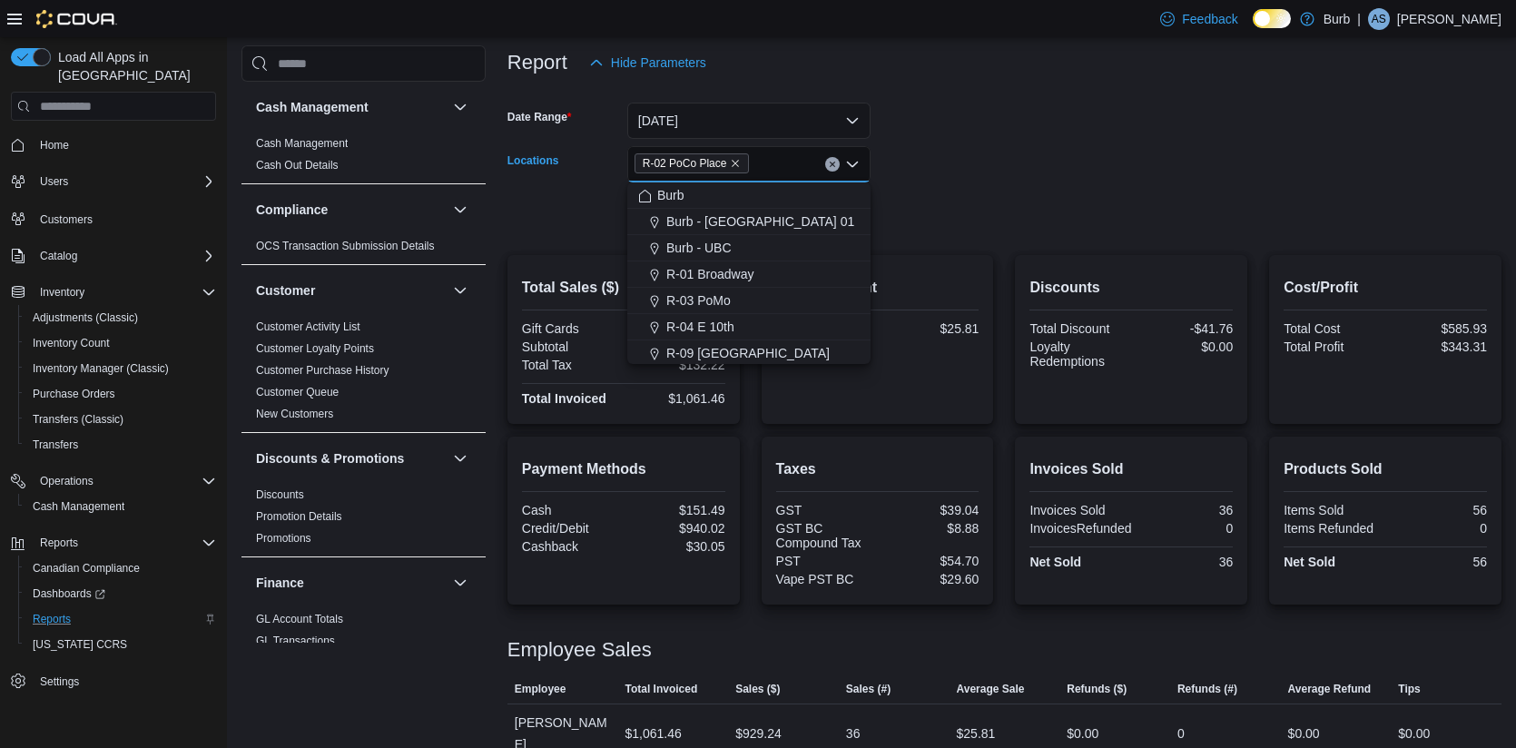
click at [834, 170] on button "Clear input" at bounding box center [832, 164] width 15 height 15
click at [915, 172] on form "Date Range Today Locations All Locations Combo box. Selected. Combo box input. …" at bounding box center [1005, 157] width 994 height 153
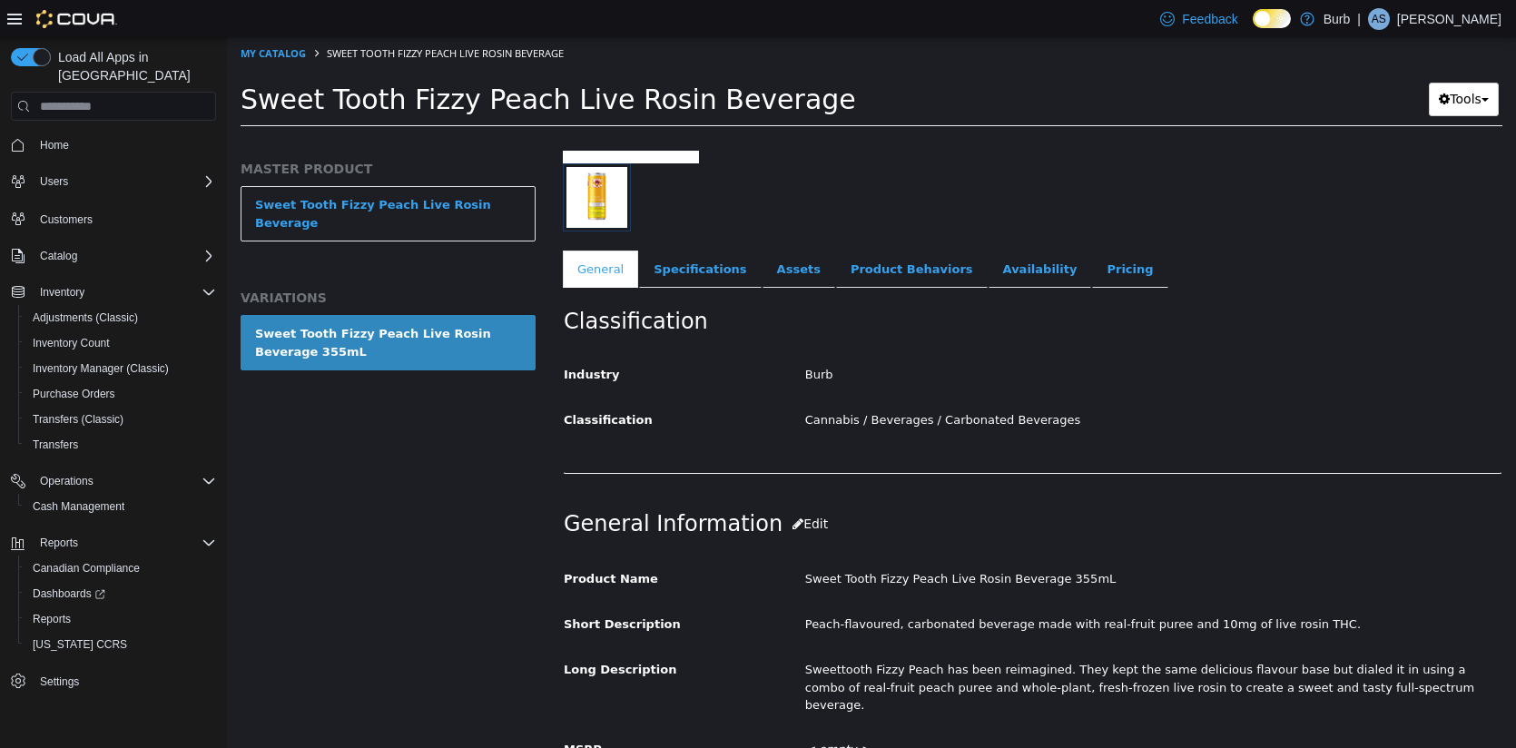
scroll to position [133, 0]
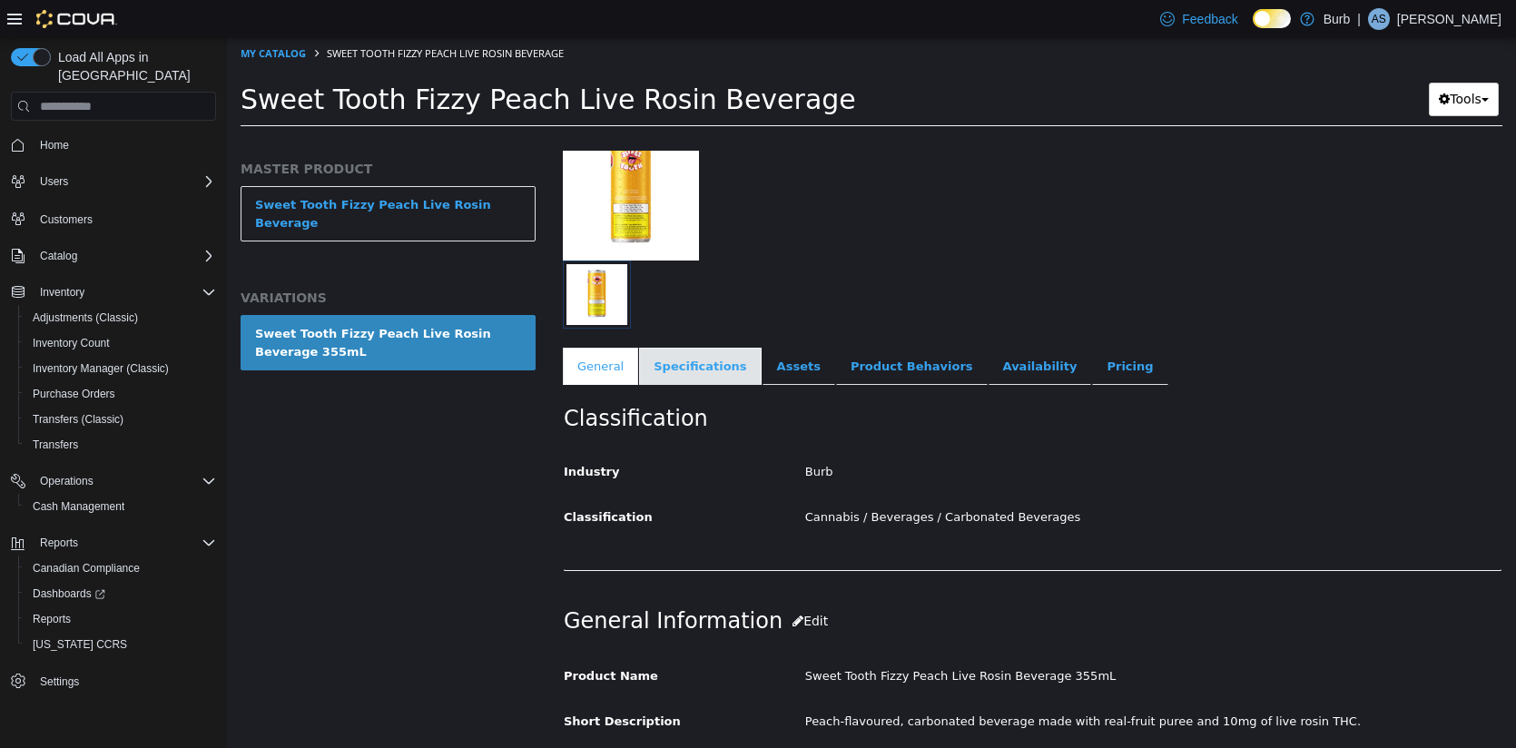
click at [701, 356] on link "Specifications" at bounding box center [700, 367] width 122 height 38
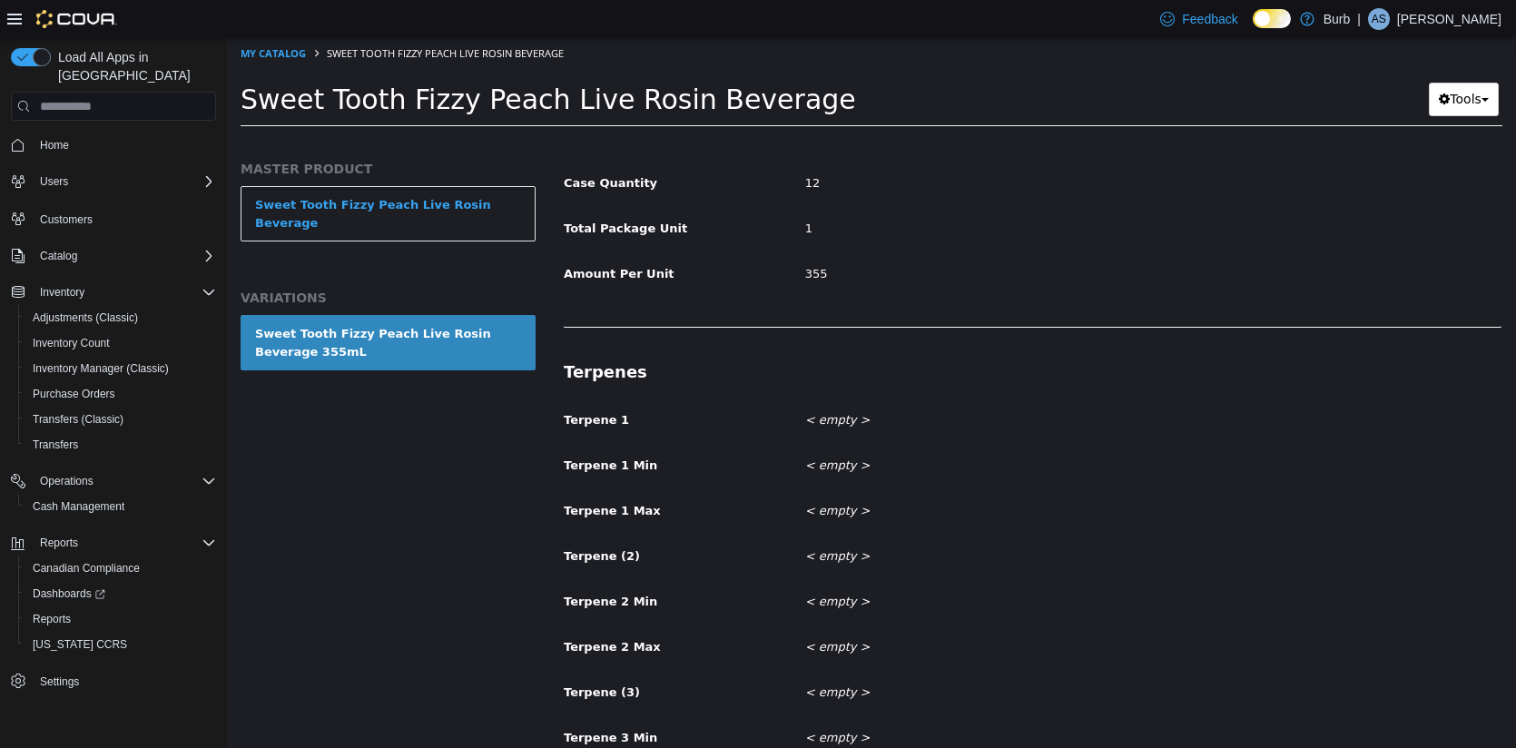
scroll to position [1277, 0]
